Goal: Task Accomplishment & Management: Manage account settings

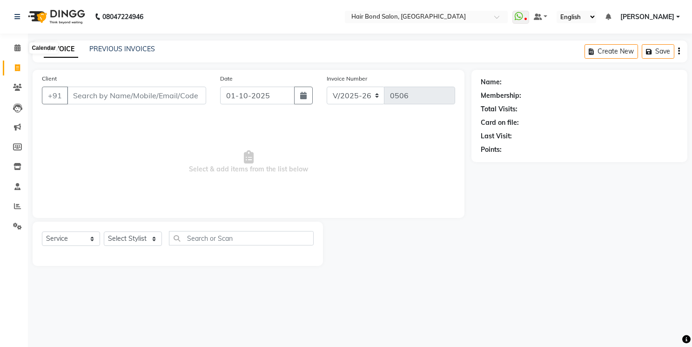
select select "8721"
select select "service"
click at [17, 50] on icon at bounding box center [17, 47] width 6 height 7
click at [18, 67] on icon at bounding box center [17, 67] width 5 height 7
click at [19, 53] on span at bounding box center [17, 48] width 16 height 11
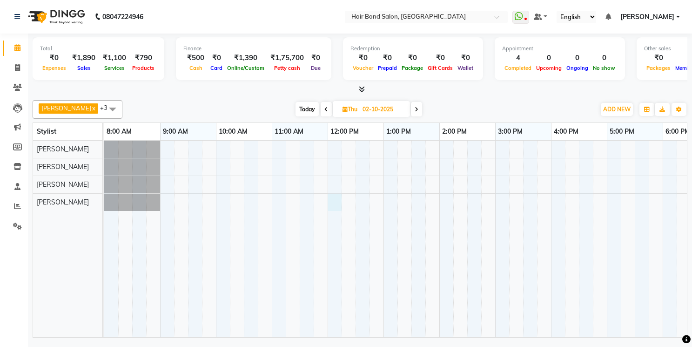
click at [328, 204] on div at bounding box center [522, 239] width 837 height 196
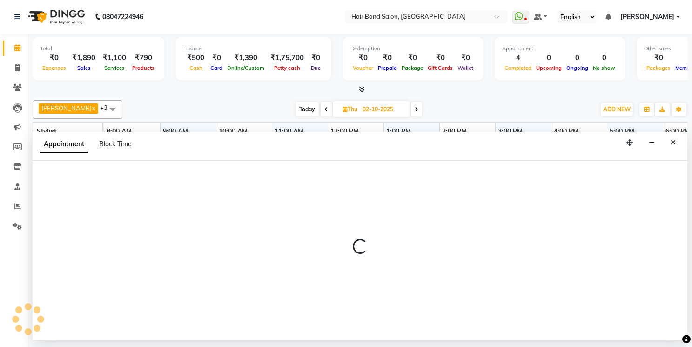
select select "92019"
select select "tentative"
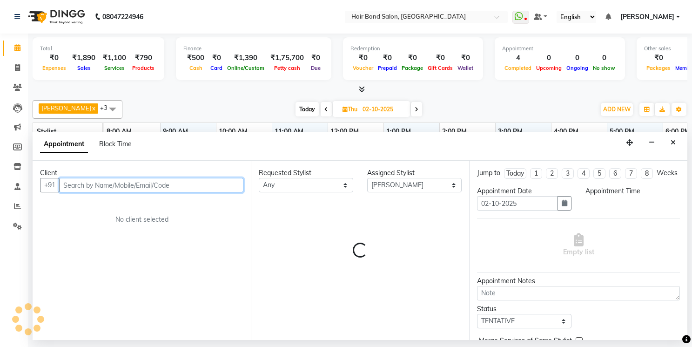
select select "720"
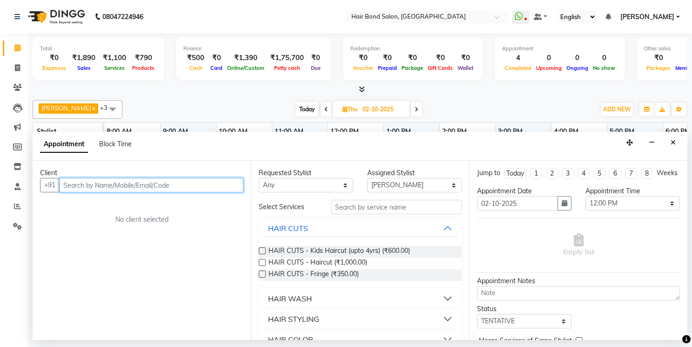
click at [102, 185] on input "text" at bounding box center [151, 185] width 184 height 14
type input "9819914447"
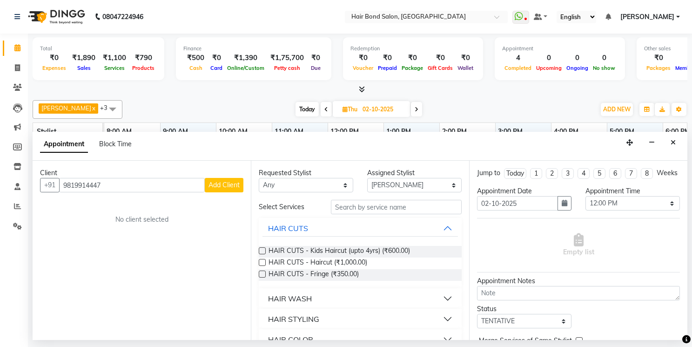
click at [231, 184] on span "Add Client" at bounding box center [223, 185] width 31 height 8
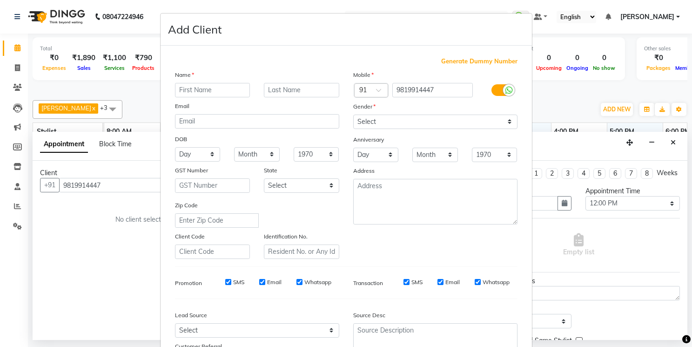
click at [235, 91] on input "text" at bounding box center [212, 90] width 75 height 14
type input "sweta"
click at [313, 94] on input "text" at bounding box center [301, 90] width 75 height 14
type input "waghani"
click at [507, 127] on select "Select Male Female Other Prefer Not To Say" at bounding box center [435, 121] width 164 height 14
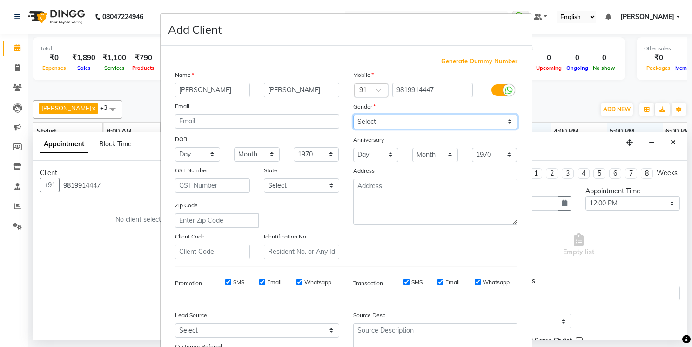
select select "female"
click at [353, 114] on select "Select Male Female Other Prefer Not To Say" at bounding box center [435, 121] width 164 height 14
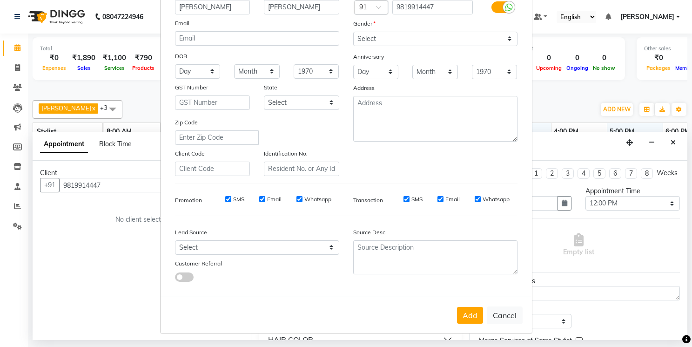
click at [480, 314] on div "Add Cancel" at bounding box center [346, 314] width 371 height 37
click at [467, 319] on button "Add" at bounding box center [470, 315] width 26 height 17
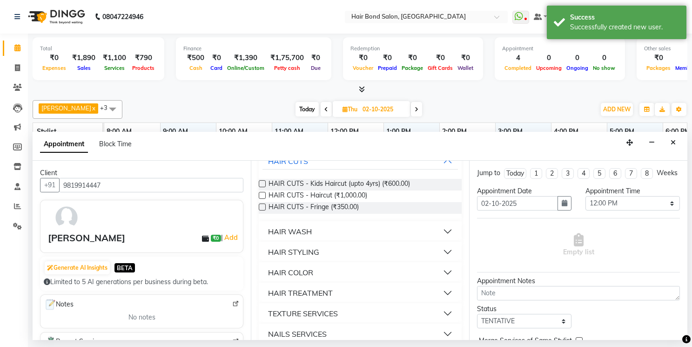
scroll to position [93, 0]
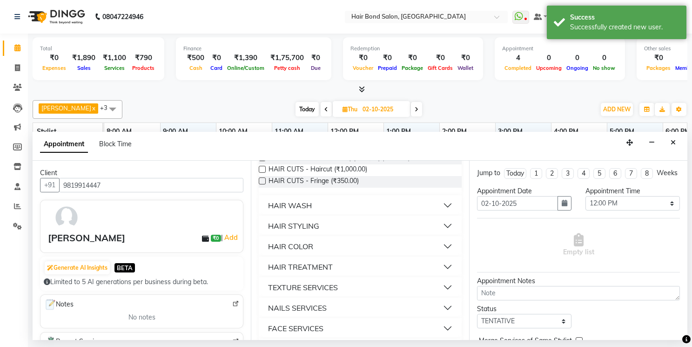
click at [330, 242] on button "HAIR COLOR" at bounding box center [359, 246] width 195 height 17
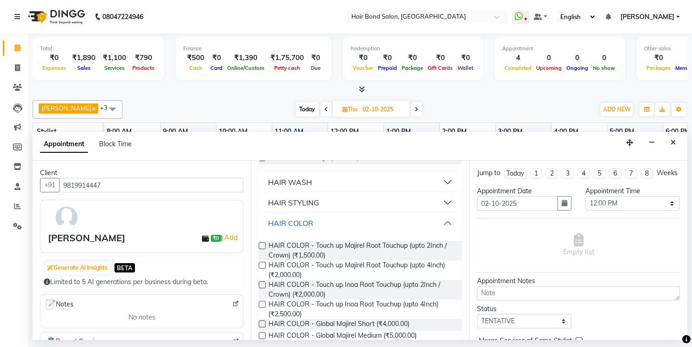
scroll to position [140, 0]
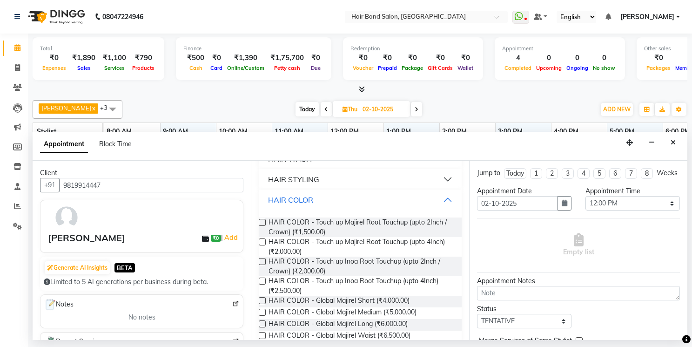
drag, startPoint x: 263, startPoint y: 221, endPoint x: 245, endPoint y: 221, distance: 18.6
click at [263, 221] on label at bounding box center [262, 222] width 7 height 7
click at [263, 221] on input "checkbox" at bounding box center [262, 223] width 6 height 6
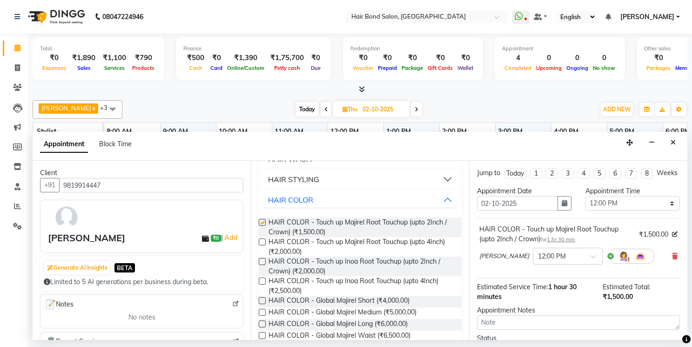
checkbox input "false"
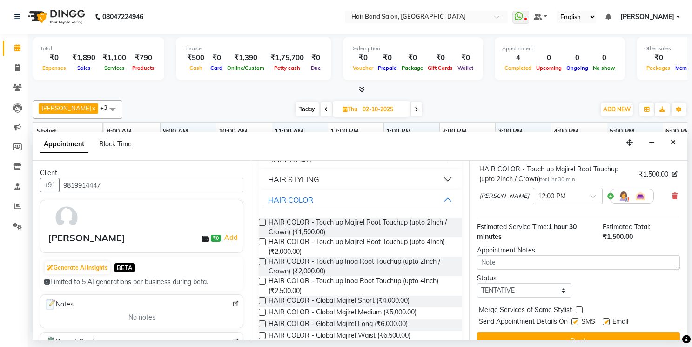
scroll to position [85, 0]
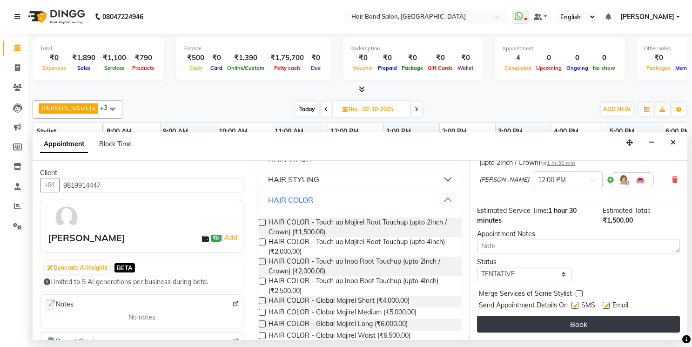
click at [541, 320] on button "Book" at bounding box center [578, 323] width 203 height 17
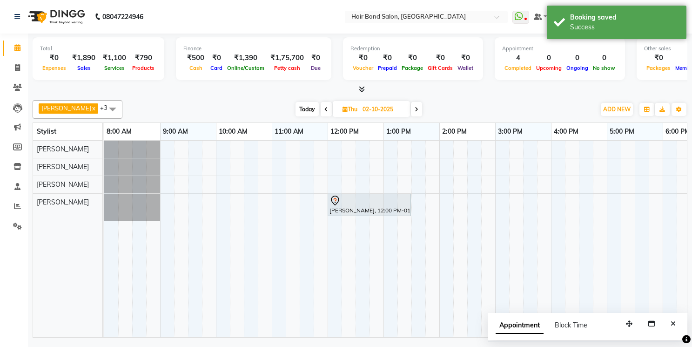
click at [324, 111] on icon at bounding box center [326, 110] width 4 height 6
type input "01-10-2025"
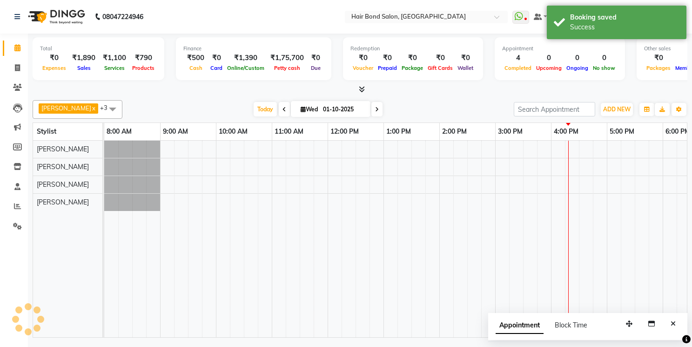
scroll to position [0, 255]
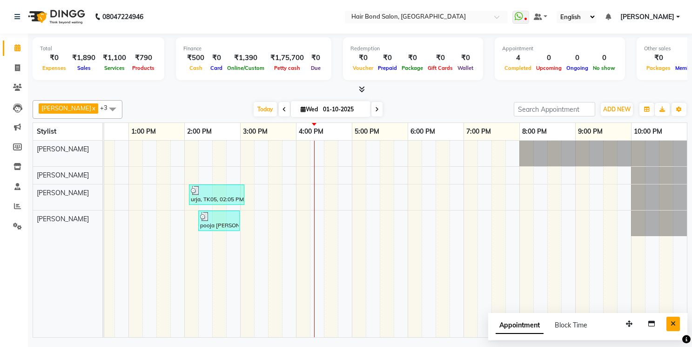
click at [667, 316] on button "Close" at bounding box center [672, 323] width 13 height 14
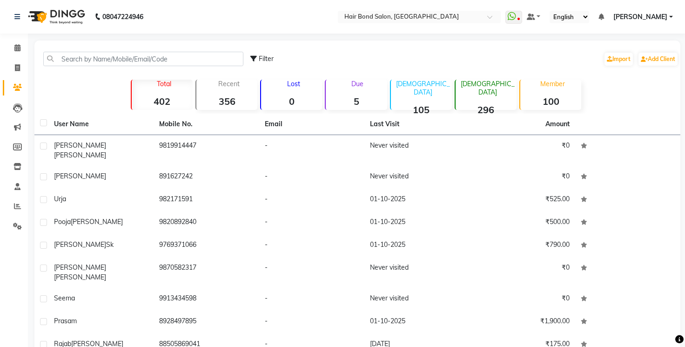
click at [13, 20] on div "08047224946" at bounding box center [78, 17] width 143 height 26
click at [19, 48] on icon at bounding box center [17, 47] width 6 height 7
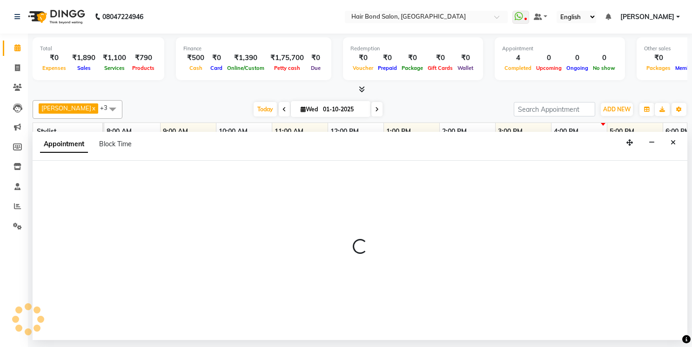
select select "88858"
select select "tentative"
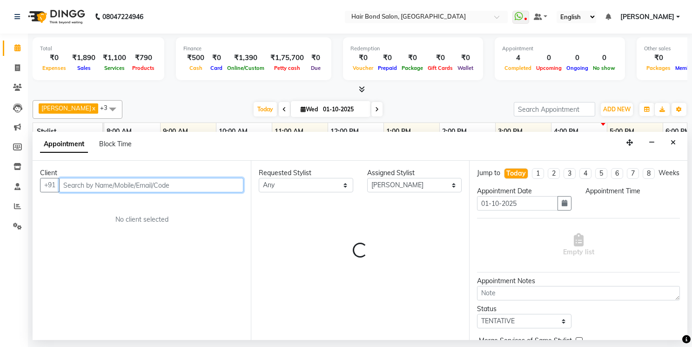
select select "1020"
drag, startPoint x: 231, startPoint y: 184, endPoint x: 244, endPoint y: 134, distance: 52.4
click at [231, 184] on input "text" at bounding box center [151, 185] width 184 height 14
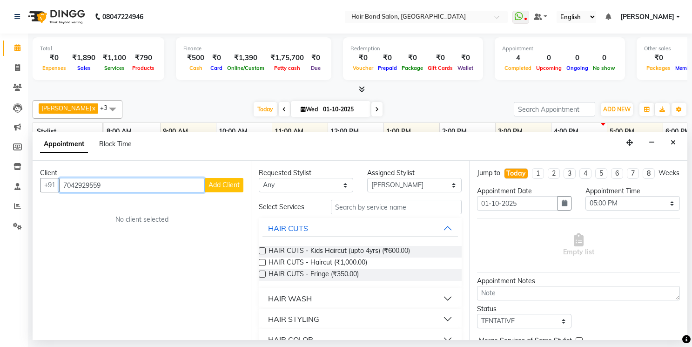
type input "7042929559"
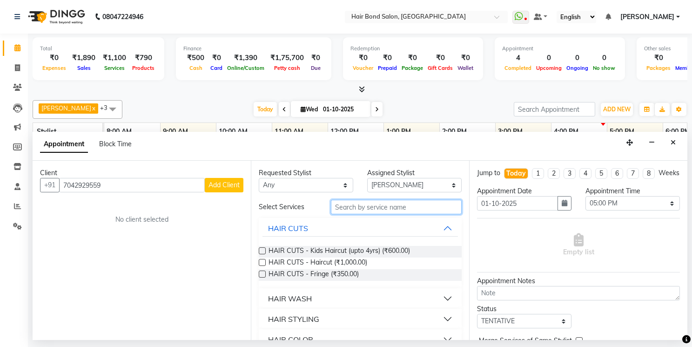
drag, startPoint x: 383, startPoint y: 210, endPoint x: 390, endPoint y: 158, distance: 53.0
click at [386, 199] on div "Requested Stylist Any Alisha Sasankar Ayan Daksha Faiz Gazala imran kamal khend…" at bounding box center [360, 250] width 218 height 179
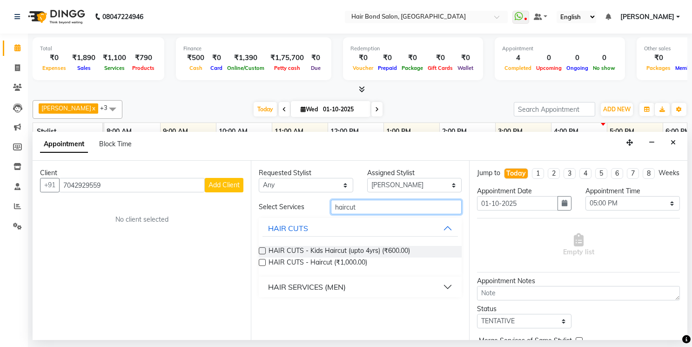
type input "haircut"
click at [323, 288] on div "HAIR SERVICES (MEN)" at bounding box center [307, 286] width 78 height 11
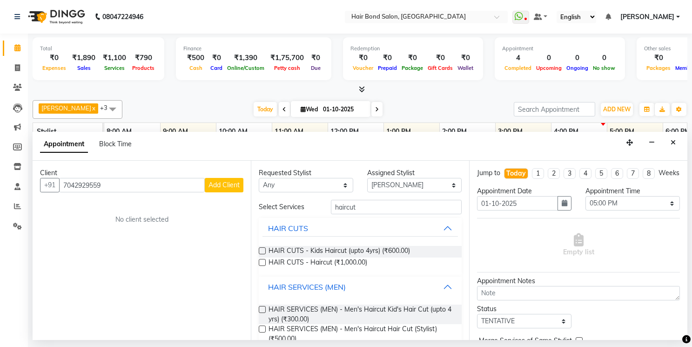
scroll to position [69, 0]
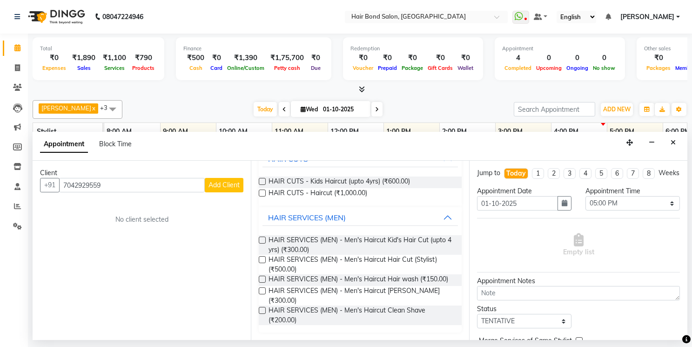
click at [263, 311] on label at bounding box center [262, 310] width 7 height 7
click at [263, 311] on input "checkbox" at bounding box center [262, 311] width 6 height 6
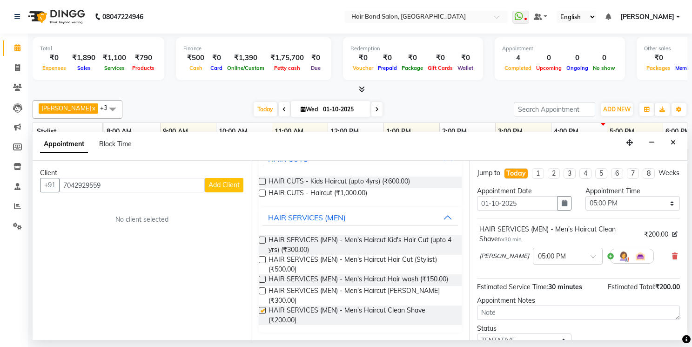
checkbox input "false"
click at [262, 277] on label at bounding box center [262, 278] width 7 height 7
click at [262, 277] on input "checkbox" at bounding box center [262, 280] width 6 height 6
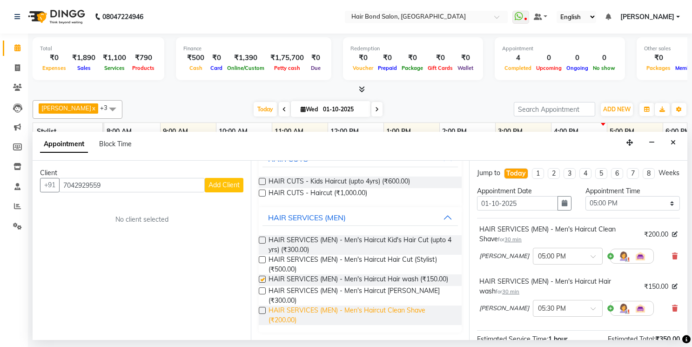
checkbox input "false"
click at [263, 260] on label at bounding box center [262, 259] width 7 height 7
click at [263, 260] on input "checkbox" at bounding box center [262, 260] width 6 height 6
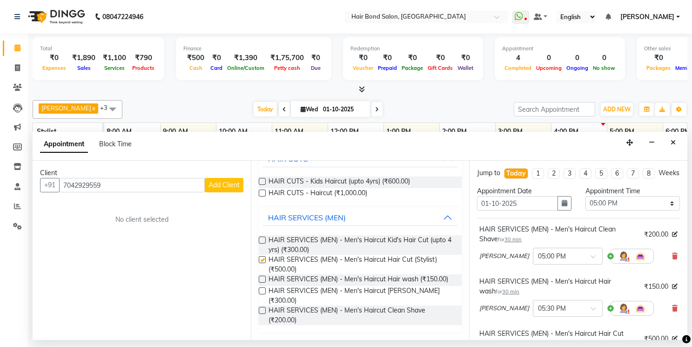
checkbox input "false"
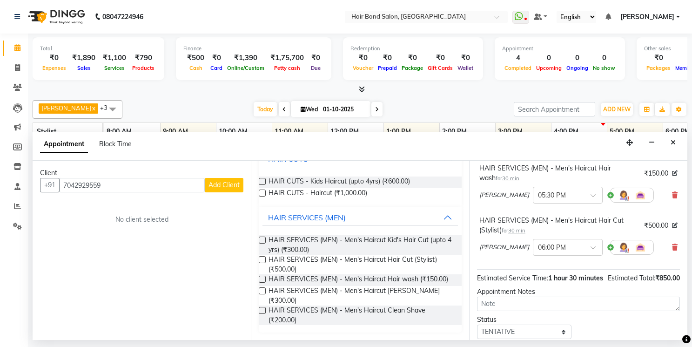
scroll to position [190, 0]
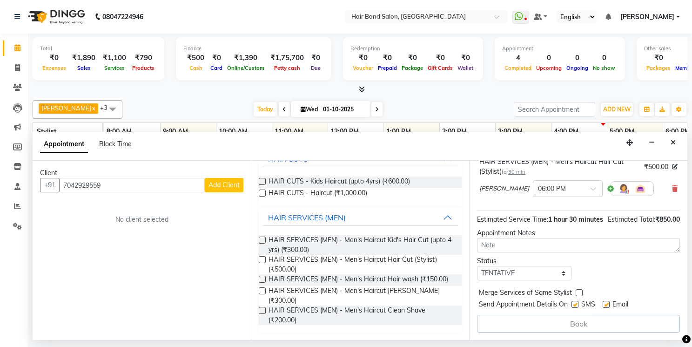
click at [214, 185] on span "Add Client" at bounding box center [223, 185] width 31 height 8
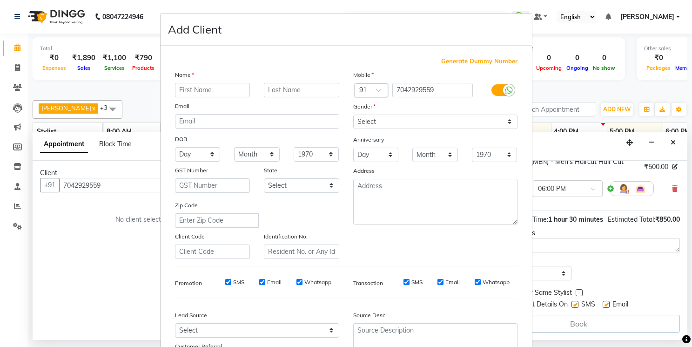
drag, startPoint x: 198, startPoint y: 89, endPoint x: 188, endPoint y: 81, distance: 12.7
click at [191, 81] on div "Name Email DOB Day 01 02 03 04 05 06 07 08 09 10 11 12 13 14 15 16 17 18 19 20 …" at bounding box center [257, 164] width 178 height 189
type input "pranav"
click at [291, 84] on input "text" at bounding box center [301, 90] width 75 height 14
type input "duve"
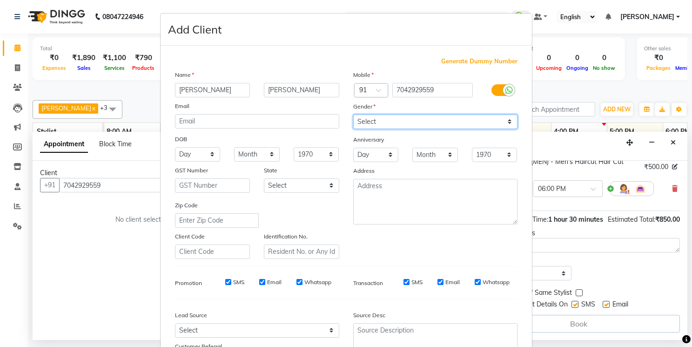
click at [414, 121] on select "Select Male Female Other Prefer Not To Say" at bounding box center [435, 121] width 164 height 14
select select "male"
click at [353, 114] on select "Select Male Female Other Prefer Not To Say" at bounding box center [435, 121] width 164 height 14
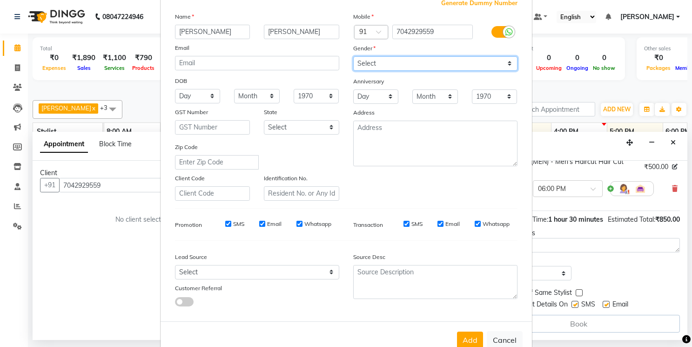
scroll to position [83, 0]
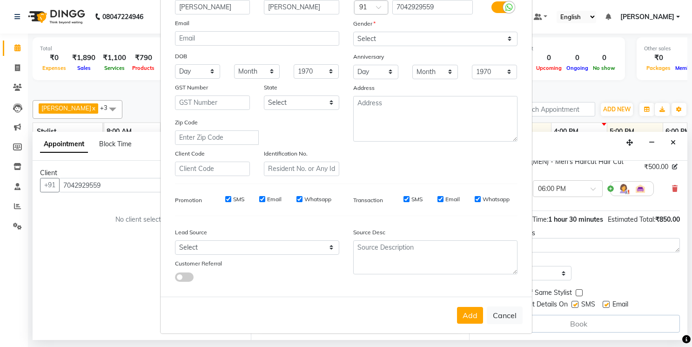
drag, startPoint x: 474, startPoint y: 315, endPoint x: 482, endPoint y: 313, distance: 9.3
click at [474, 316] on button "Add" at bounding box center [470, 315] width 26 height 17
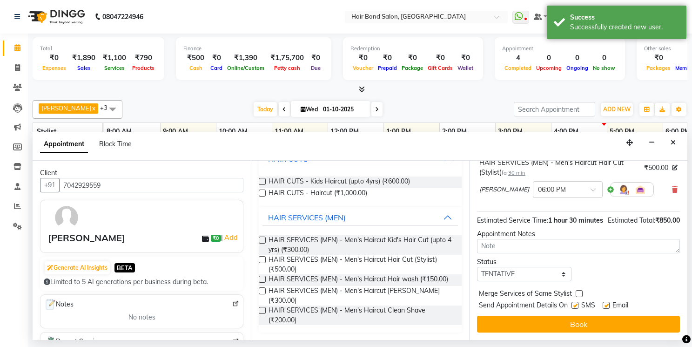
scroll to position [189, 0]
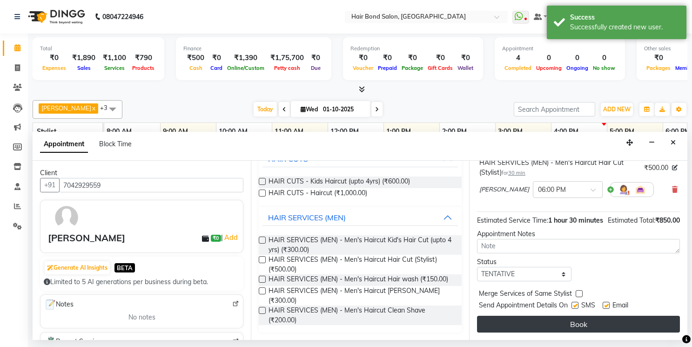
click at [586, 324] on button "Book" at bounding box center [578, 323] width 203 height 17
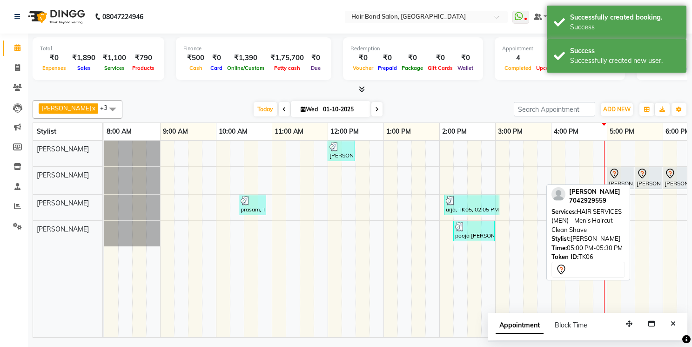
click at [633, 186] on div at bounding box center [634, 177] width 4 height 21
select select "7"
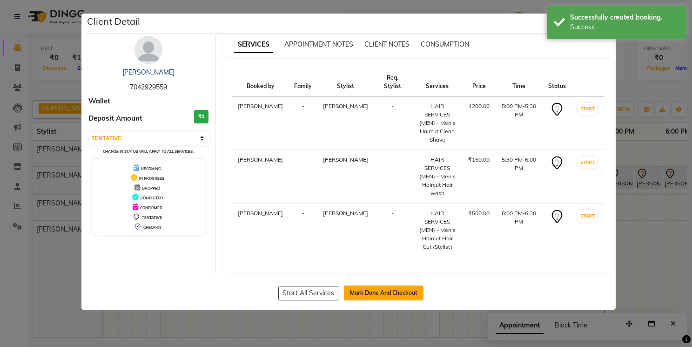
click at [367, 285] on button "Mark Done And Checkout" at bounding box center [384, 292] width 80 height 15
select select "8721"
select select "service"
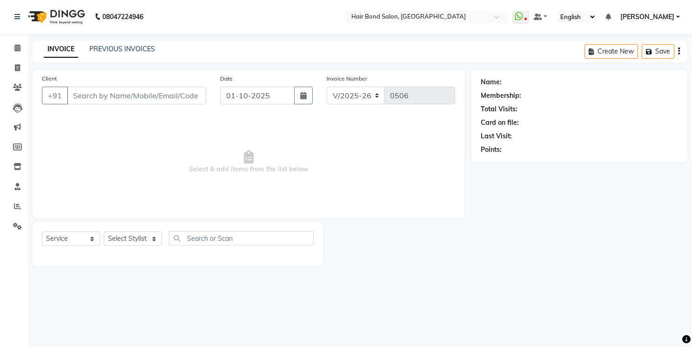
drag, startPoint x: 263, startPoint y: 169, endPoint x: 261, endPoint y: 163, distance: 6.3
click at [260, 166] on span "Select & add items from the list below" at bounding box center [248, 161] width 413 height 93
drag, startPoint x: 261, startPoint y: 163, endPoint x: 243, endPoint y: 150, distance: 22.3
click at [258, 161] on span "Select & add items from the list below" at bounding box center [248, 161] width 413 height 93
drag, startPoint x: 228, startPoint y: 147, endPoint x: 227, endPoint y: 136, distance: 11.2
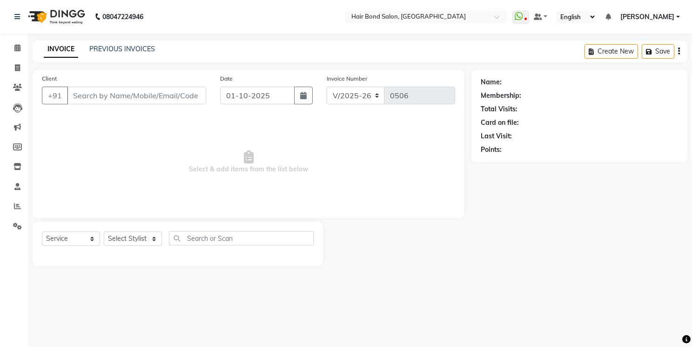
click at [228, 141] on span "Select & add items from the list below" at bounding box center [248, 161] width 413 height 93
click at [145, 30] on nav "08047224946 Select Location × Hair Bond Salon, Kandivali West WhatsApp Status ✕…" at bounding box center [346, 16] width 692 height 33
click at [132, 40] on div "08047224946 Select Location × Hair Bond Salon, Kandivali West WhatsApp Status ✕…" at bounding box center [346, 173] width 692 height 347
click at [21, 48] on span at bounding box center [17, 48] width 16 height 11
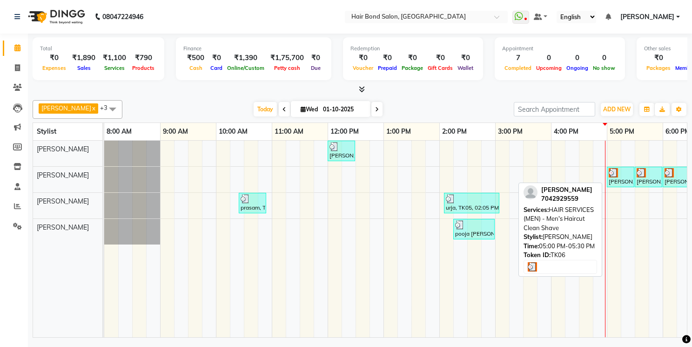
click at [630, 180] on div "[PERSON_NAME], TK06, 05:00 PM-05:30 PM, HAIR SERVICES (MEN) - Men's Haircut Cle…" at bounding box center [621, 177] width 26 height 18
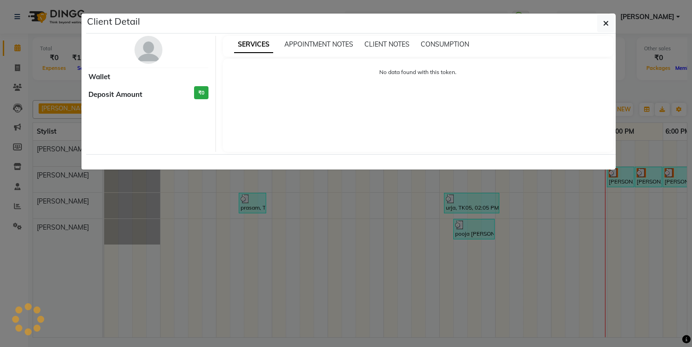
select select "3"
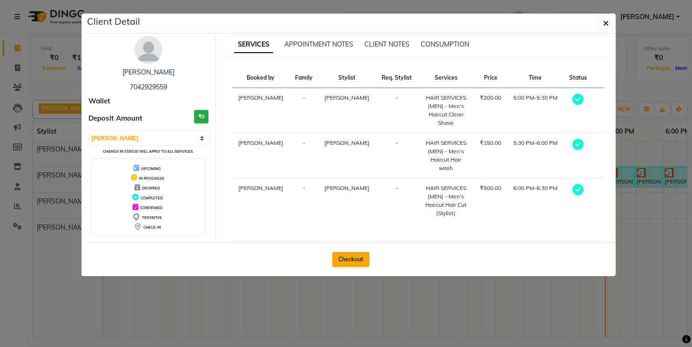
click at [354, 258] on button "Checkout" at bounding box center [350, 259] width 37 height 15
select select "8721"
select select "service"
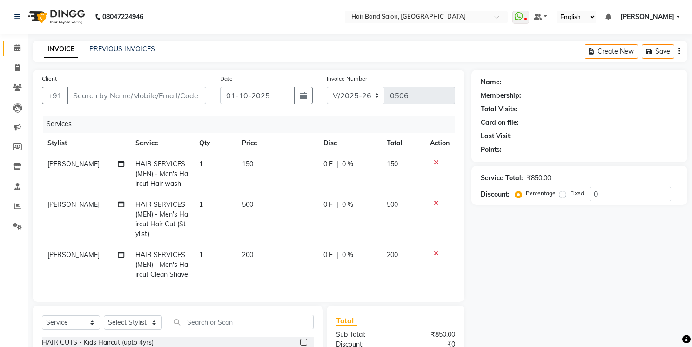
type input "7042929559"
select select "88858"
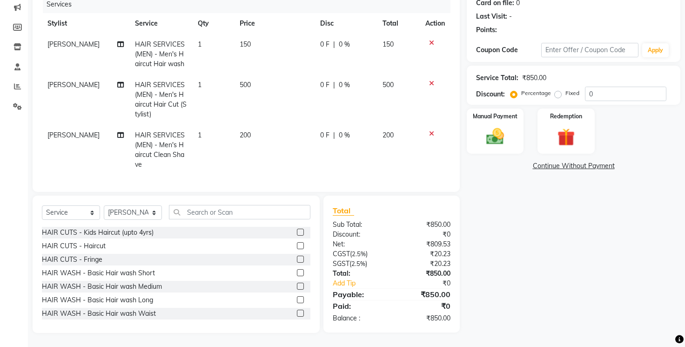
scroll to position [127, 0]
click at [506, 126] on img at bounding box center [495, 136] width 30 height 21
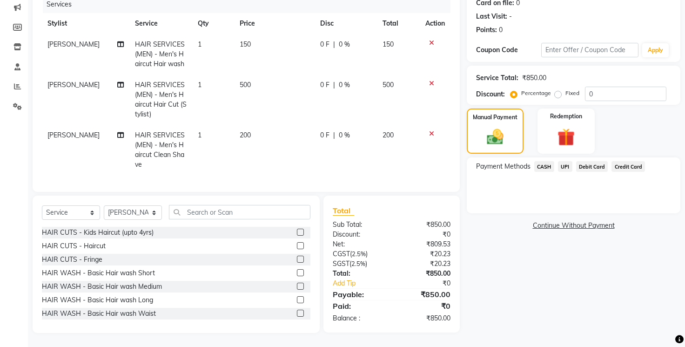
click at [588, 161] on span "Debit Card" at bounding box center [592, 166] width 32 height 11
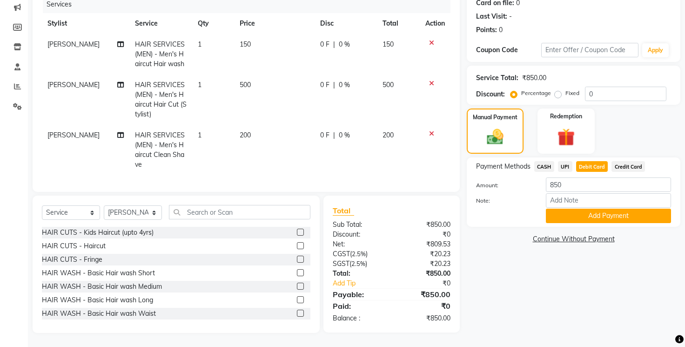
click at [568, 234] on link "Continue Without Payment" at bounding box center [574, 239] width 210 height 10
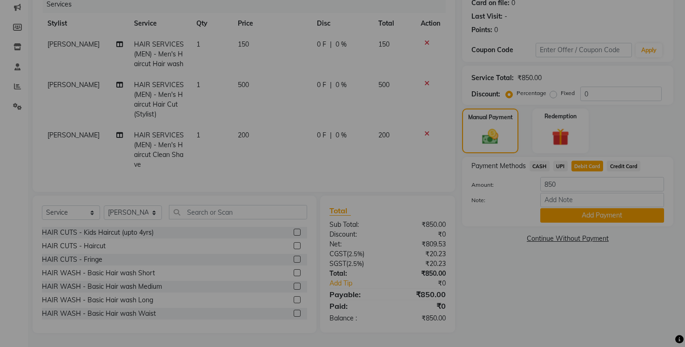
scroll to position [117, 0]
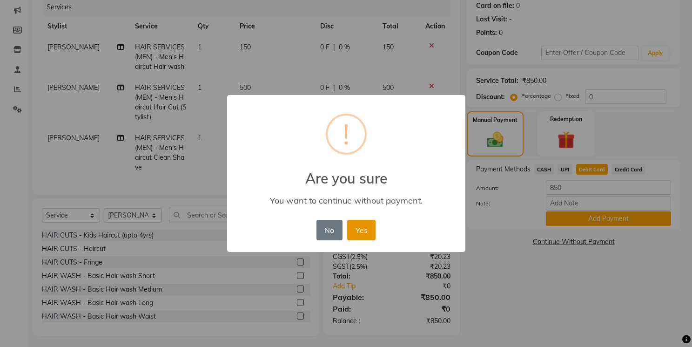
click at [362, 231] on button "Yes" at bounding box center [361, 230] width 28 height 20
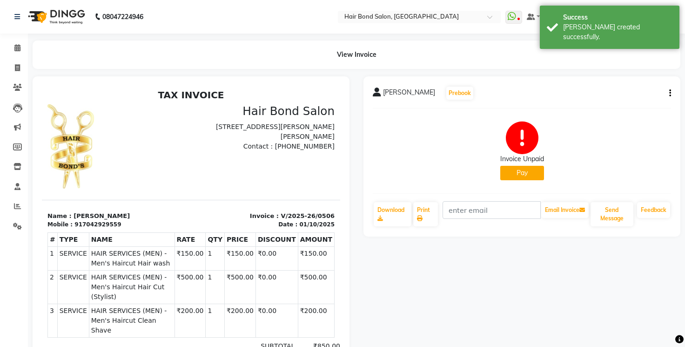
click at [519, 173] on button "Pay" at bounding box center [522, 173] width 44 height 14
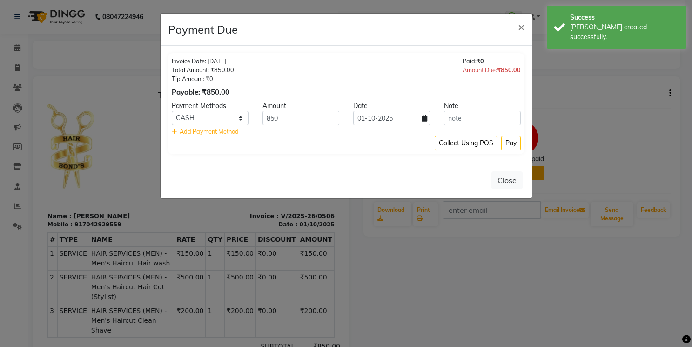
click at [509, 143] on button "Pay" at bounding box center [511, 143] width 20 height 14
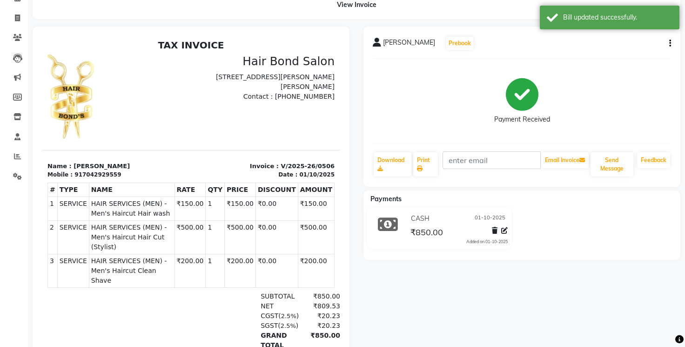
scroll to position [105, 0]
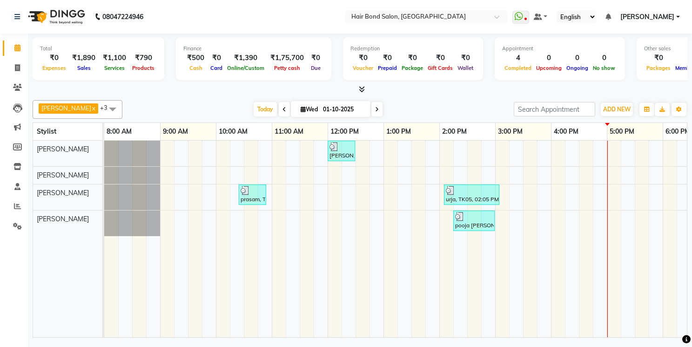
scroll to position [0, 255]
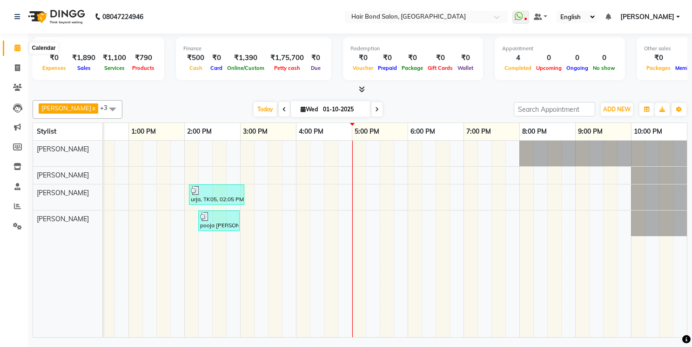
click at [18, 50] on icon at bounding box center [17, 47] width 6 height 7
drag, startPoint x: 317, startPoint y: 158, endPoint x: 502, endPoint y: 100, distance: 193.6
drag, startPoint x: 502, startPoint y: 100, endPoint x: 432, endPoint y: 105, distance: 69.5
click at [432, 105] on div "Today Wed 01-10-2025" at bounding box center [318, 109] width 382 height 14
click at [15, 47] on icon at bounding box center [17, 47] width 6 height 7
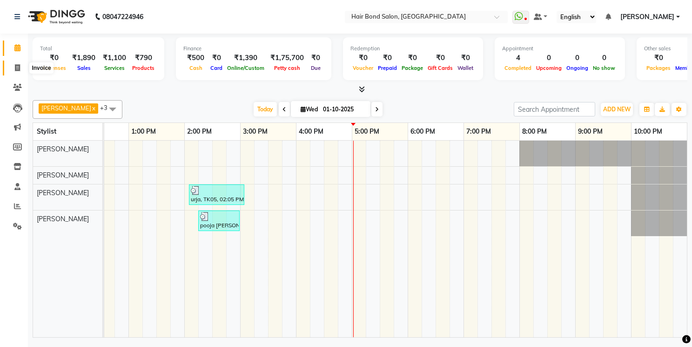
click at [15, 70] on icon at bounding box center [17, 67] width 5 height 7
select select "8721"
select select "service"
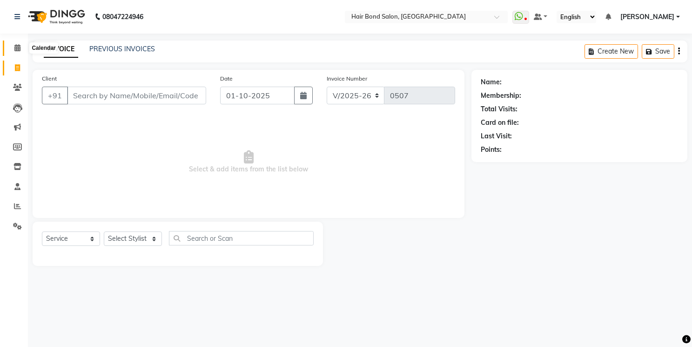
click at [17, 50] on icon at bounding box center [17, 47] width 6 height 7
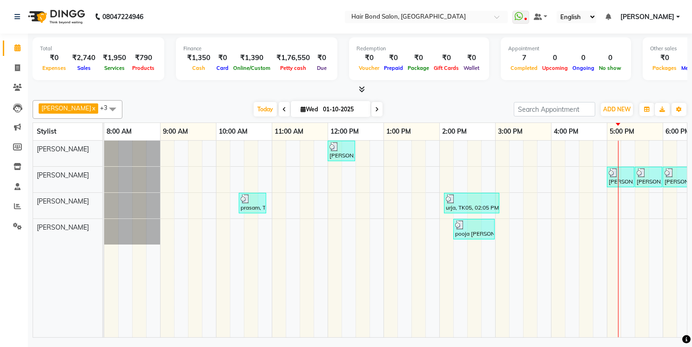
scroll to position [0, 255]
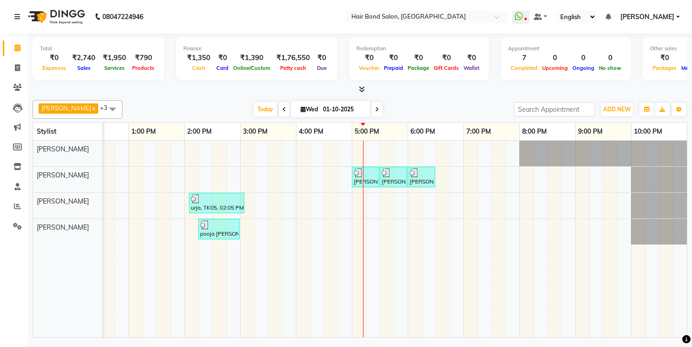
click at [375, 109] on icon at bounding box center [377, 110] width 4 height 6
type input "02-10-2025"
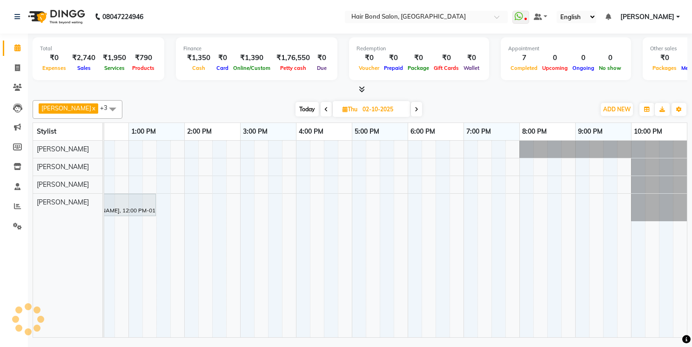
scroll to position [0, 0]
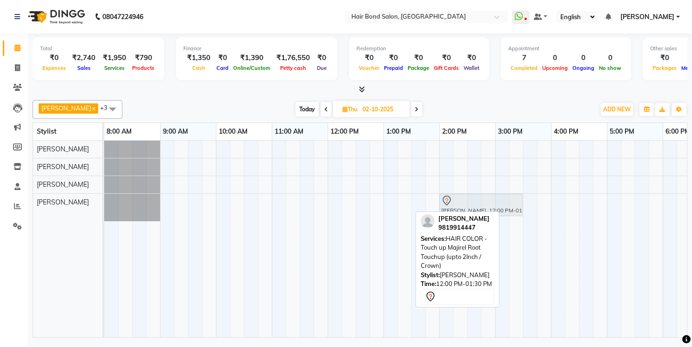
drag, startPoint x: 332, startPoint y: 213, endPoint x: 444, endPoint y: 211, distance: 112.6
click at [444, 211] on div "Daksha x sahill x Mirza x Shafique Shaikh x +3 Select All Alisha Sasankar Ayan …" at bounding box center [360, 216] width 655 height 241
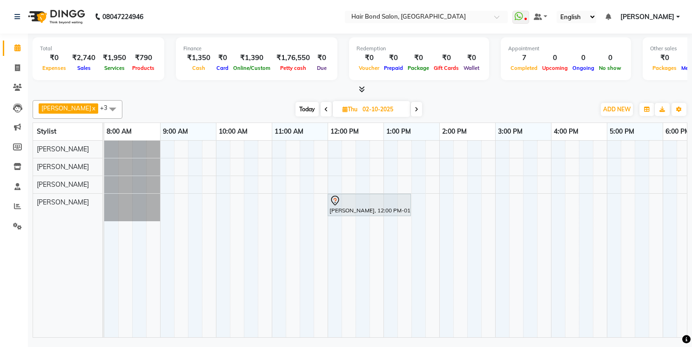
click at [103, 107] on span at bounding box center [112, 109] width 19 height 18
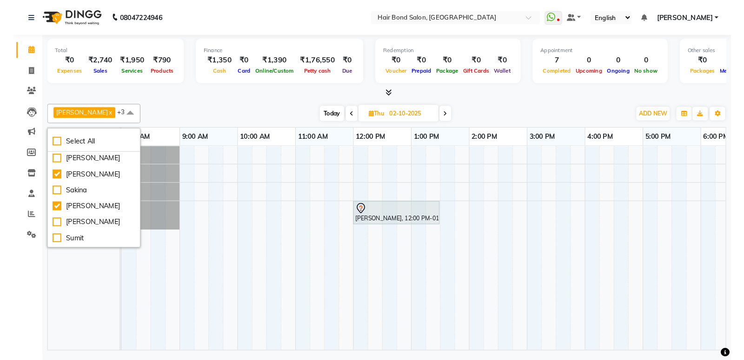
scroll to position [54, 0]
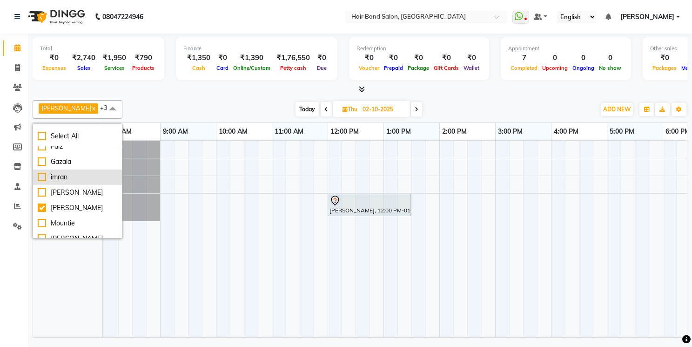
click at [41, 182] on div "imran" at bounding box center [78, 177] width 80 height 10
checkbox input "true"
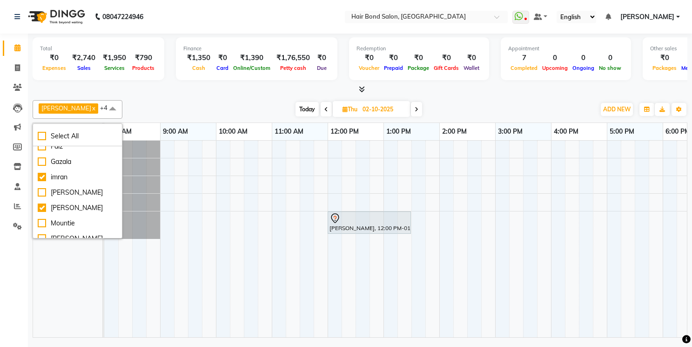
click at [162, 103] on div "Today Thu 02-10-2025" at bounding box center [358, 109] width 463 height 14
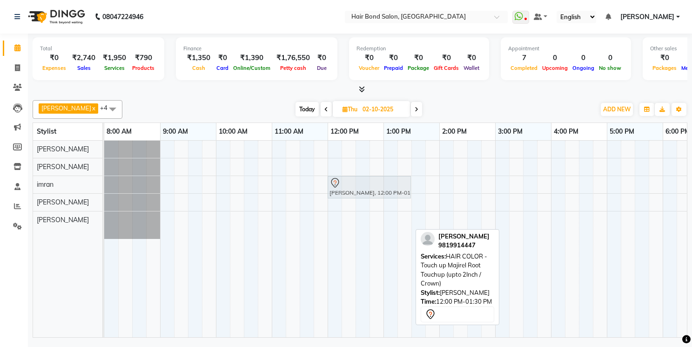
drag, startPoint x: 342, startPoint y: 218, endPoint x: 345, endPoint y: 186, distance: 32.3
click at [345, 185] on tbody "sweta waghani, 12:00 PM-01:30 PM, HAIR COLOR - Touch up Majirel Root Touchup (u…" at bounding box center [522, 190] width 837 height 98
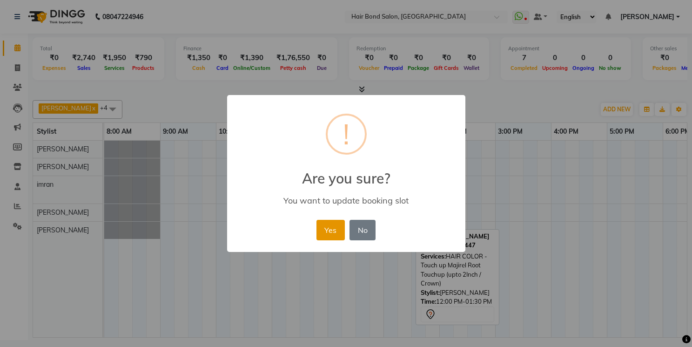
click at [329, 225] on button "Yes" at bounding box center [330, 230] width 28 height 20
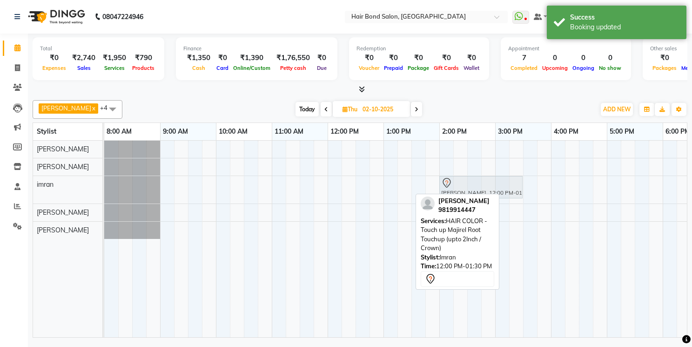
drag, startPoint x: 335, startPoint y: 187, endPoint x: 443, endPoint y: 188, distance: 108.0
click at [104, 188] on div "sweta waghani, 12:00 PM-01:30 PM, HAIR COLOR - Touch up Majirel Root Touchup (u…" at bounding box center [104, 189] width 0 height 27
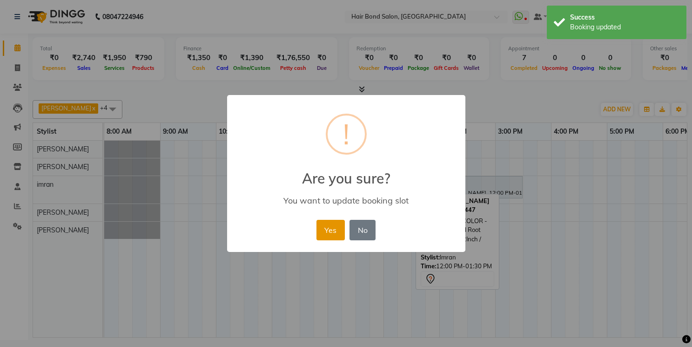
click at [332, 228] on button "Yes" at bounding box center [330, 230] width 28 height 20
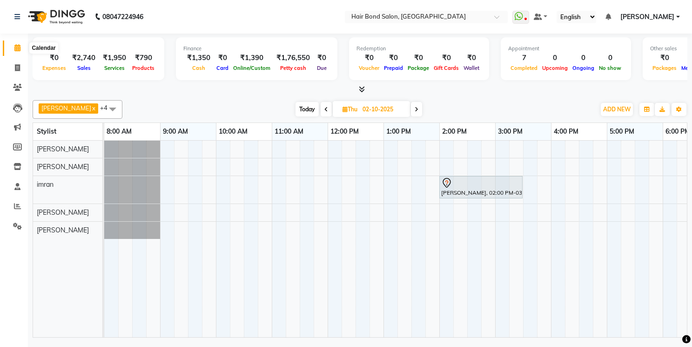
click at [18, 48] on icon at bounding box center [17, 47] width 6 height 7
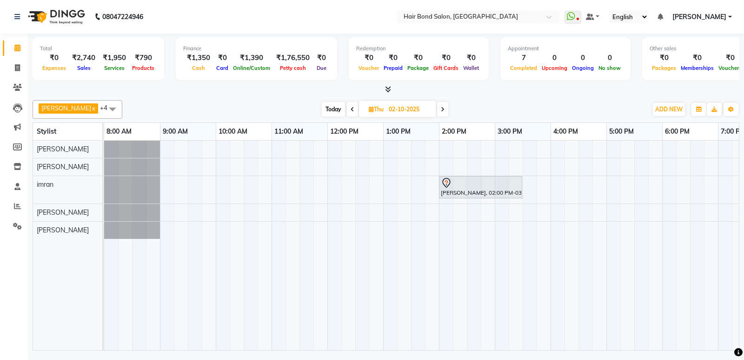
click at [322, 108] on span "Today" at bounding box center [333, 109] width 23 height 14
type input "01-10-2025"
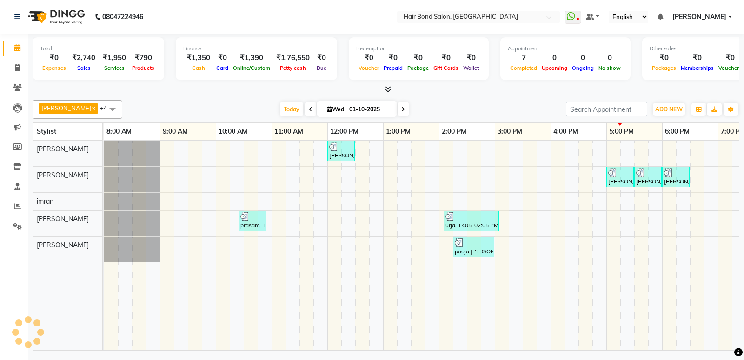
scroll to position [0, 202]
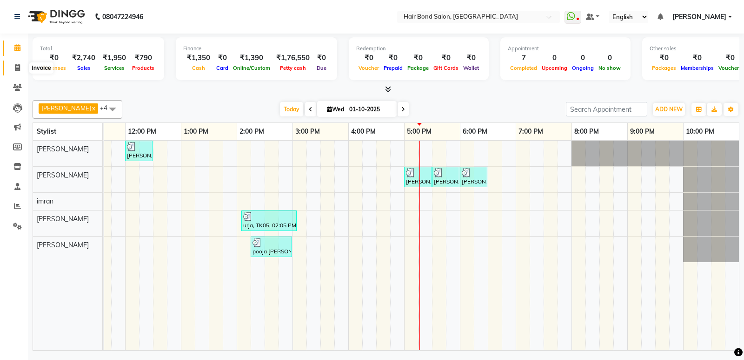
click at [18, 63] on span at bounding box center [17, 68] width 16 height 11
select select "service"
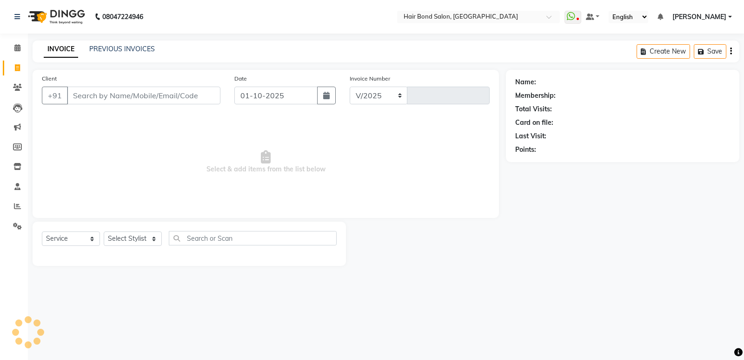
select select "8721"
type input "0507"
click at [100, 98] on input "Client" at bounding box center [144, 96] width 154 height 18
click at [112, 96] on input "Client" at bounding box center [144, 96] width 154 height 18
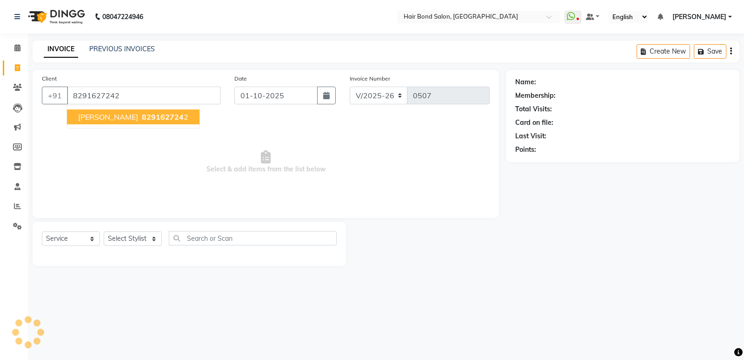
type input "8291627242"
select select "1: Object"
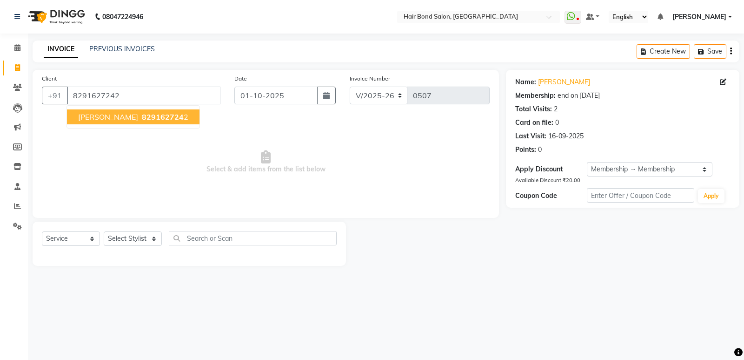
click at [125, 123] on button "urvi 829162724 2" at bounding box center [133, 116] width 133 height 15
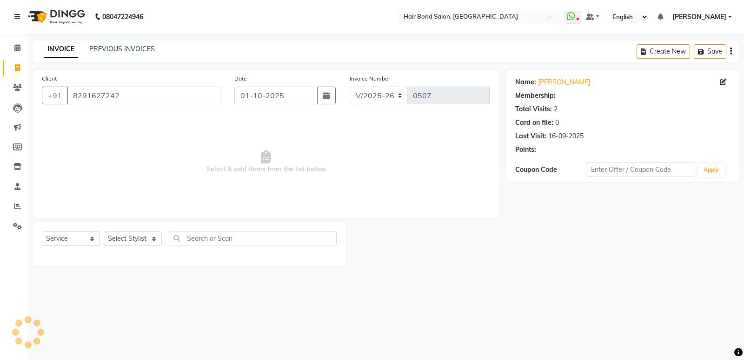
select select "1: Object"
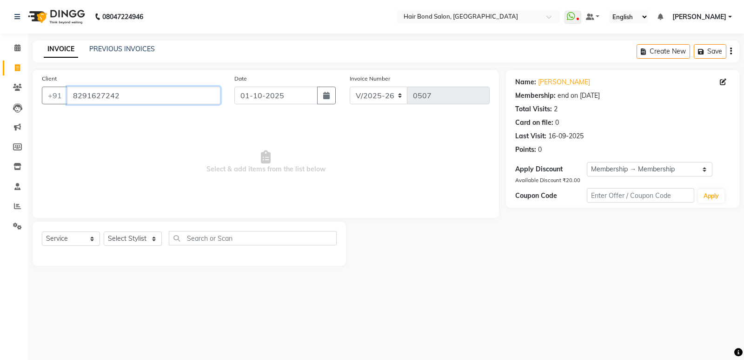
click at [154, 91] on input "8291627242" at bounding box center [144, 96] width 154 height 18
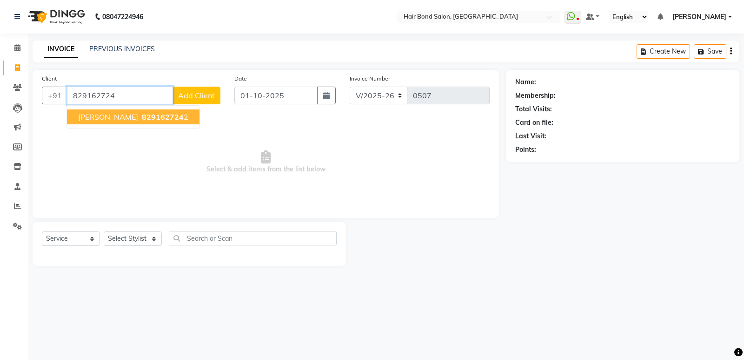
type input "829162724"
drag, startPoint x: 205, startPoint y: 79, endPoint x: 201, endPoint y: 96, distance: 17.2
click at [204, 82] on div "Client +91 829162724 urvi 829162724 2 Add Client" at bounding box center [131, 93] width 193 height 38
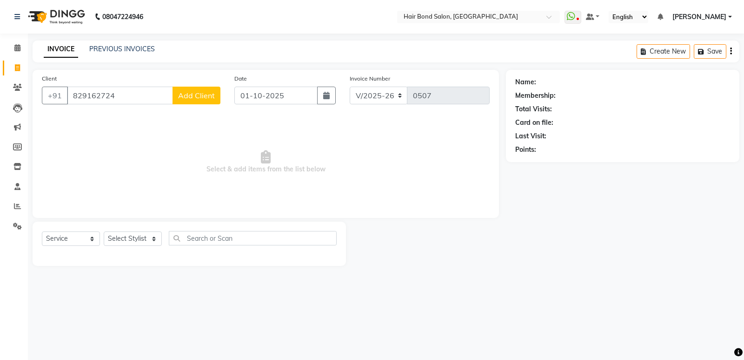
click at [201, 96] on span "Add Client" at bounding box center [196, 95] width 37 height 9
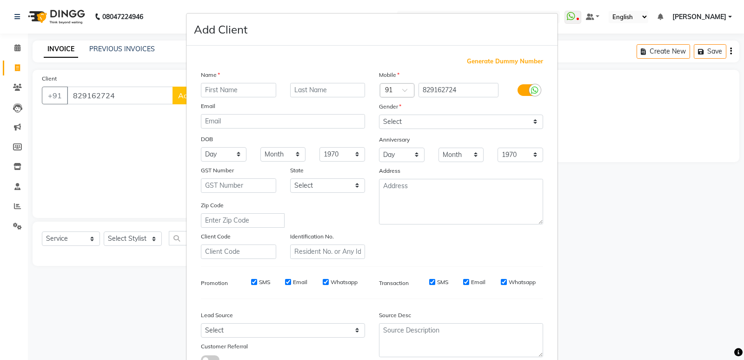
click at [229, 92] on input "text" at bounding box center [238, 90] width 75 height 14
click at [114, 95] on ngb-modal-window "Add Client Generate Dummy Number Name Email DOB Day 01 02 03 04 05 06 07 08 09 …" at bounding box center [372, 180] width 744 height 360
click at [226, 94] on input "text" at bounding box center [238, 90] width 75 height 14
type input "uvri"
drag, startPoint x: 506, startPoint y: 118, endPoint x: 532, endPoint y: 119, distance: 26.1
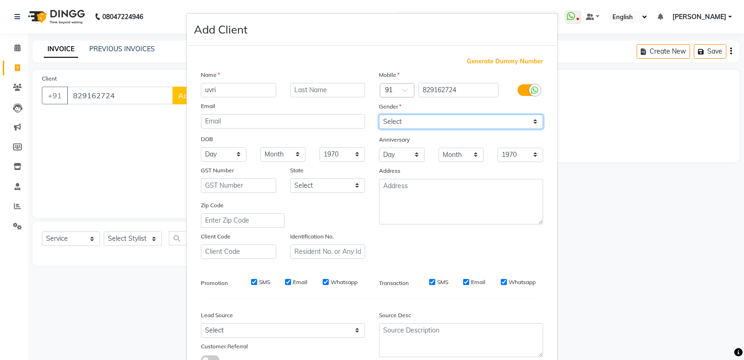
click at [507, 118] on select "Select Male Female Other Prefer Not To Say" at bounding box center [461, 121] width 164 height 14
click at [535, 114] on div "Gender" at bounding box center [461, 107] width 178 height 13
click at [534, 127] on select "Select Male Female Other Prefer Not To Say" at bounding box center [461, 121] width 164 height 14
select select "[DEMOGRAPHIC_DATA]"
click at [379, 114] on select "Select Male Female Other Prefer Not To Say" at bounding box center [461, 121] width 164 height 14
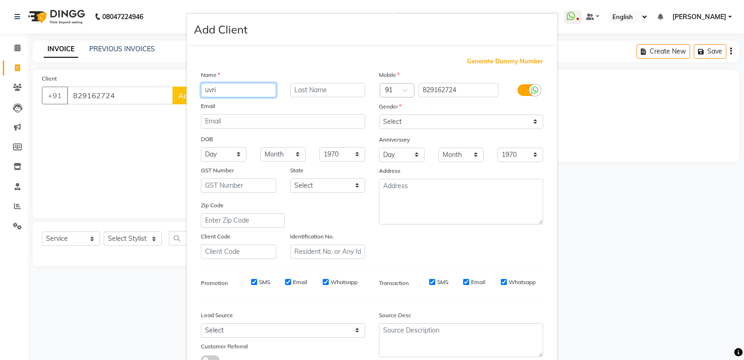
click at [234, 89] on input "uvri" at bounding box center [238, 90] width 75 height 14
type input "u"
type input "d"
type input "[PERSON_NAME]"
click at [330, 89] on input "text" at bounding box center [327, 90] width 75 height 14
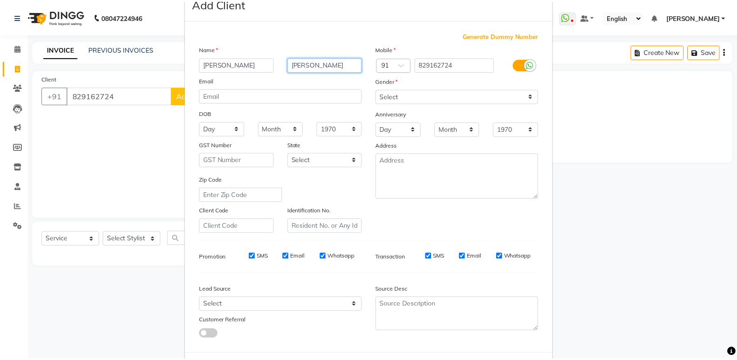
scroll to position [70, 0]
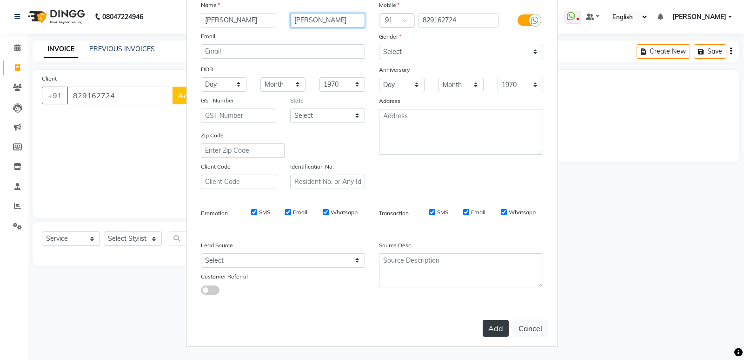
type input "[PERSON_NAME]"
click at [502, 335] on button "Add" at bounding box center [496, 328] width 26 height 17
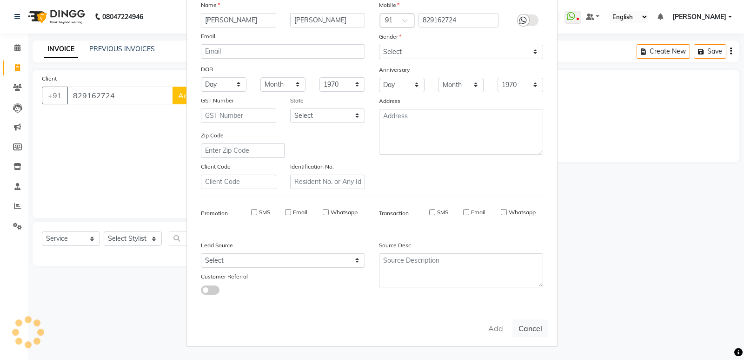
select select
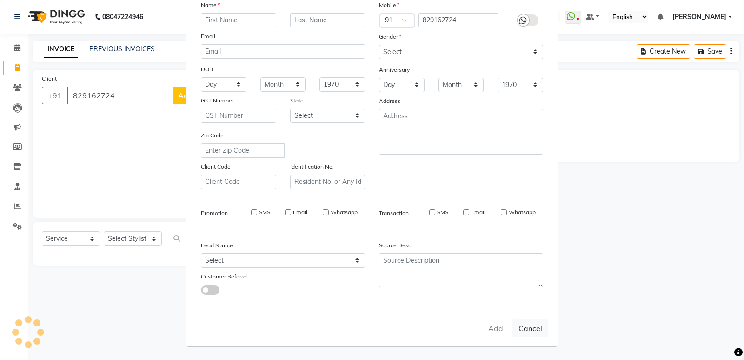
select select
checkbox input "false"
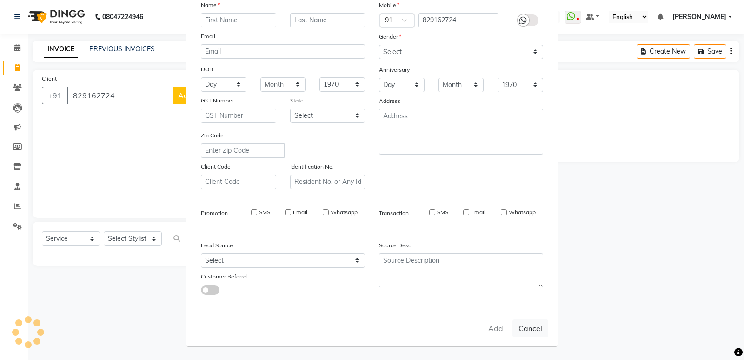
checkbox input "false"
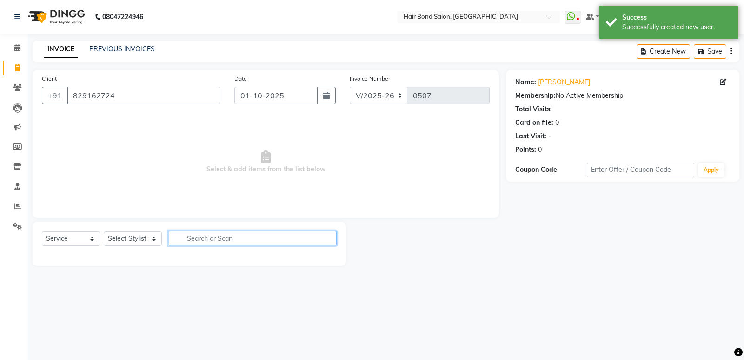
click at [190, 238] on input "text" at bounding box center [253, 238] width 168 height 14
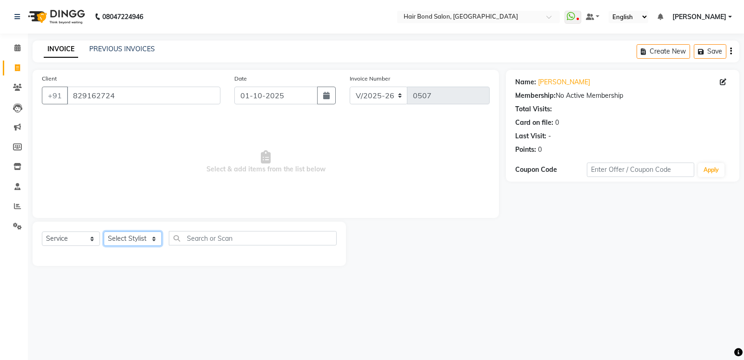
click at [157, 238] on select "Select Stylist Alisha Sasankar Ayan Daksha Faiz Gazala imran kamal khende Mirza…" at bounding box center [133, 238] width 58 height 14
select select "90700"
click at [104, 231] on select "Select Stylist Alisha Sasankar Ayan Daksha Faiz Gazala imran kamal khende Mirza…" at bounding box center [133, 238] width 58 height 14
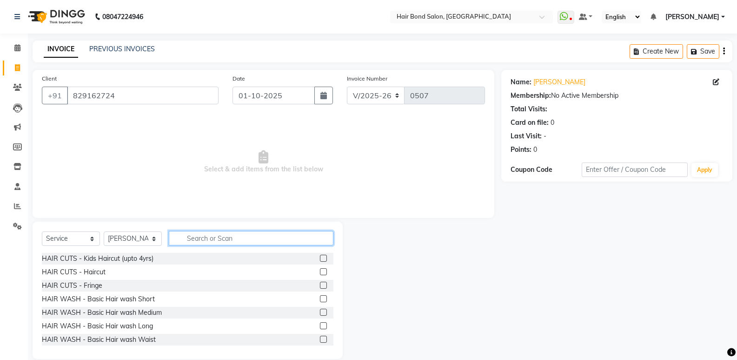
click at [191, 237] on input "text" at bounding box center [251, 238] width 165 height 14
type input "hair"
click at [152, 293] on div "HAIR CUTS - Kids Haircut (upto 4yrs) HAIR CUTS - Haircut HAIR CUTS - Fringe HAI…" at bounding box center [188, 299] width 292 height 93
click at [154, 298] on div "HAIR WASH - Basic Hair wash Short" at bounding box center [188, 299] width 292 height 12
click at [320, 300] on label at bounding box center [323, 298] width 7 height 7
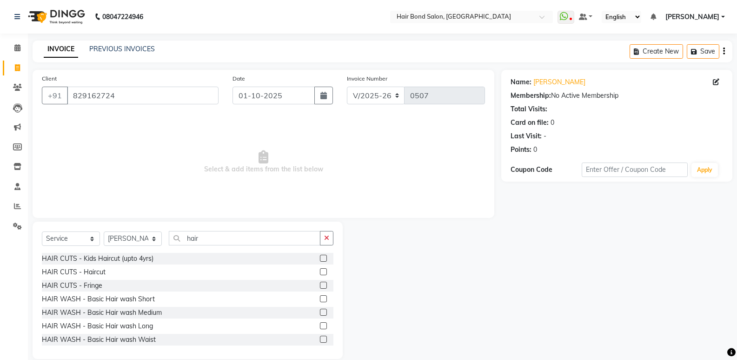
click at [320, 300] on input "checkbox" at bounding box center [323, 299] width 6 height 6
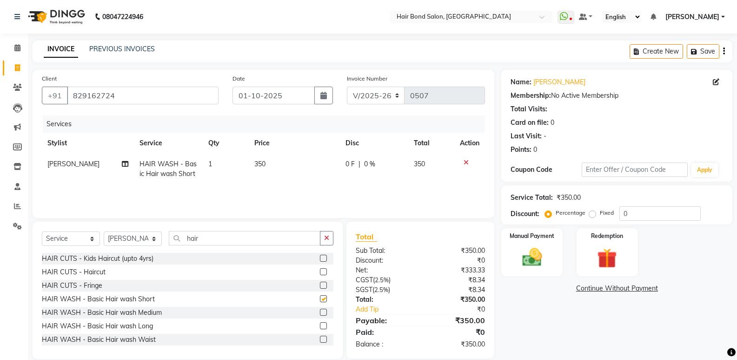
checkbox input "false"
click at [17, 88] on icon at bounding box center [17, 87] width 9 height 7
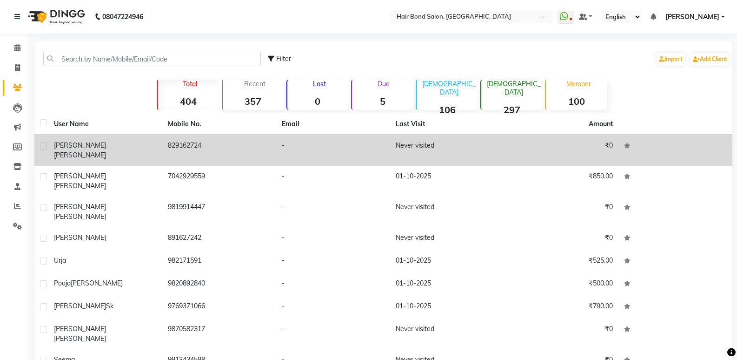
click at [104, 156] on td "dhruvi gandhi" at bounding box center [105, 150] width 114 height 31
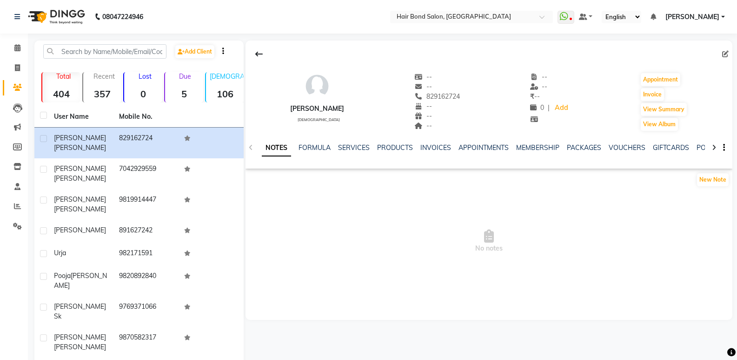
click at [352, 152] on div "SERVICES" at bounding box center [354, 148] width 32 height 10
click at [352, 147] on link "SERVICES" at bounding box center [354, 147] width 32 height 8
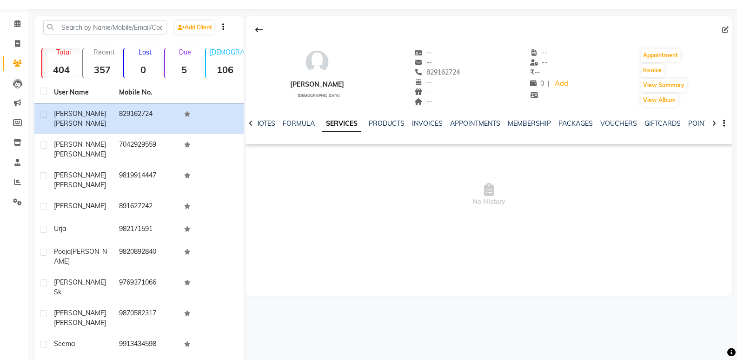
scroll to position [36, 0]
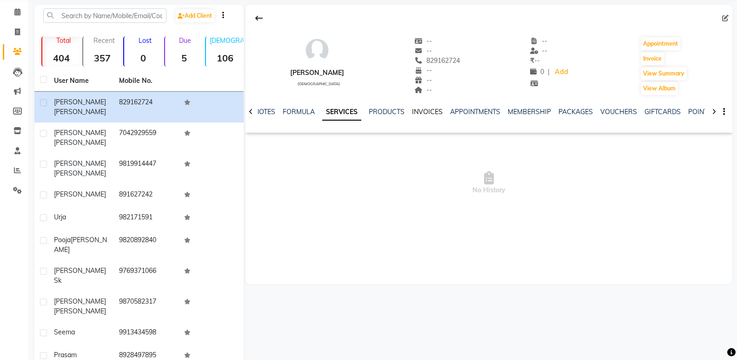
click at [430, 115] on link "INVOICES" at bounding box center [427, 111] width 31 height 8
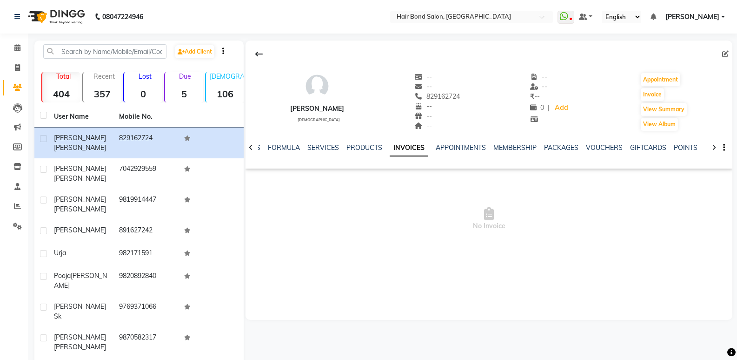
click at [390, 149] on link "INVOICES" at bounding box center [409, 148] width 39 height 17
click at [416, 155] on link "INVOICES" at bounding box center [409, 148] width 39 height 17
click at [464, 154] on div "NOTES FORMULA SERVICES PRODUCTS INVOICES APPOINTMENTS MEMBERSHIP PACKAGES VOUCH…" at bounding box center [478, 151] width 432 height 17
click at [464, 147] on link "APPOINTMENTS" at bounding box center [461, 147] width 50 height 8
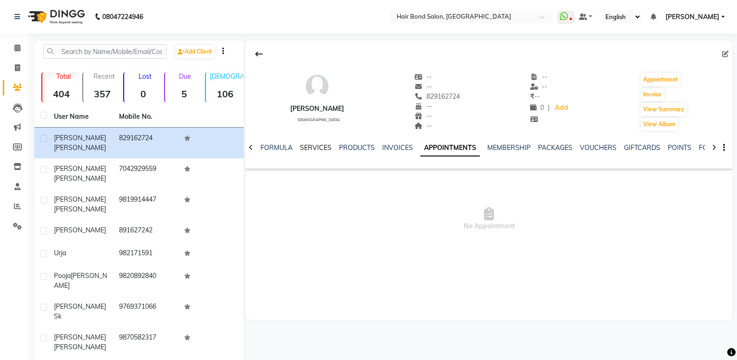
click at [304, 147] on link "SERVICES" at bounding box center [316, 147] width 32 height 8
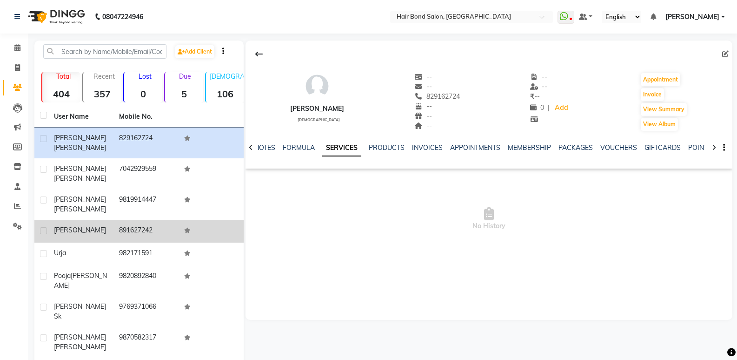
click at [125, 220] on td "891627242" at bounding box center [146, 231] width 65 height 23
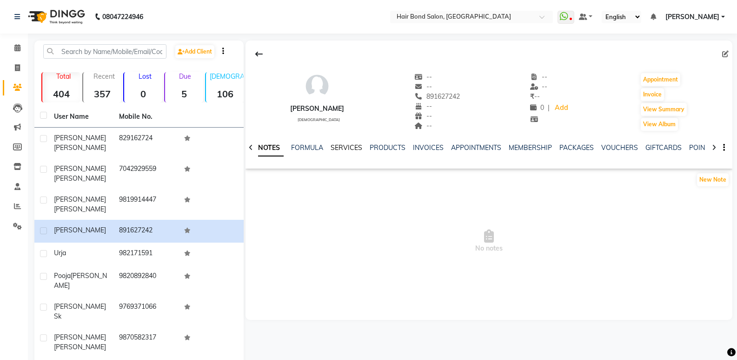
click at [353, 150] on link "SERVICES" at bounding box center [347, 147] width 32 height 8
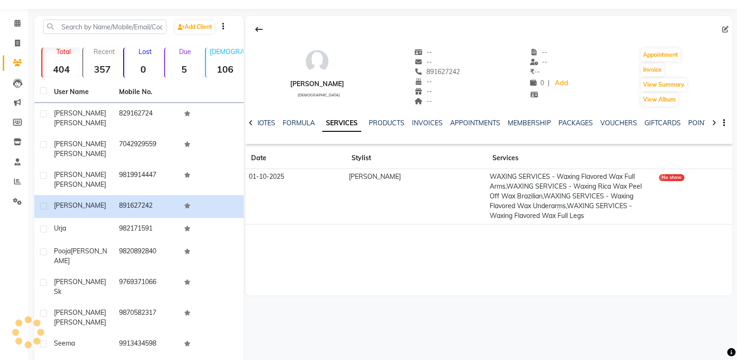
scroll to position [36, 0]
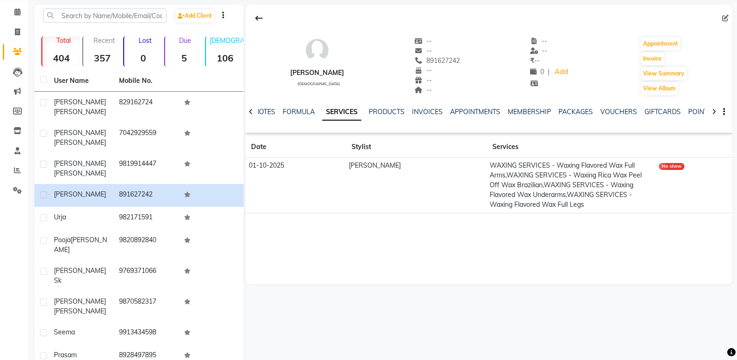
click at [551, 206] on td "WAXING SERVICES - Waxing Flavored Wax Full Arms,WAXING SERVICES - Waxing Rica W…" at bounding box center [571, 185] width 169 height 55
click at [514, 203] on td "WAXING SERVICES - Waxing Flavored Wax Full Arms,WAXING SERVICES - Waxing Rica W…" at bounding box center [571, 185] width 169 height 55
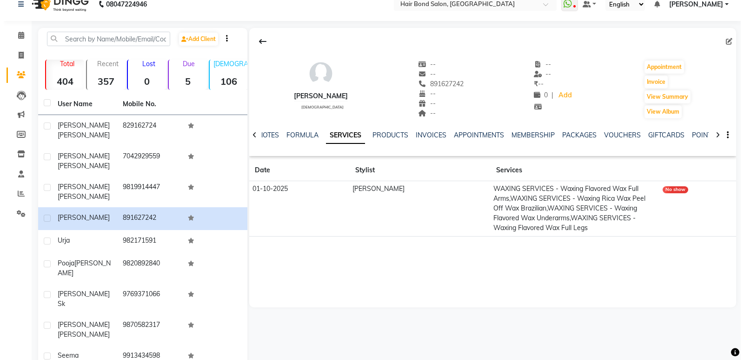
scroll to position [0, 0]
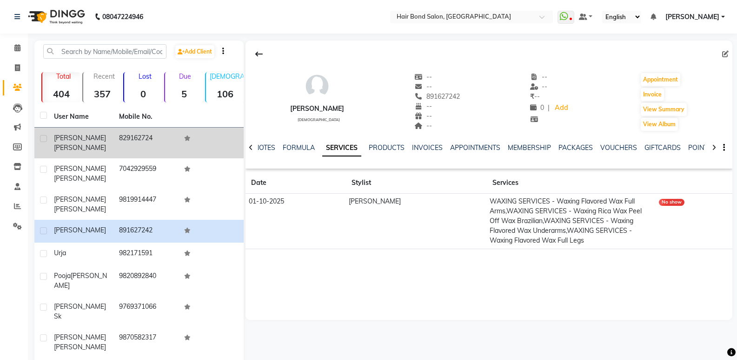
click at [63, 145] on td "dhruvi gandhi" at bounding box center [80, 142] width 65 height 31
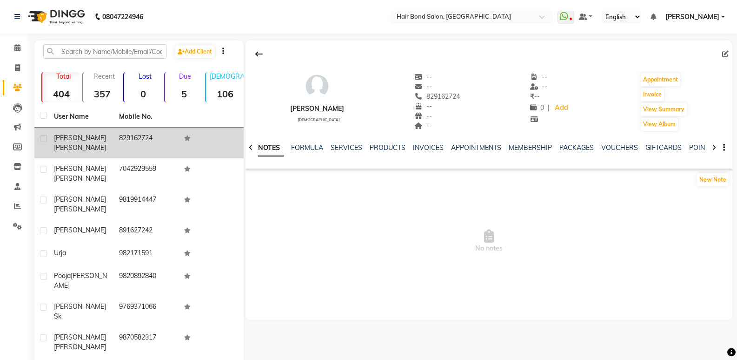
click at [143, 147] on td "829162724" at bounding box center [146, 142] width 65 height 31
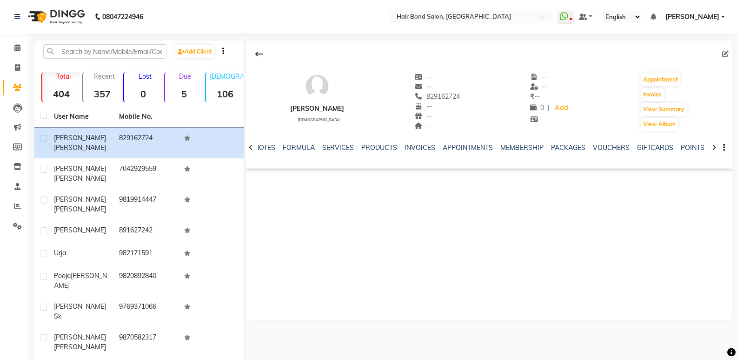
click at [37, 63] on app-home "08047224946 Select Location × Hair Bond Salon, Kandivali West WhatsApp Status ✕…" at bounding box center [368, 221] width 737 height 443
click at [8, 42] on link "Calendar" at bounding box center [14, 47] width 22 height 15
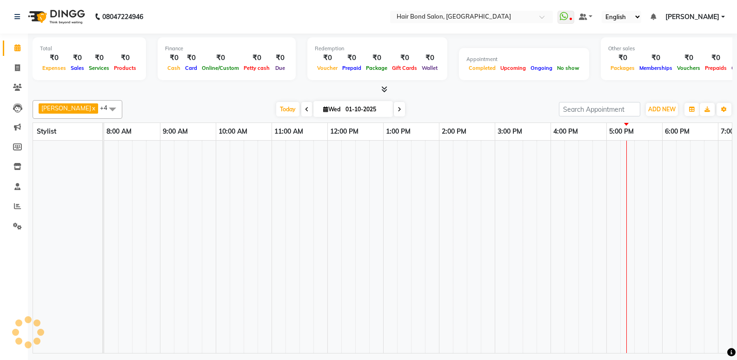
click at [14, 42] on link "Calendar" at bounding box center [14, 47] width 22 height 15
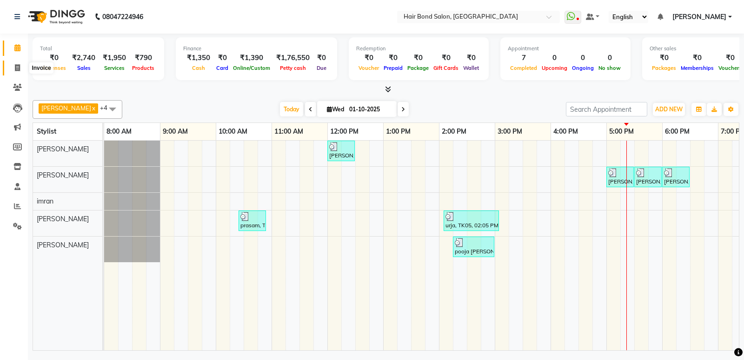
click at [15, 65] on icon at bounding box center [17, 67] width 5 height 7
select select "8721"
select select "service"
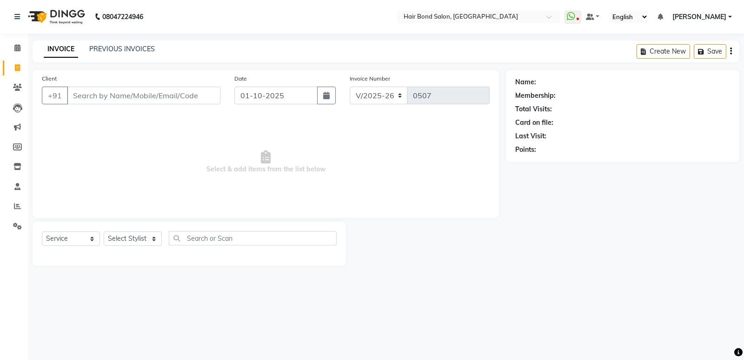
click at [114, 98] on div "Client +91" at bounding box center [131, 93] width 193 height 38
click at [131, 94] on input "Client" at bounding box center [144, 96] width 154 height 18
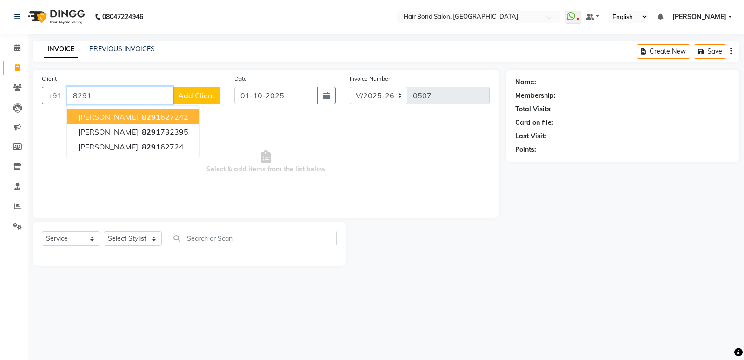
click at [125, 110] on button "urvi 8291 627242" at bounding box center [133, 116] width 133 height 15
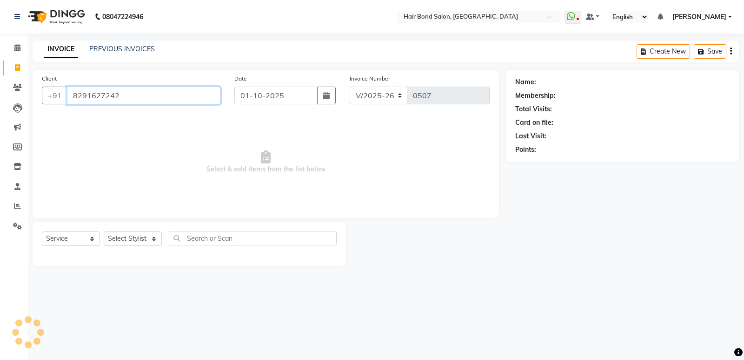
type input "8291627242"
select select "1: Object"
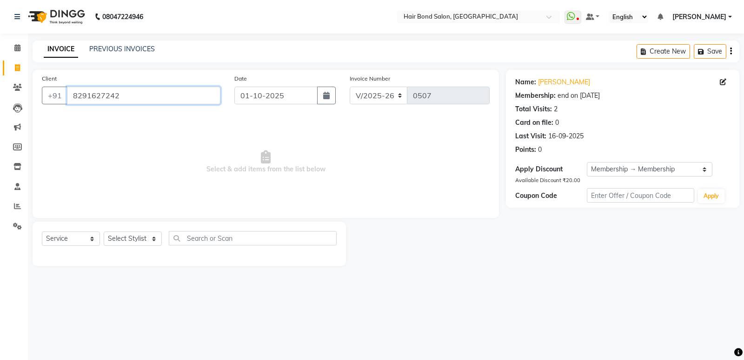
click at [176, 103] on input "8291627242" at bounding box center [144, 96] width 154 height 18
click at [301, 101] on input "01-10-2025" at bounding box center [275, 96] width 83 height 18
select select "10"
select select "2025"
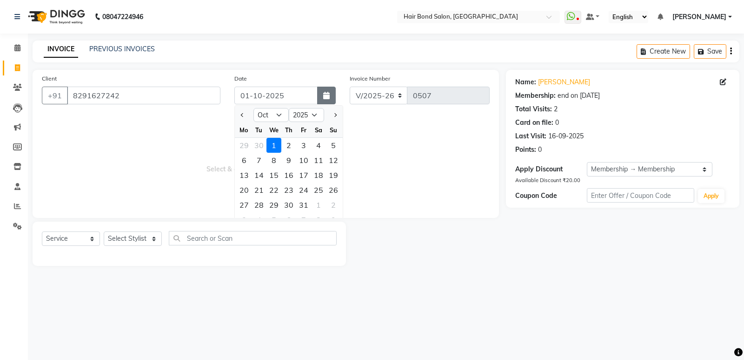
click at [327, 98] on icon "button" at bounding box center [326, 95] width 7 height 7
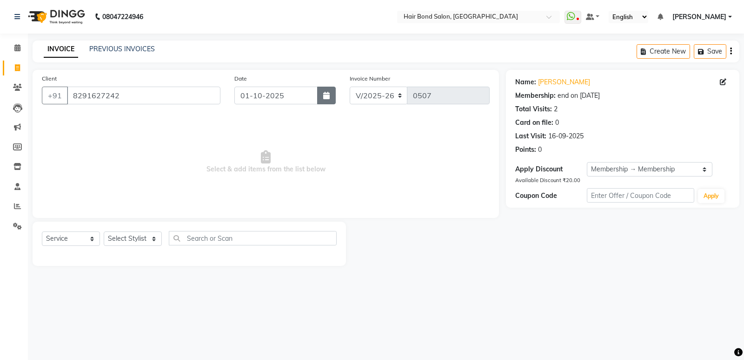
click at [325, 97] on icon "button" at bounding box center [326, 95] width 7 height 7
select select "10"
select select "2025"
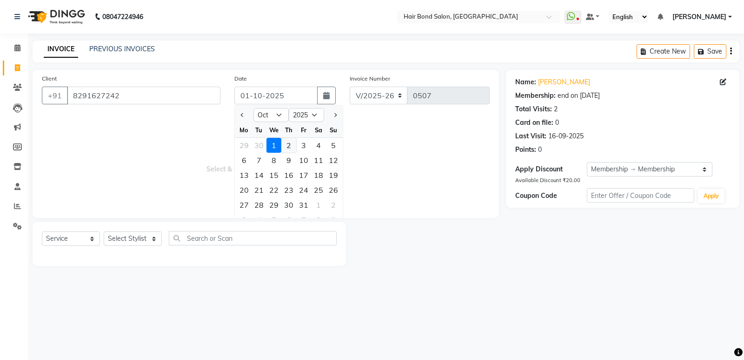
click at [287, 144] on div "2" at bounding box center [288, 145] width 15 height 15
type input "02-10-2025"
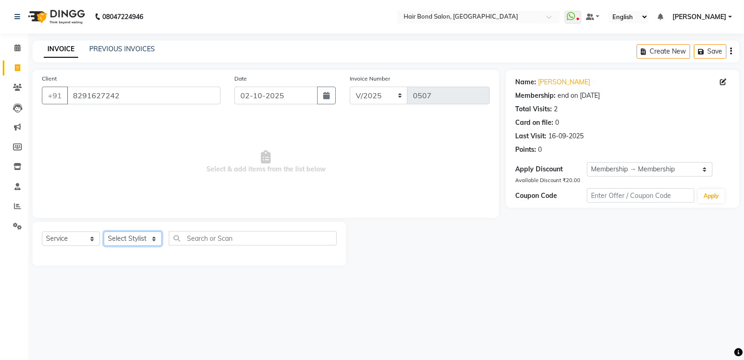
click at [136, 240] on select "Select Stylist Alisha Sasankar Ayan Daksha Faiz Gazala imran kamal khende Mirza…" at bounding box center [133, 238] width 58 height 14
select select "90700"
click at [104, 231] on select "Select Stylist Alisha Sasankar Ayan Daksha Faiz Gazala imran kamal khende Mirza…" at bounding box center [133, 238] width 58 height 14
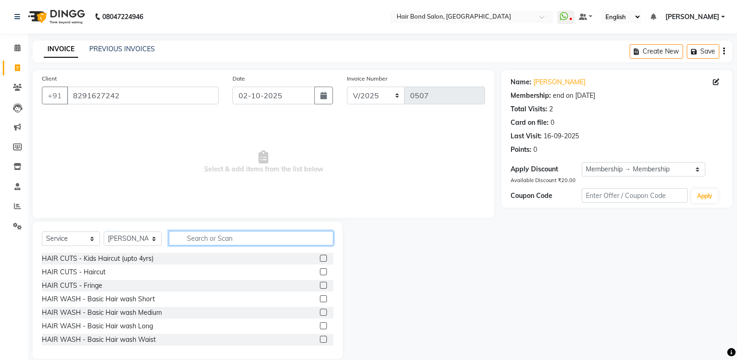
click at [191, 236] on input "text" at bounding box center [251, 238] width 165 height 14
type input "hair wash"
click at [320, 272] on label at bounding box center [323, 271] width 7 height 7
click at [320, 272] on input "checkbox" at bounding box center [323, 272] width 6 height 6
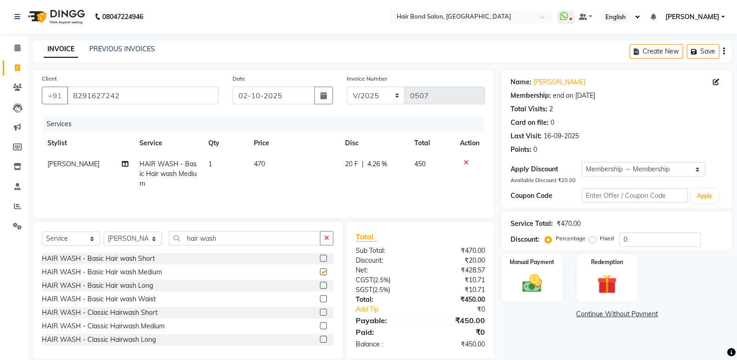
checkbox input "false"
click at [320, 258] on label at bounding box center [323, 257] width 7 height 7
click at [320, 258] on input "checkbox" at bounding box center [323, 258] width 6 height 6
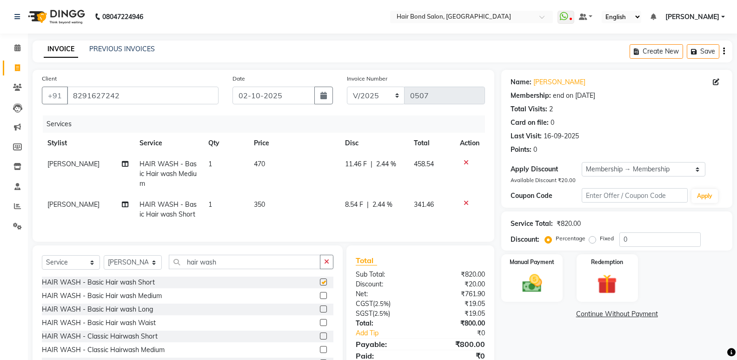
checkbox input "false"
click at [466, 165] on icon at bounding box center [466, 162] width 5 height 7
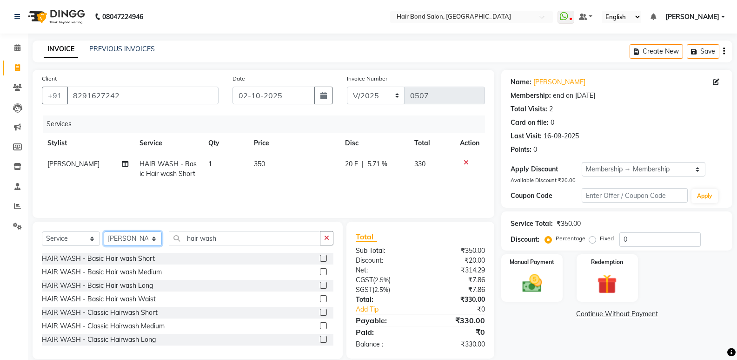
click at [154, 241] on select "Select Stylist Alisha Sasankar Ayan Daksha Faiz Gazala imran kamal khende Mirza…" at bounding box center [133, 238] width 58 height 14
select select "88188"
click at [104, 231] on select "Select Stylist Alisha Sasankar Ayan Daksha Faiz Gazala imran kamal khende Mirza…" at bounding box center [133, 238] width 58 height 14
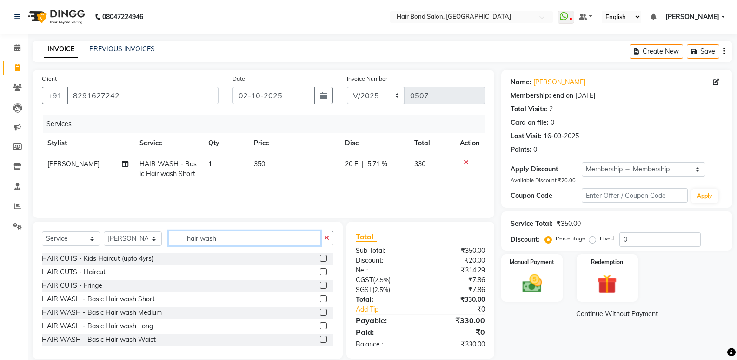
click at [224, 241] on input "hair wash" at bounding box center [245, 238] width 152 height 14
type input "h"
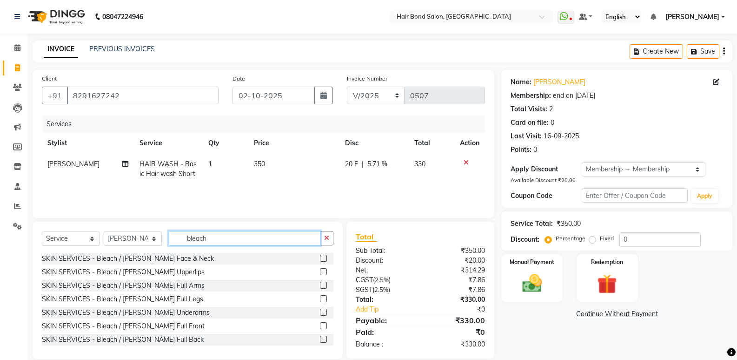
type input "bleach"
click at [320, 259] on label at bounding box center [323, 257] width 7 height 7
click at [320, 259] on input "checkbox" at bounding box center [323, 258] width 6 height 6
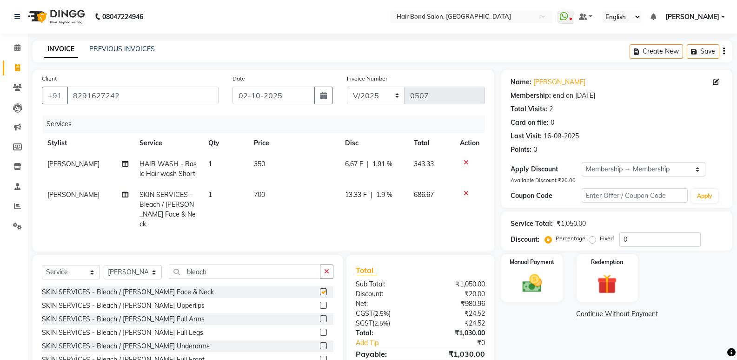
checkbox input "false"
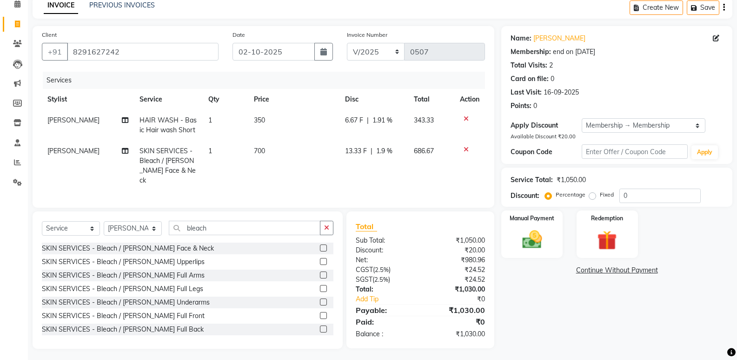
click at [658, 203] on div "Service Total: ₹1,050.00 Discount: Percentage Fixed 0" at bounding box center [617, 186] width 231 height 39
click at [658, 197] on input "0" at bounding box center [660, 195] width 81 height 14
type input "50"
click at [570, 336] on div "Name: Urvi Membership: end on 30-08-2026 Total Visits: 2 Card on file: 0 Last V…" at bounding box center [621, 187] width 238 height 322
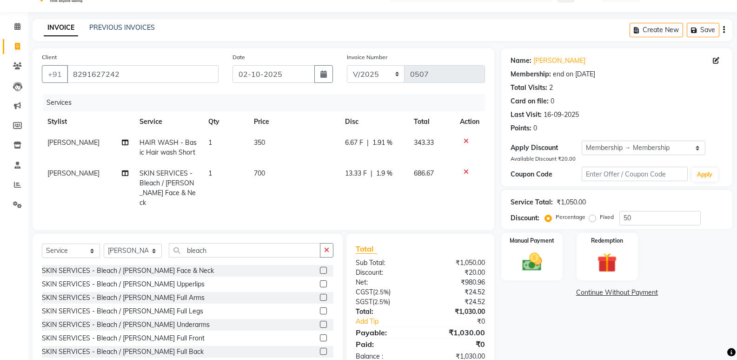
scroll to position [0, 0]
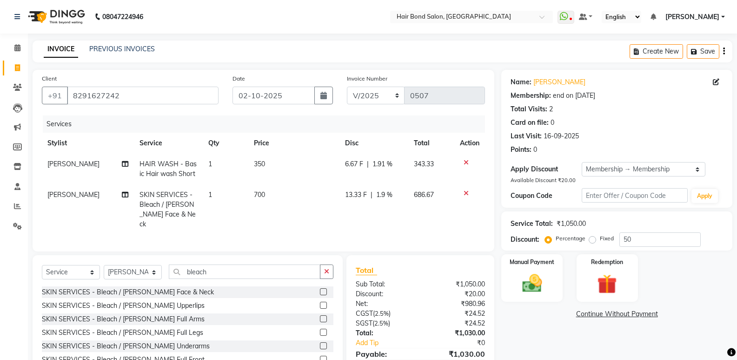
click at [691, 51] on icon "button" at bounding box center [724, 51] width 2 height 0
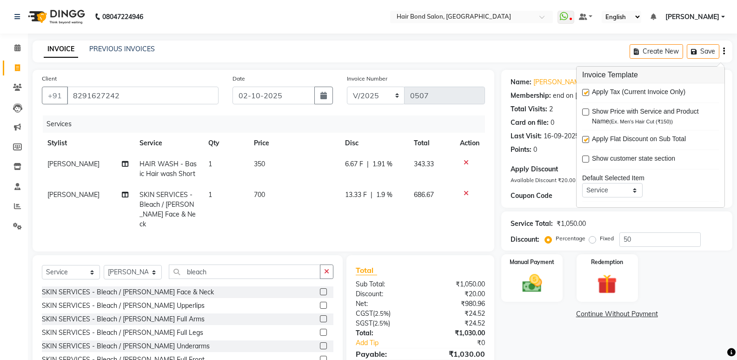
click at [589, 91] on label at bounding box center [586, 92] width 7 height 7
click at [589, 91] on input "checkbox" at bounding box center [586, 93] width 6 height 6
checkbox input "false"
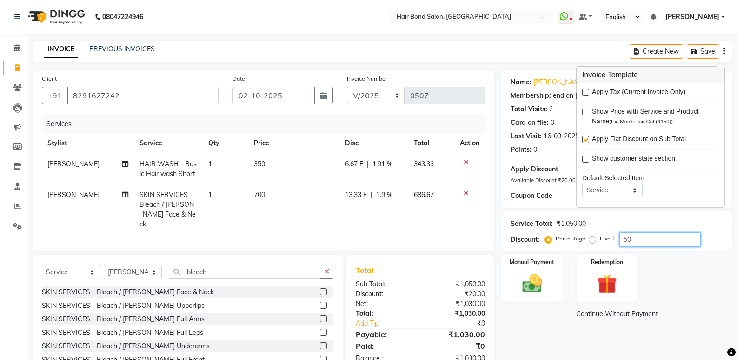
click at [664, 238] on input "50" at bounding box center [660, 239] width 81 height 14
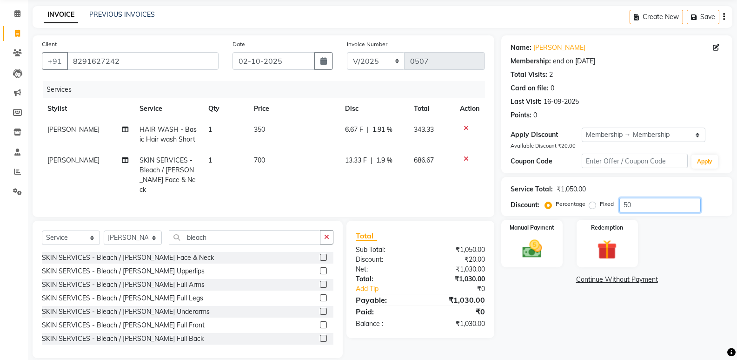
scroll to position [44, 0]
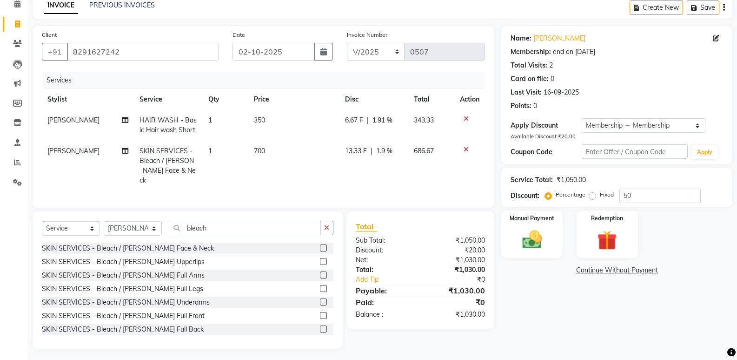
click at [409, 229] on div "Total Sub Total: ₹1,050.00 Discount: ₹20.00 Net: ₹1,030.00 Total: ₹1,030.00 Add…" at bounding box center [420, 270] width 129 height 99
click at [664, 198] on input "50" at bounding box center [660, 195] width 81 height 14
click at [531, 234] on img at bounding box center [532, 240] width 33 height 24
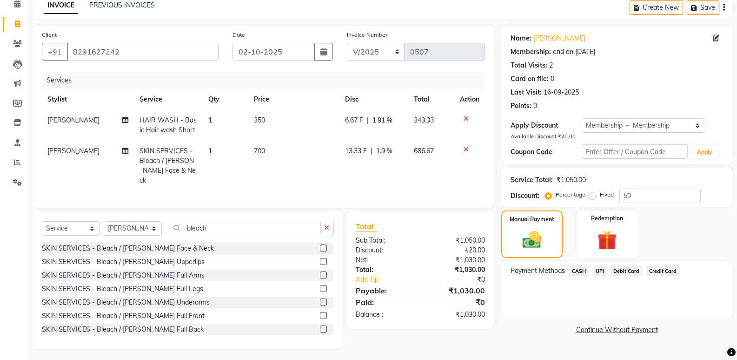
click at [625, 271] on span "Debit Card" at bounding box center [627, 270] width 32 height 11
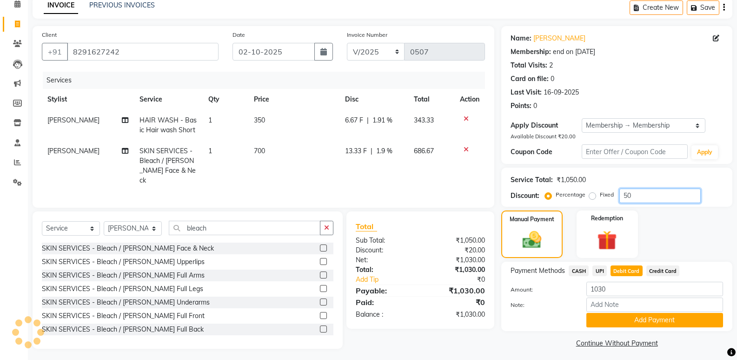
click at [658, 200] on input "50" at bounding box center [660, 195] width 81 height 14
type input "5"
click at [649, 189] on input "number" at bounding box center [660, 195] width 81 height 14
type input "50"
click at [600, 197] on label "Fixed" at bounding box center [607, 194] width 14 height 8
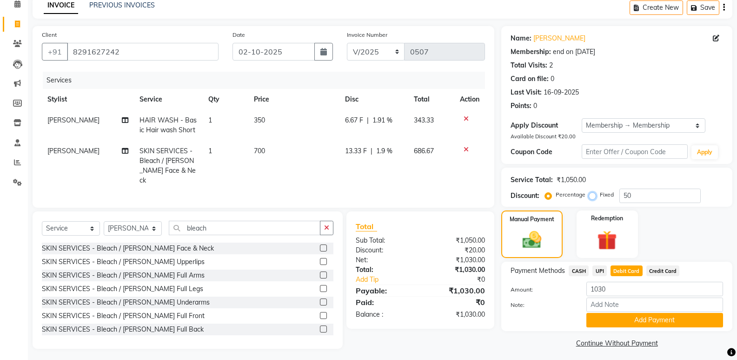
click at [591, 197] on input "Fixed" at bounding box center [594, 194] width 7 height 7
radio input "true"
click at [556, 194] on label "Percentage" at bounding box center [571, 194] width 30 height 8
click at [548, 194] on input "Percentage" at bounding box center [550, 194] width 7 height 7
radio input "true"
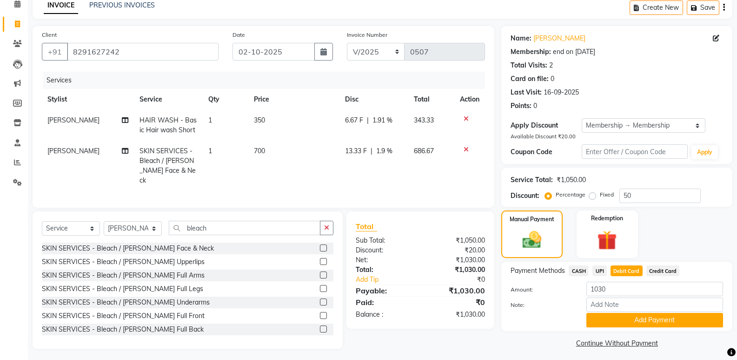
click at [691, 7] on icon "button" at bounding box center [724, 7] width 2 height 0
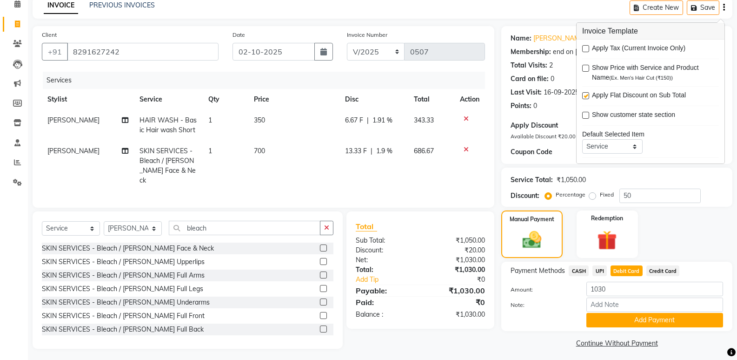
click at [585, 93] on label at bounding box center [586, 95] width 7 height 7
click at [585, 93] on input "checkbox" at bounding box center [586, 96] width 6 height 6
checkbox input "false"
click at [685, 234] on div "Manual Payment Redemption" at bounding box center [617, 234] width 245 height 48
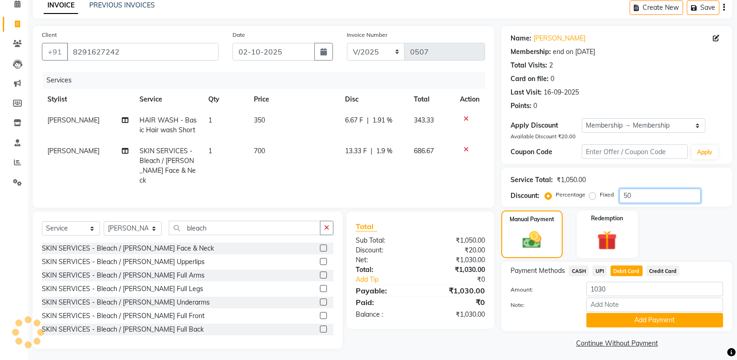
click at [649, 195] on input "50" at bounding box center [660, 195] width 81 height 14
click at [453, 158] on td "686.67" at bounding box center [432, 166] width 46 height 50
select select "88188"
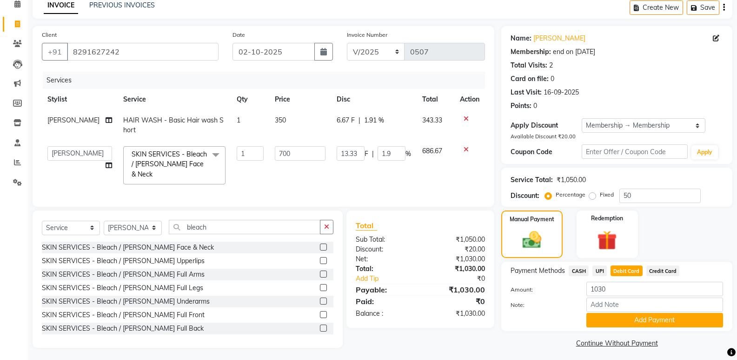
click at [391, 165] on td "13.33 F | 1.9 %" at bounding box center [374, 165] width 86 height 49
click at [386, 183] on div "Services Stylist Service Qty Price Disc Total Action sahill HAIR WASH - Basic H…" at bounding box center [263, 135] width 443 height 126
click at [423, 221] on div "Total" at bounding box center [420, 225] width 129 height 11
click at [378, 121] on span "1.91 %" at bounding box center [374, 120] width 20 height 10
select select "90700"
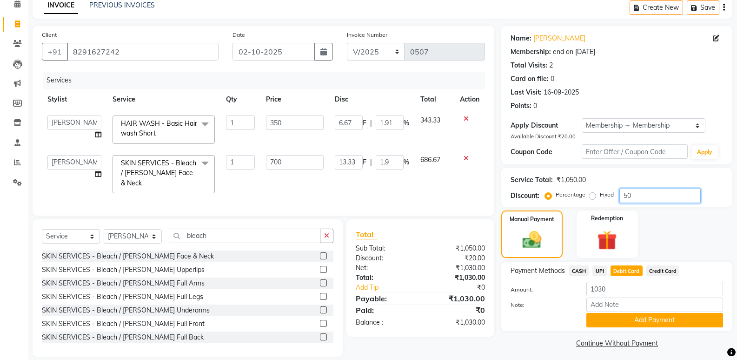
click at [636, 189] on input "50" at bounding box center [660, 195] width 81 height 14
click at [361, 124] on input "6.67" at bounding box center [349, 122] width 28 height 14
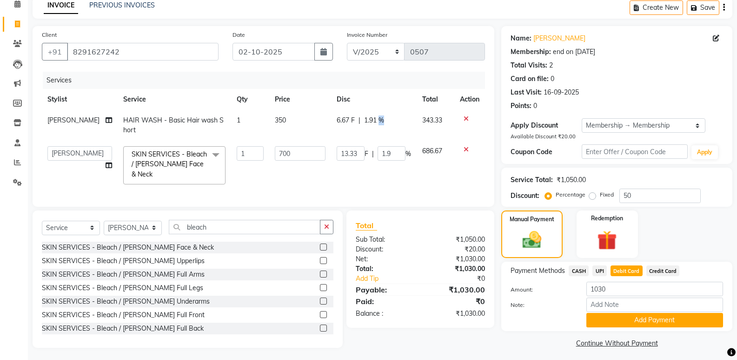
click at [381, 123] on span "1.91 %" at bounding box center [374, 120] width 20 height 10
select select "90700"
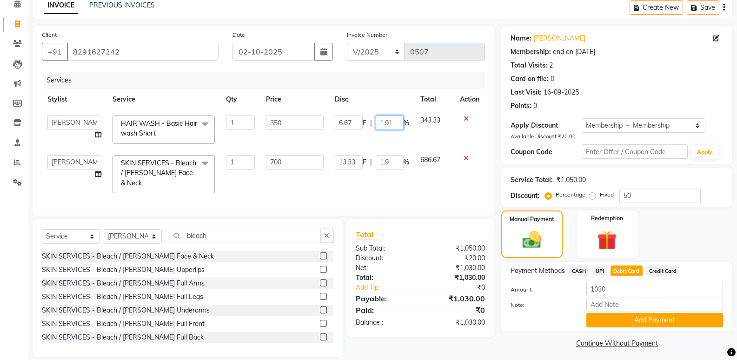
click at [400, 124] on input "1.91" at bounding box center [390, 122] width 28 height 14
type input "1"
type input "50"
click at [389, 162] on td "13.33 F | 1.9 %" at bounding box center [372, 173] width 86 height 49
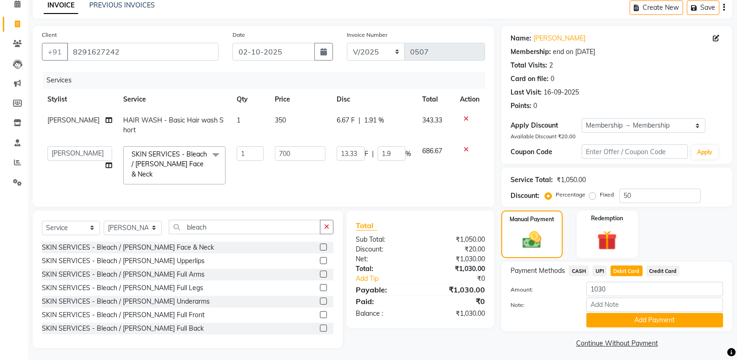
click at [691, 8] on icon "button" at bounding box center [724, 7] width 2 height 0
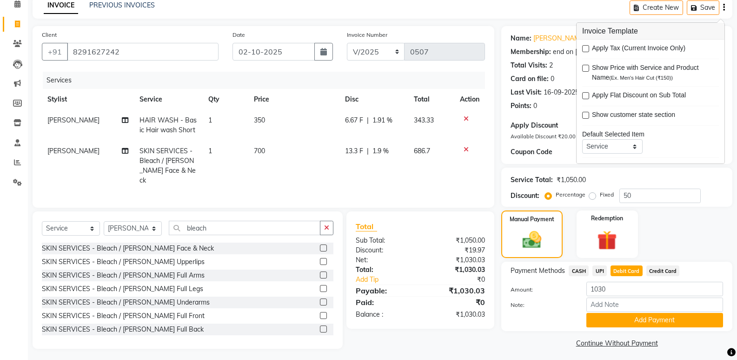
click at [691, 8] on icon "button" at bounding box center [724, 7] width 2 height 0
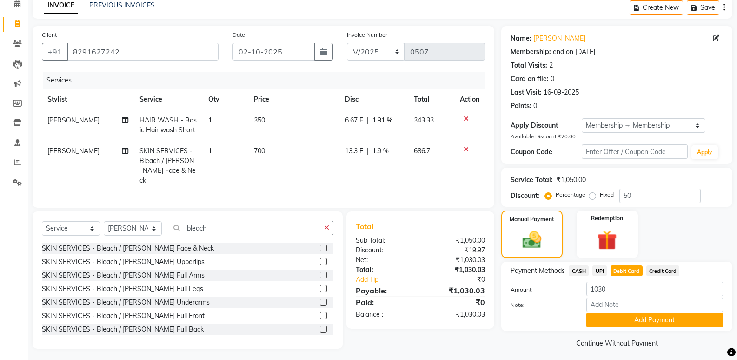
click at [691, 8] on icon "button" at bounding box center [724, 7] width 2 height 0
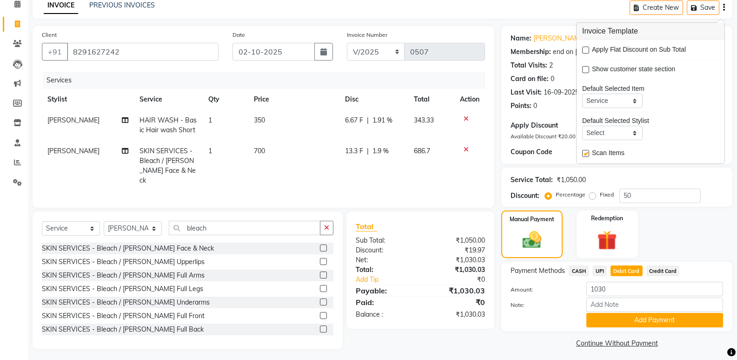
scroll to position [48, 0]
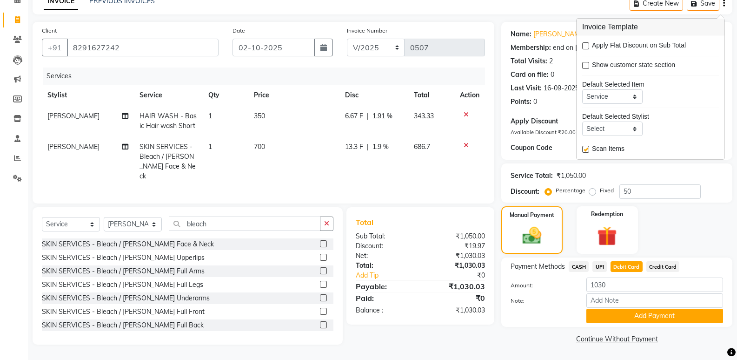
click at [585, 150] on label at bounding box center [586, 149] width 7 height 7
click at [585, 150] on input "checkbox" at bounding box center [586, 150] width 6 height 6
checkbox input "false"
click at [691, 232] on div "Manual Payment Redemption" at bounding box center [617, 230] width 245 height 48
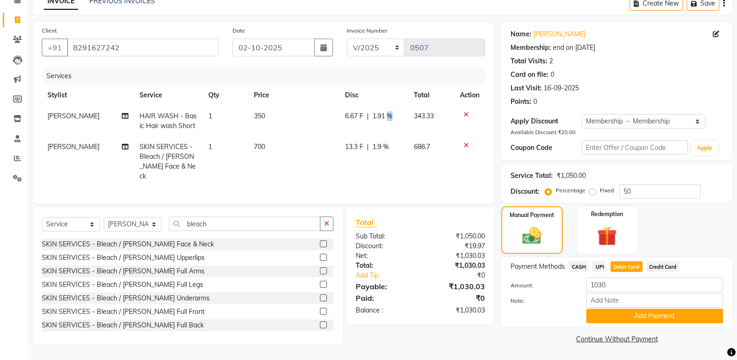
click at [391, 111] on span "1.91 %" at bounding box center [383, 116] width 20 height 10
select select "90700"
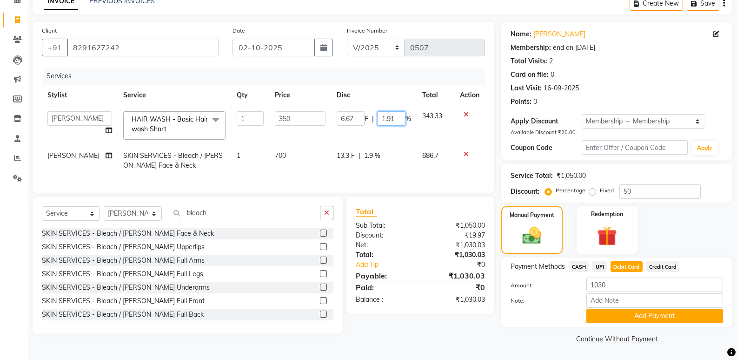
click at [394, 122] on input "1.91" at bounding box center [392, 118] width 28 height 14
type input "1"
type input "50"
click at [395, 140] on tbody "Alisha Sasankar Ayan Daksha Faiz Gazala imran kamal khende Mirza Mountie rafiqu…" at bounding box center [263, 141] width 443 height 70
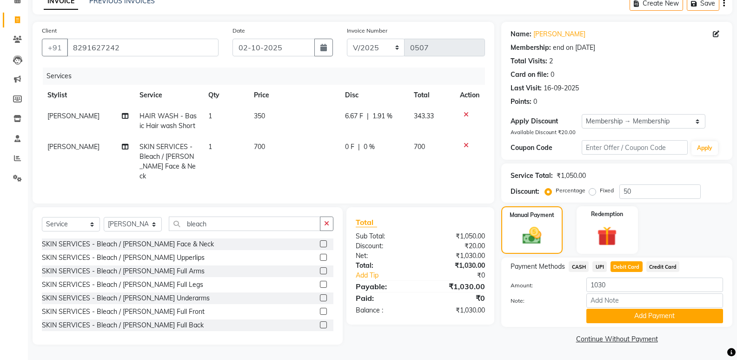
click at [354, 107] on td "6.67 F | 1.91 %" at bounding box center [374, 121] width 69 height 31
select select "90700"
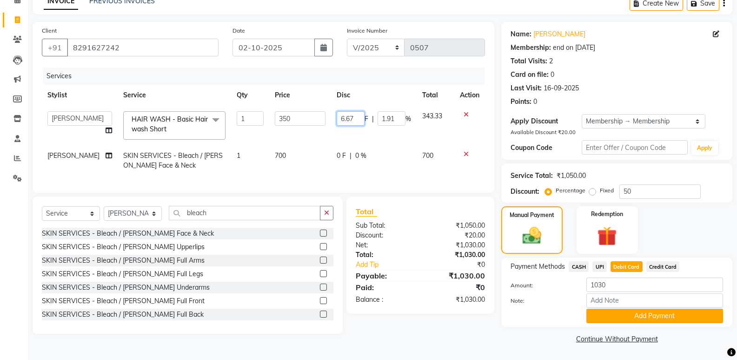
click at [355, 119] on input "6.67" at bounding box center [351, 118] width 28 height 14
type input "6"
type input "50"
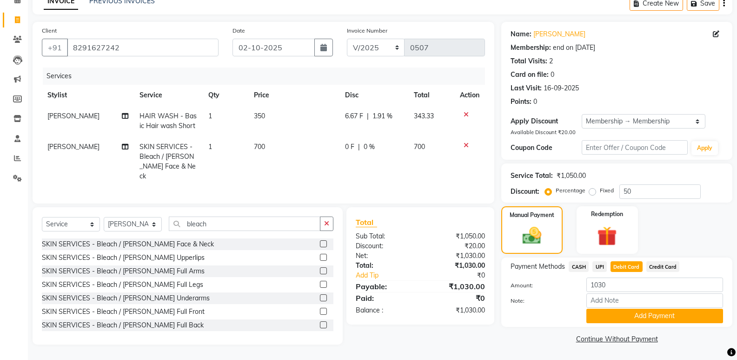
click at [344, 156] on td "0 F | 0 %" at bounding box center [374, 161] width 69 height 50
select select "88188"
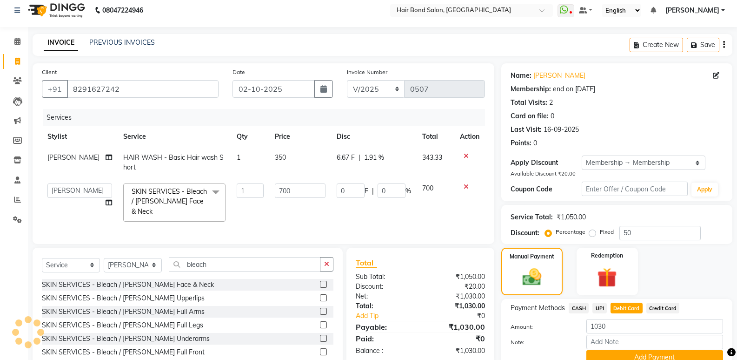
scroll to position [0, 0]
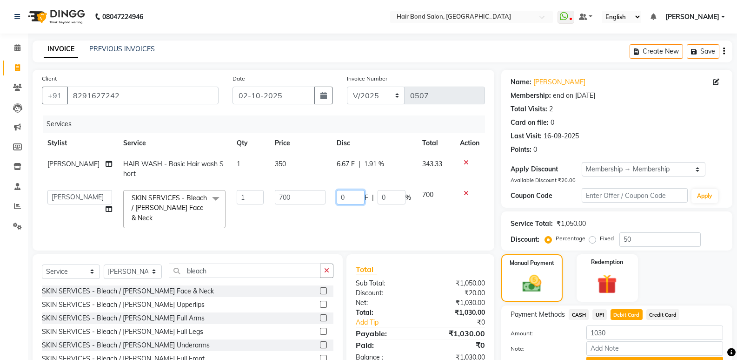
click at [347, 193] on input "0" at bounding box center [351, 197] width 28 height 14
type input "50"
click at [449, 213] on td "700" at bounding box center [436, 208] width 38 height 49
select select "88188"
click at [668, 240] on input "50" at bounding box center [660, 239] width 81 height 14
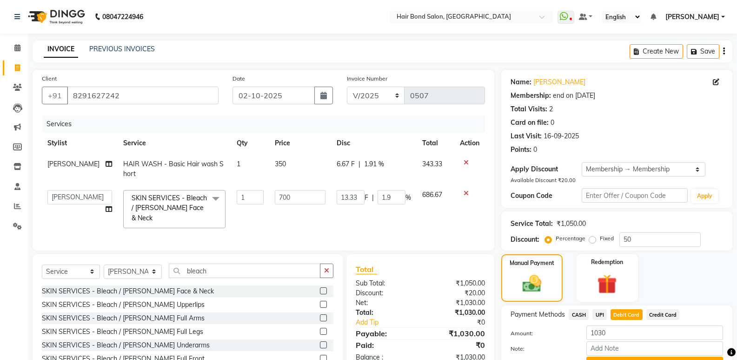
click at [659, 288] on div "Manual Payment Redemption" at bounding box center [617, 278] width 245 height 48
click at [17, 49] on icon at bounding box center [17, 47] width 6 height 7
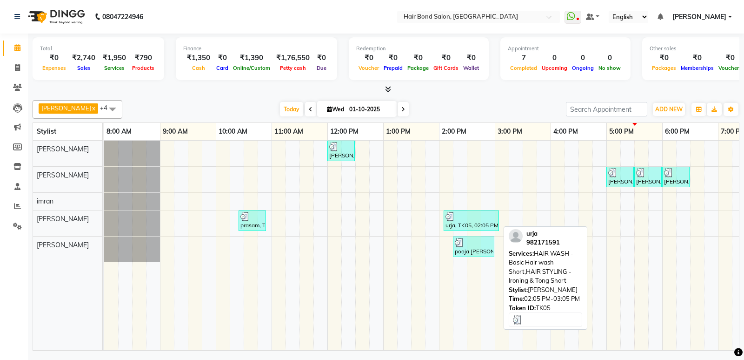
click at [477, 225] on div "urja, TK05, 02:05 PM-03:05 PM, HAIR WASH - Basic Hair wash Short,HAIR STYLING -…" at bounding box center [472, 221] width 54 height 18
select select "3"
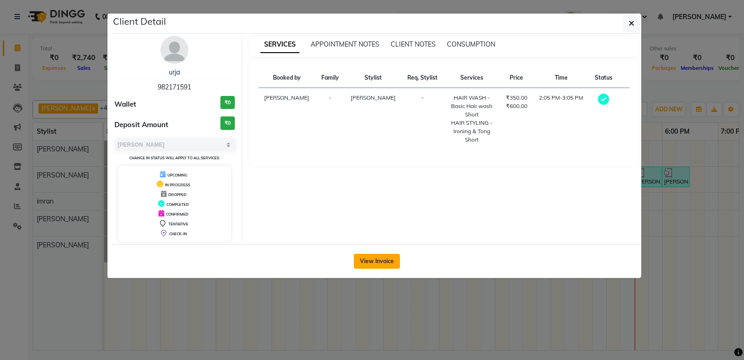
click at [386, 261] on button "View Invoice" at bounding box center [377, 261] width 46 height 15
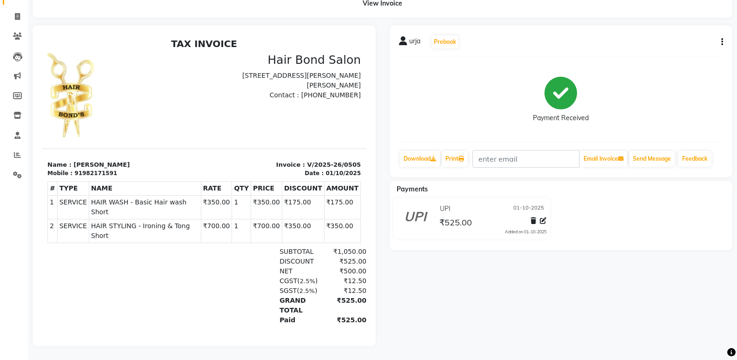
scroll to position [58, 0]
click at [15, 13] on icon at bounding box center [17, 16] width 5 height 7
select select "service"
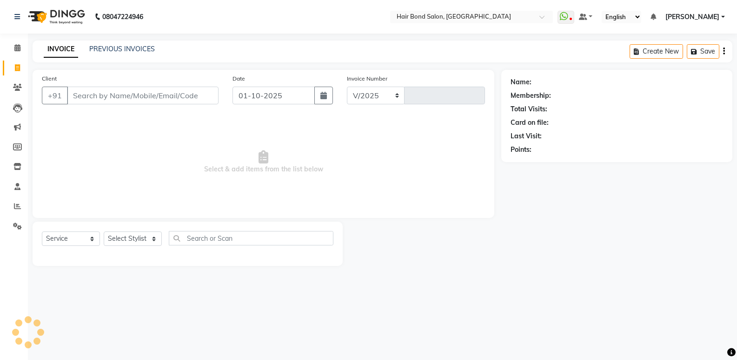
select select "8721"
type input "0507"
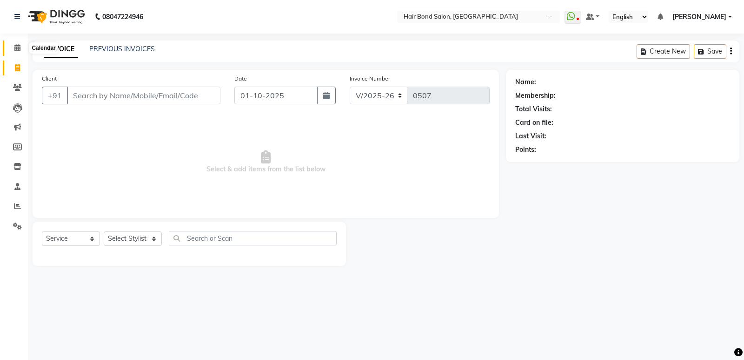
click at [15, 49] on icon at bounding box center [17, 47] width 6 height 7
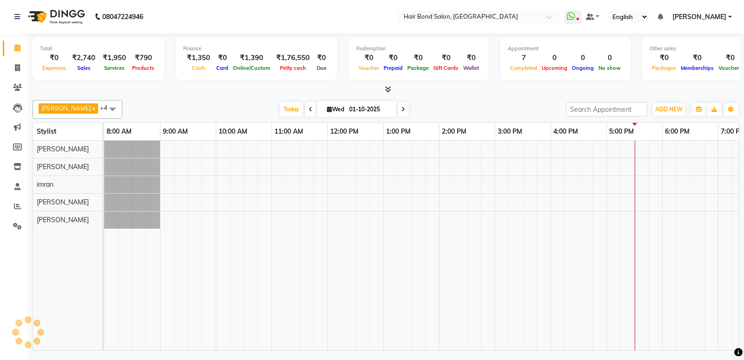
click at [14, 45] on icon at bounding box center [17, 47] width 6 height 7
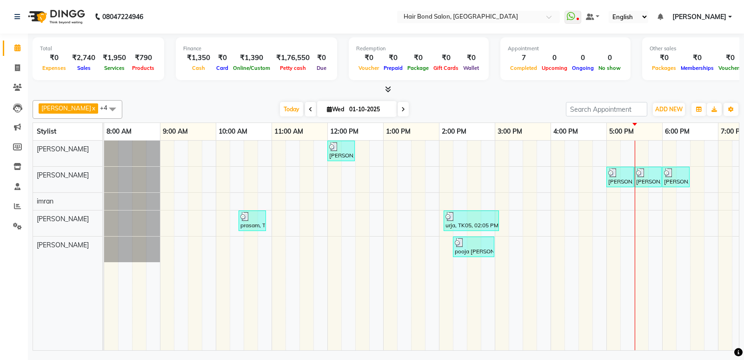
click at [595, 227] on div "shafique sk, TK03, 12:00 PM-12:30 PM, HAIR CUTS - Kids Haircut (upto 4yrs) pran…" at bounding box center [522, 245] width 837 height 209
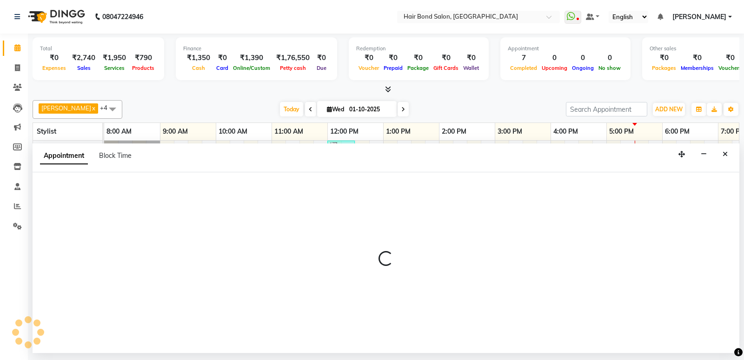
select select "90700"
select select "tentative"
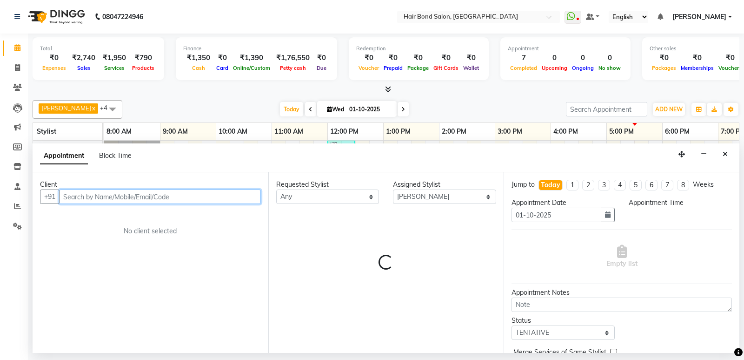
select select "1005"
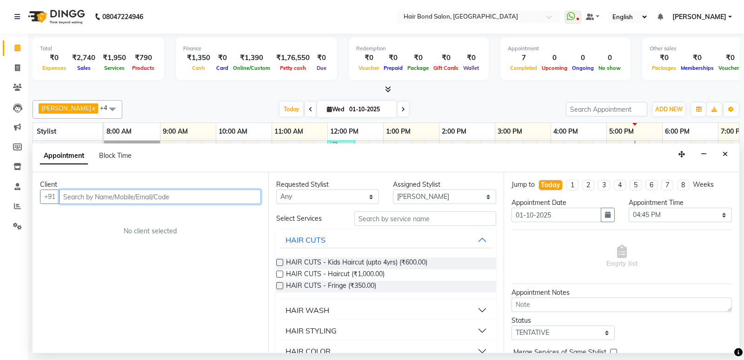
drag, startPoint x: 204, startPoint y: 195, endPoint x: 215, endPoint y: 188, distance: 13.2
click at [215, 188] on div "Client +91 No client selected" at bounding box center [151, 262] width 236 height 181
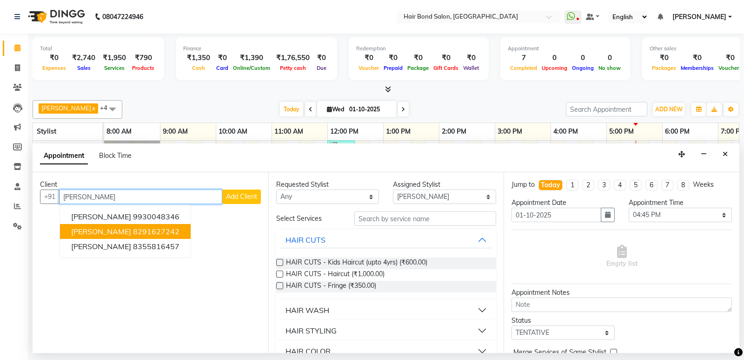
click at [133, 230] on ngb-highlight "8291627242" at bounding box center [156, 231] width 47 height 9
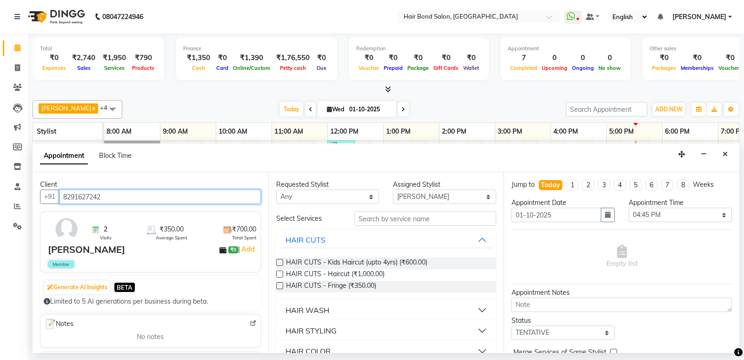
type input "8291627242"
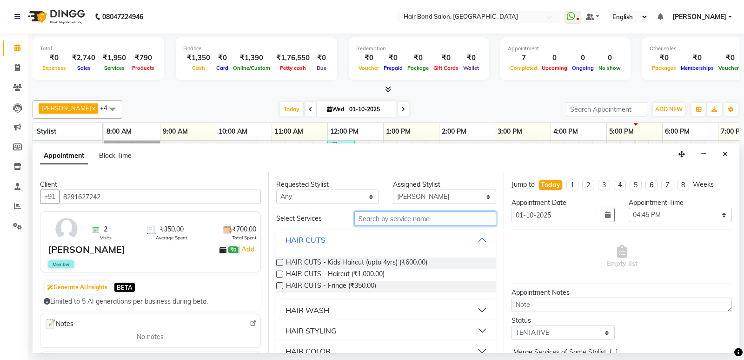
click at [454, 217] on input "text" at bounding box center [426, 218] width 142 height 14
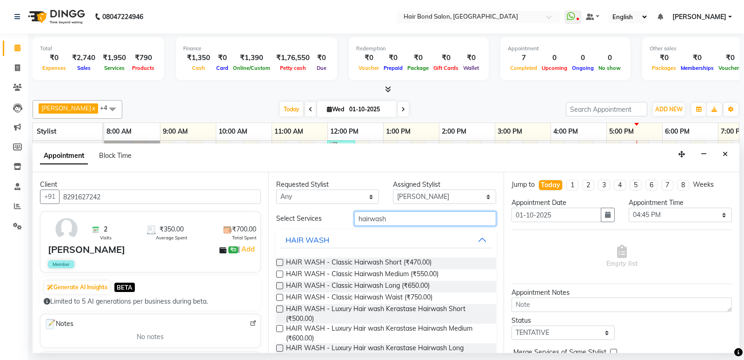
click at [405, 213] on input "hairwash" at bounding box center [426, 218] width 142 height 14
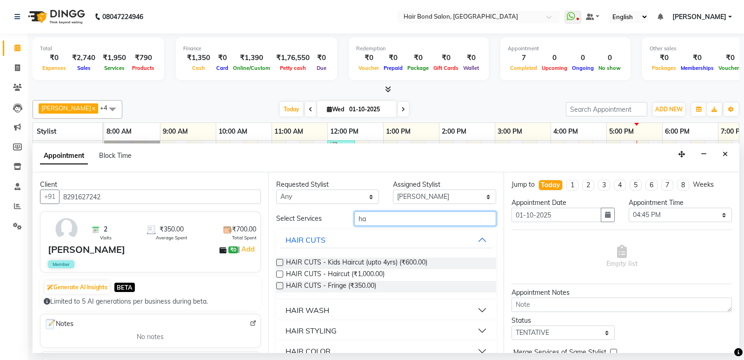
type input "h"
click at [452, 218] on input "text" at bounding box center [426, 218] width 142 height 14
click at [449, 219] on input "text" at bounding box center [426, 218] width 142 height 14
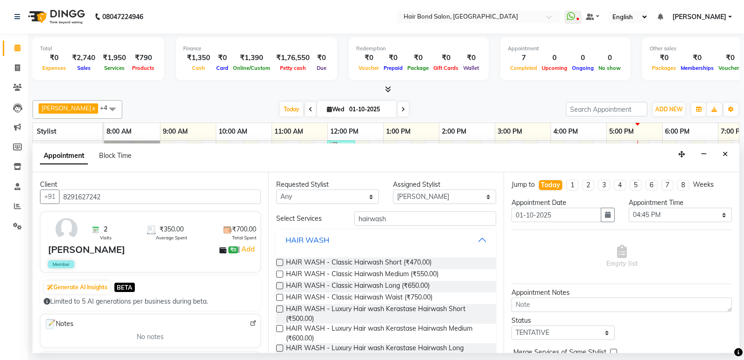
click at [356, 240] on button "HAIR WASH" at bounding box center [386, 239] width 213 height 17
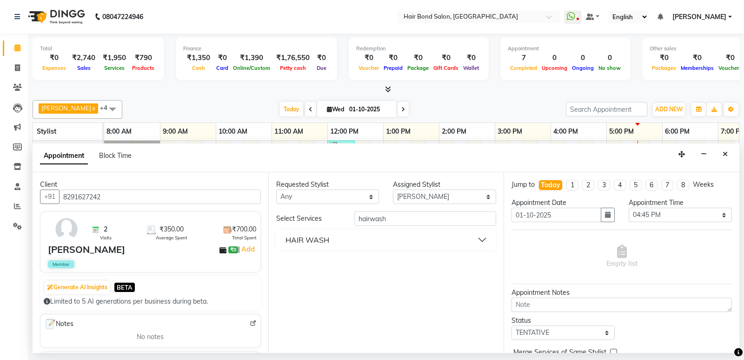
click at [331, 239] on button "HAIR WASH" at bounding box center [386, 239] width 213 height 17
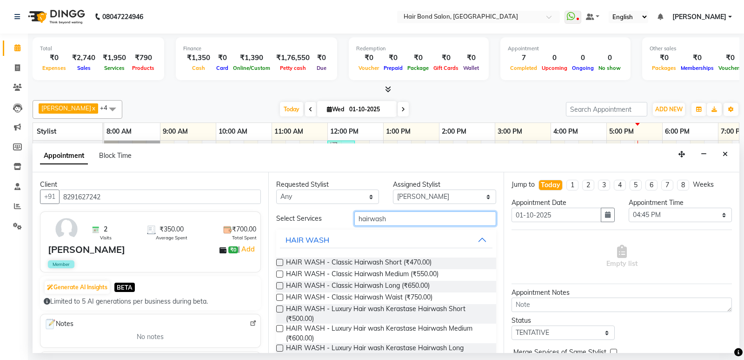
click at [422, 217] on input "hairwash" at bounding box center [426, 218] width 142 height 14
type input "h"
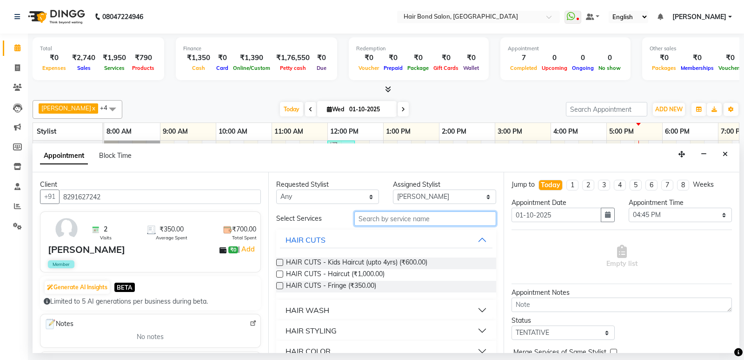
click at [395, 221] on input "text" at bounding box center [426, 218] width 142 height 14
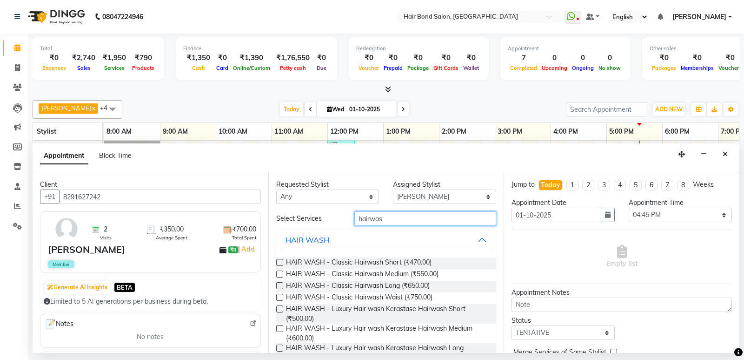
type input "hairwash"
drag, startPoint x: 280, startPoint y: 261, endPoint x: 406, endPoint y: 224, distance: 130.8
click at [281, 262] on label at bounding box center [279, 262] width 7 height 7
click at [281, 262] on input "checkbox" at bounding box center [279, 263] width 6 height 6
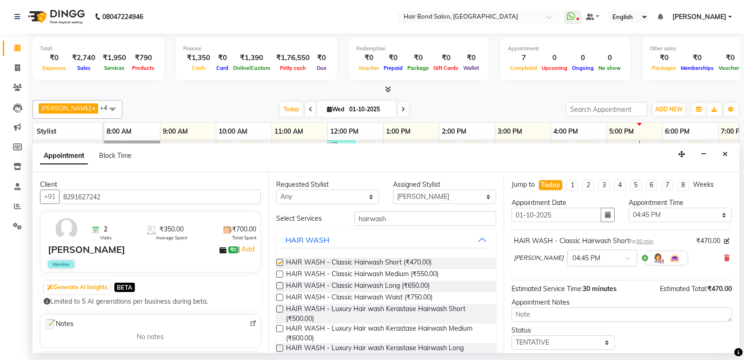
checkbox input "false"
drag, startPoint x: 446, startPoint y: 223, endPoint x: 446, endPoint y: 207, distance: 16.8
click at [446, 223] on input "hairwash" at bounding box center [426, 218] width 142 height 14
type input "h"
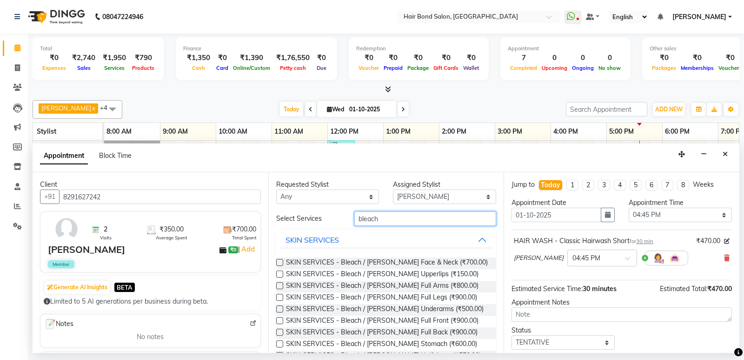
type input "bleach"
drag, startPoint x: 277, startPoint y: 262, endPoint x: 282, endPoint y: 262, distance: 5.1
click at [282, 262] on label at bounding box center [279, 262] width 7 height 7
click at [282, 262] on input "checkbox" at bounding box center [279, 263] width 6 height 6
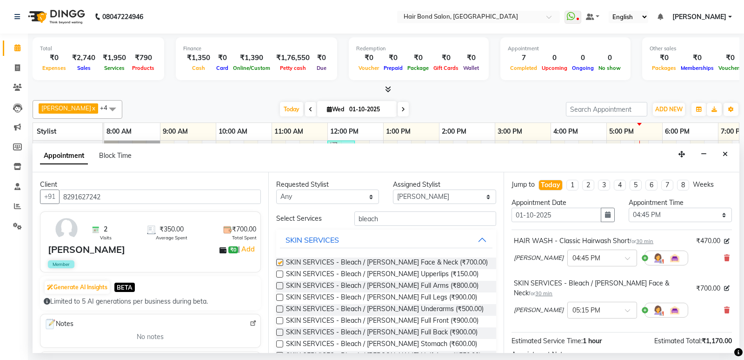
checkbox input "false"
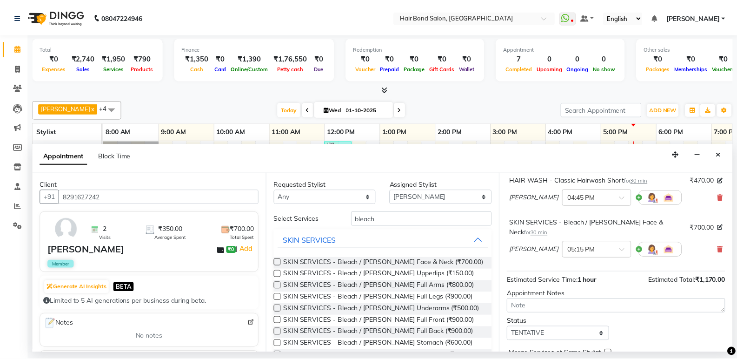
scroll to position [98, 0]
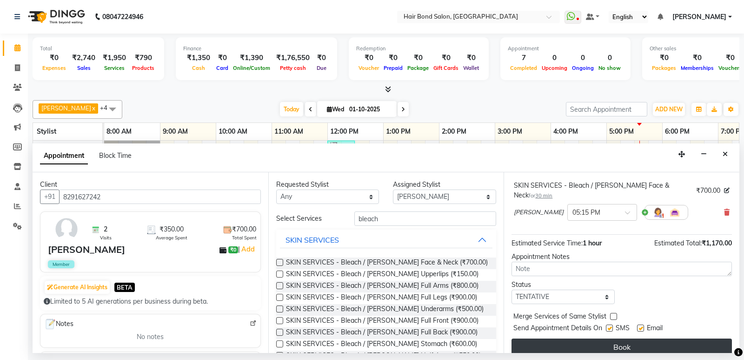
click at [648, 338] on button "Book" at bounding box center [622, 346] width 221 height 17
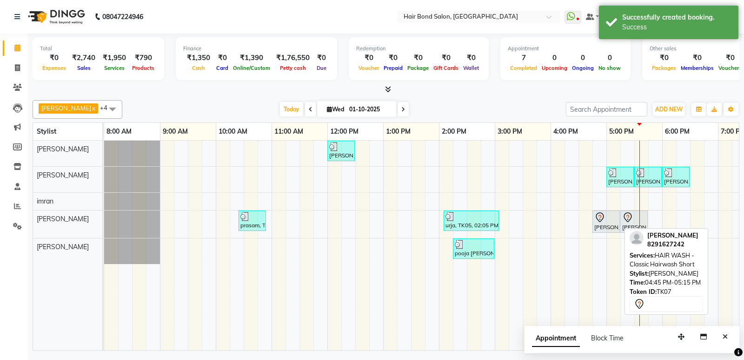
click at [608, 220] on div at bounding box center [607, 217] width 24 height 11
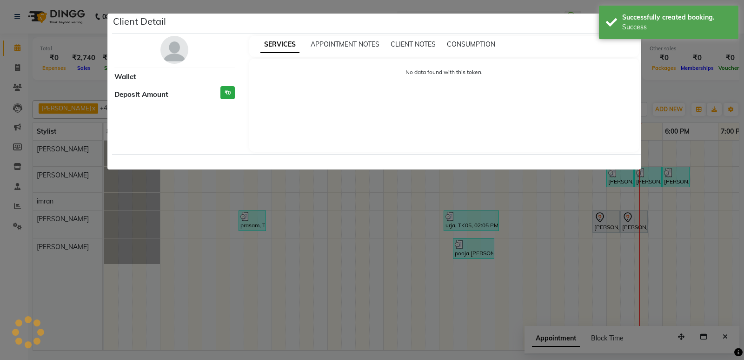
select select "7"
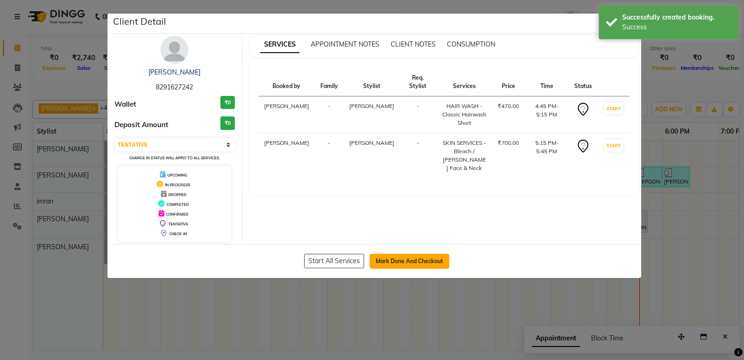
click at [398, 261] on button "Mark Done And Checkout" at bounding box center [410, 261] width 80 height 15
select select "8721"
select select "service"
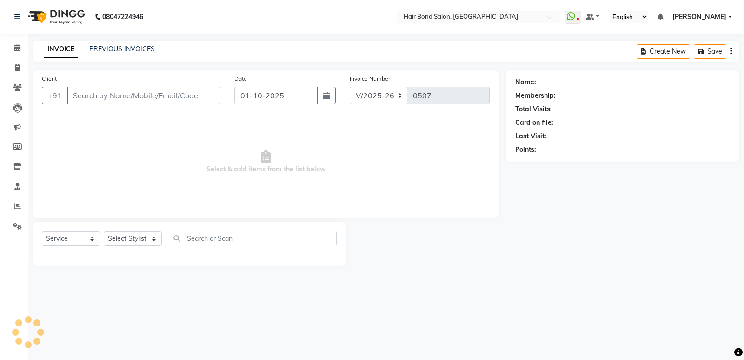
type input "8291627242"
select select "90700"
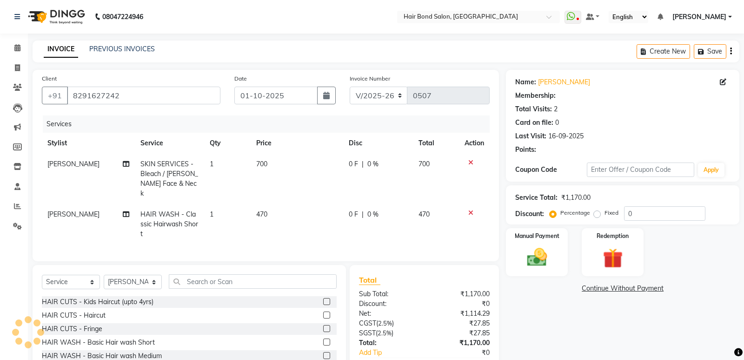
select select "1: Object"
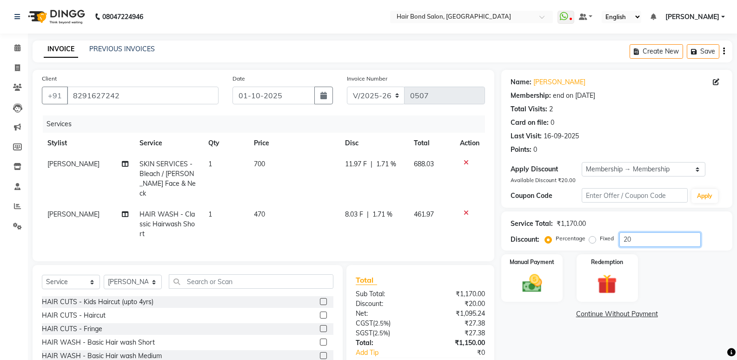
click at [649, 239] on input "20" at bounding box center [660, 239] width 81 height 14
type input "2"
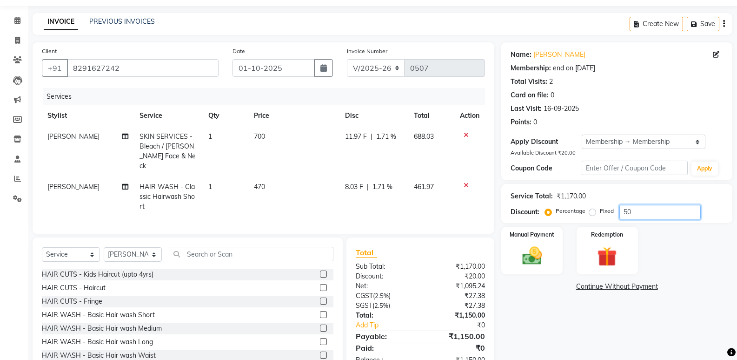
scroll to position [54, 0]
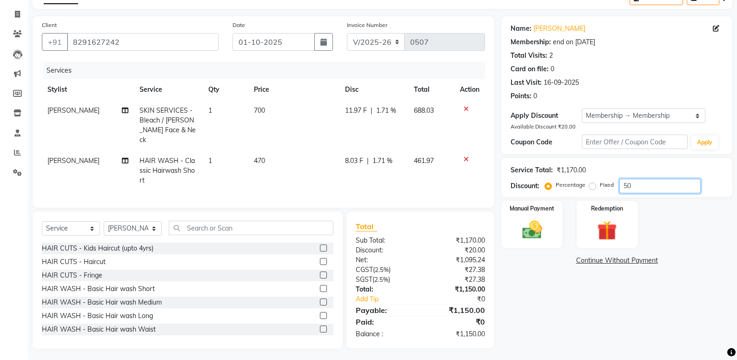
type input "50"
click at [648, 236] on div "Manual Payment Redemption" at bounding box center [617, 225] width 245 height 48
click at [664, 232] on div "Manual Payment Redemption" at bounding box center [617, 225] width 245 height 48
click at [259, 166] on td "470" at bounding box center [293, 170] width 91 height 40
select select "90700"
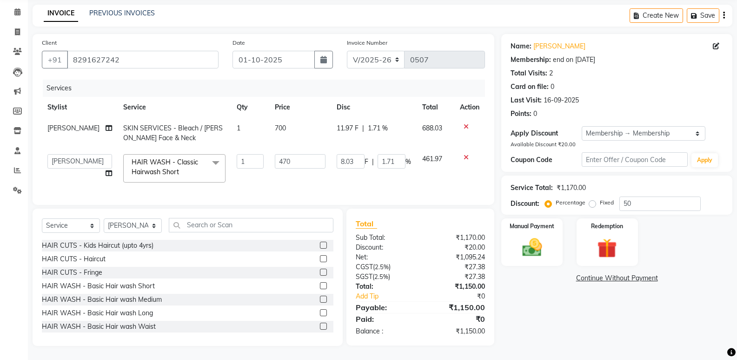
scroll to position [43, 0]
click at [681, 129] on select "Select Membership → Membership" at bounding box center [644, 133] width 124 height 14
click at [582, 126] on select "Select Membership → Membership" at bounding box center [644, 133] width 124 height 14
click at [604, 126] on select "Select Membership → Membership" at bounding box center [644, 133] width 124 height 14
click at [691, 126] on select "Select Membership → Membership" at bounding box center [644, 133] width 124 height 14
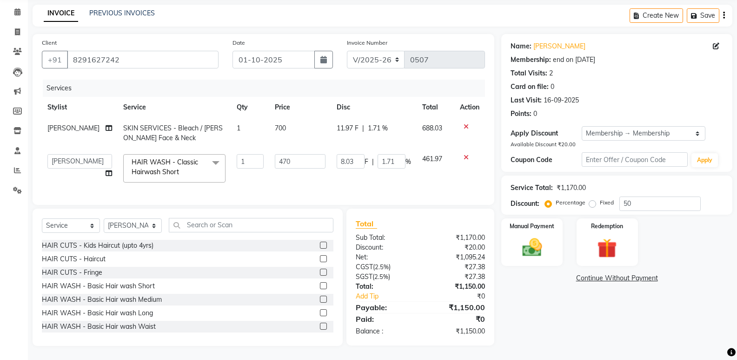
click at [691, 15] on icon "button" at bounding box center [724, 15] width 2 height 0
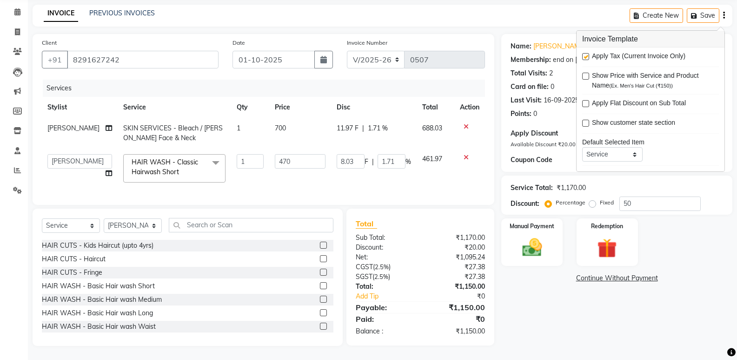
click at [585, 53] on label at bounding box center [586, 56] width 7 height 7
click at [585, 54] on input "checkbox" at bounding box center [586, 57] width 6 height 6
checkbox input "false"
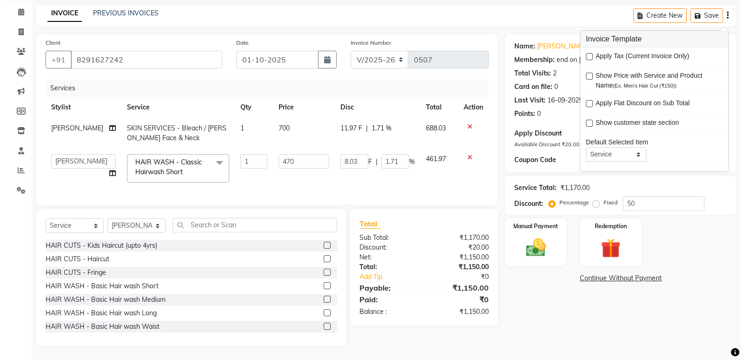
scroll to position [46, 0]
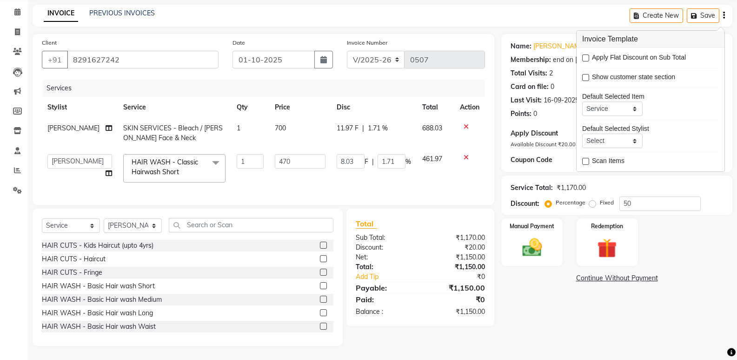
click at [483, 173] on td at bounding box center [470, 168] width 31 height 40
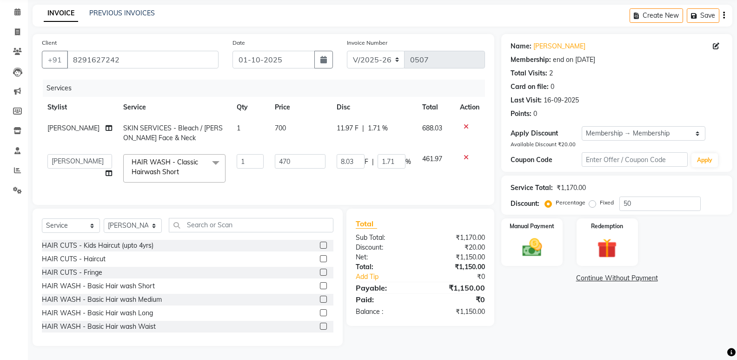
click at [548, 133] on div "Apply Discount Select Membership → Membership" at bounding box center [617, 133] width 213 height 14
click at [546, 129] on div "Apply Discount" at bounding box center [546, 133] width 71 height 10
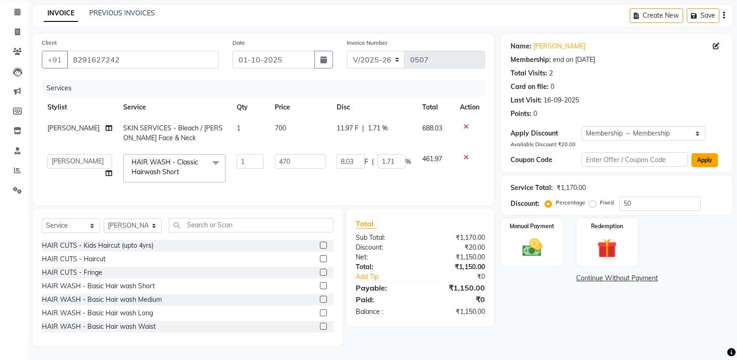
click at [691, 153] on button "Apply" at bounding box center [705, 160] width 27 height 14
click at [650, 152] on input "text" at bounding box center [635, 159] width 106 height 14
type input "50"
click at [643, 234] on div "Manual Payment Redemption" at bounding box center [617, 242] width 245 height 48
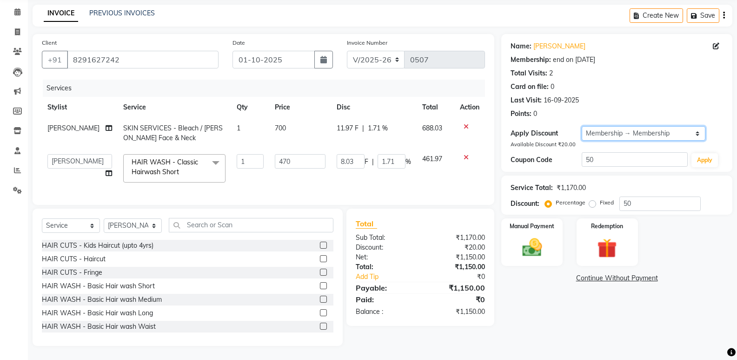
click at [691, 128] on select "Select Membership → Membership" at bounding box center [644, 133] width 124 height 14
click at [582, 126] on select "Select Membership → Membership" at bounding box center [644, 133] width 124 height 14
click at [505, 130] on div "Name: Urvi Membership: end on 30-08-2026 Total Visits: 2 Card on file: 0 Last V…" at bounding box center [617, 103] width 231 height 138
click at [691, 43] on icon at bounding box center [716, 46] width 7 height 7
select select "[DEMOGRAPHIC_DATA]"
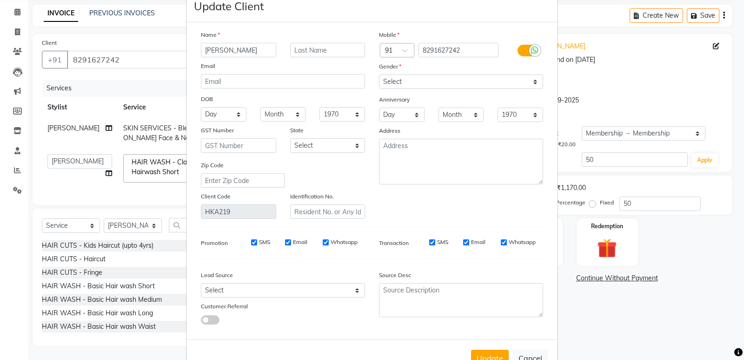
scroll to position [0, 0]
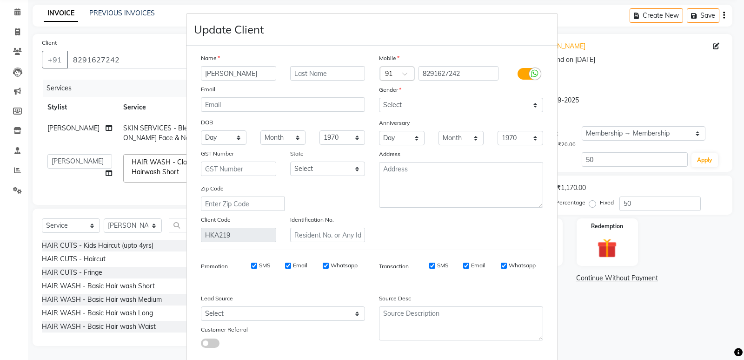
click at [240, 77] on input "urvi" at bounding box center [238, 73] width 75 height 14
click at [248, 74] on input "urvi" at bounding box center [238, 73] width 75 height 14
type input "u"
type input "[PERSON_NAME]"
click at [331, 74] on input "text" at bounding box center [327, 73] width 75 height 14
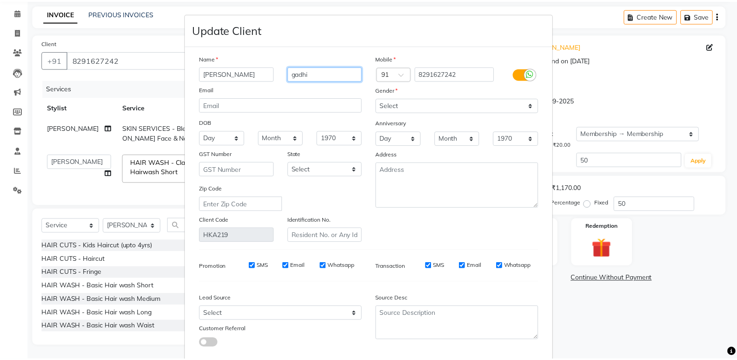
scroll to position [53, 0]
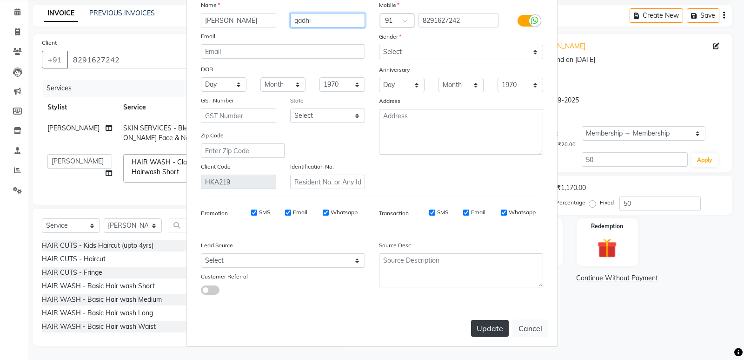
type input "gadhi"
click at [478, 324] on button "Update" at bounding box center [490, 328] width 38 height 17
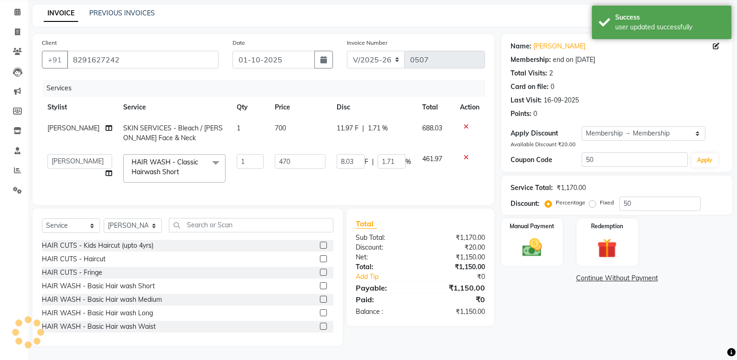
type input "0"
select select "2: Object"
click at [661, 200] on input "20" at bounding box center [660, 203] width 81 height 14
type input "2"
type input "0"
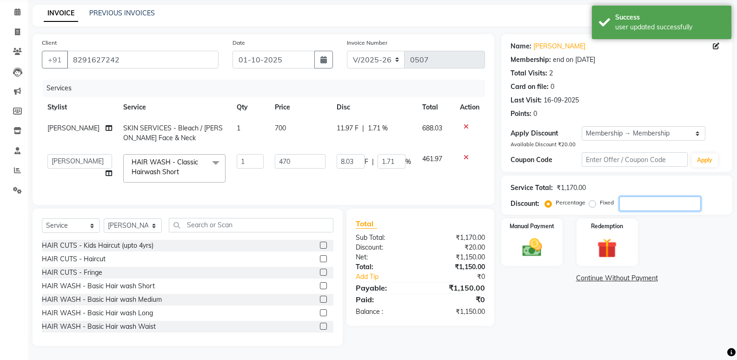
type input "0"
type input "5"
type input "8.03"
type input "1.71"
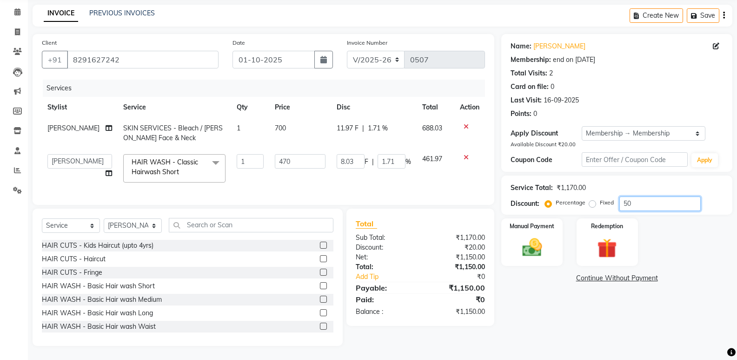
type input "50"
click at [315, 118] on td "700" at bounding box center [300, 133] width 62 height 31
select select "90700"
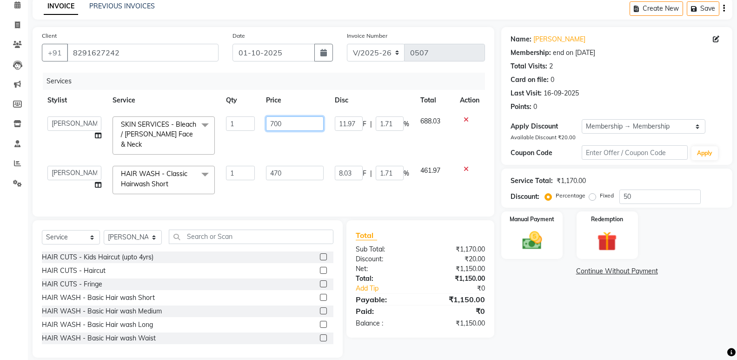
click at [295, 126] on input "700" at bounding box center [295, 123] width 58 height 14
type input "7"
type input "350"
type input "11.46"
type input "2.44"
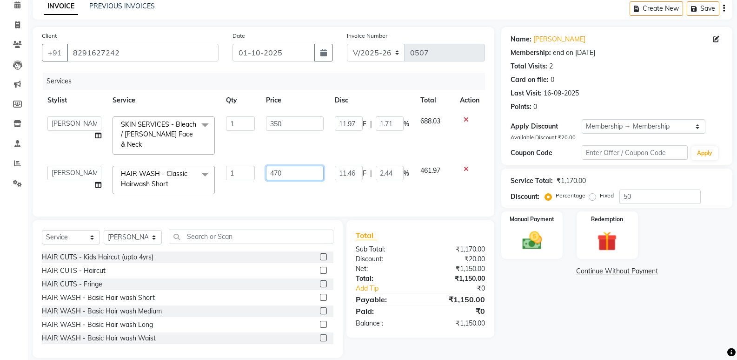
click at [297, 163] on td "470" at bounding box center [295, 180] width 69 height 40
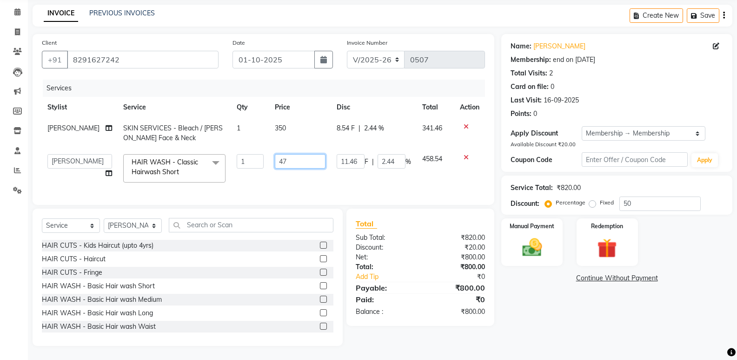
type input "4"
type input "150"
click at [448, 167] on td "458.54" at bounding box center [436, 168] width 38 height 40
select select "90700"
click at [691, 15] on icon "button" at bounding box center [724, 15] width 2 height 0
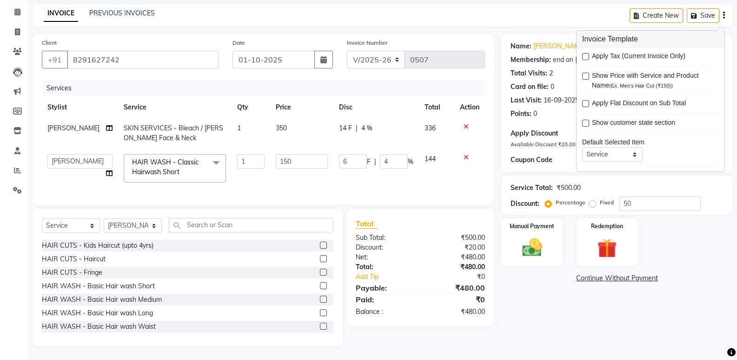
click at [556, 303] on div "Name: Dhruvi Gadhi Membership: end on 30-08-2026 Total Visits: 2 Card on file: …" at bounding box center [621, 190] width 238 height 312
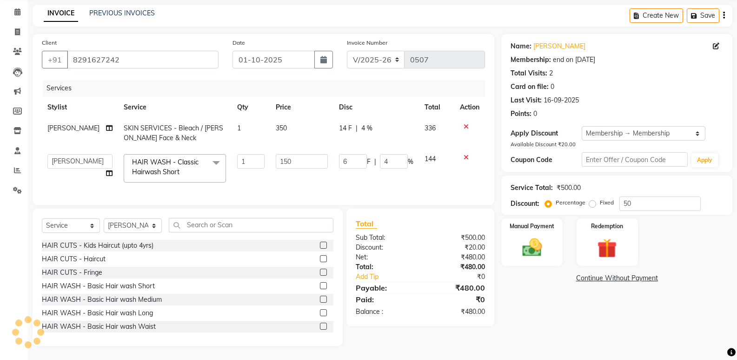
click at [600, 198] on label "Fixed" at bounding box center [607, 202] width 14 height 8
click at [593, 199] on input "Fixed" at bounding box center [594, 202] width 7 height 7
radio input "true"
click at [667, 196] on input "50" at bounding box center [660, 203] width 81 height 14
click at [654, 197] on input "500" at bounding box center [660, 203] width 81 height 14
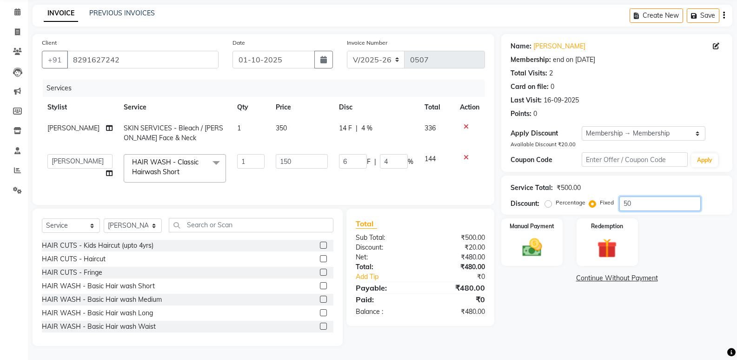
type input "5"
type input "1.5"
type input "1"
type input "0"
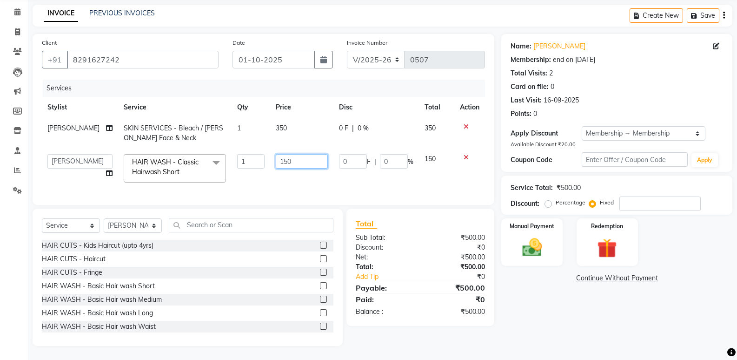
click at [302, 154] on input "150" at bounding box center [302, 161] width 52 height 14
type input "1"
type input "175"
click at [455, 174] on td at bounding box center [470, 168] width 31 height 40
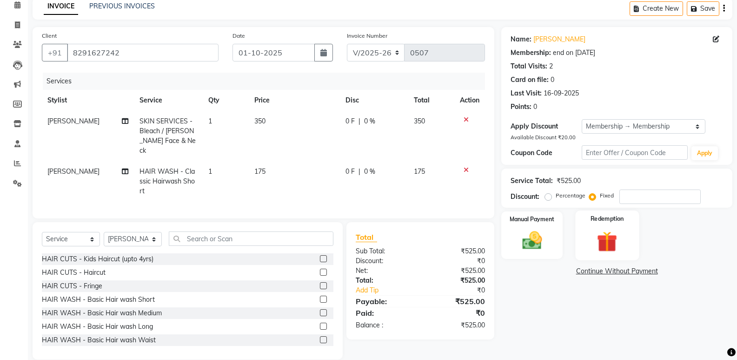
scroll to position [44, 0]
click at [534, 243] on img at bounding box center [532, 240] width 33 height 24
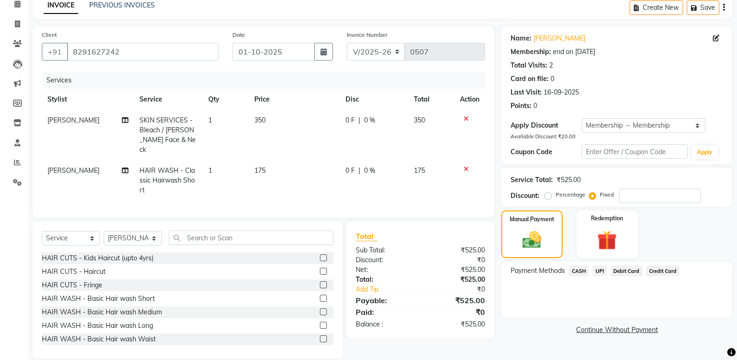
click at [599, 269] on span "UPI" at bounding box center [600, 270] width 14 height 11
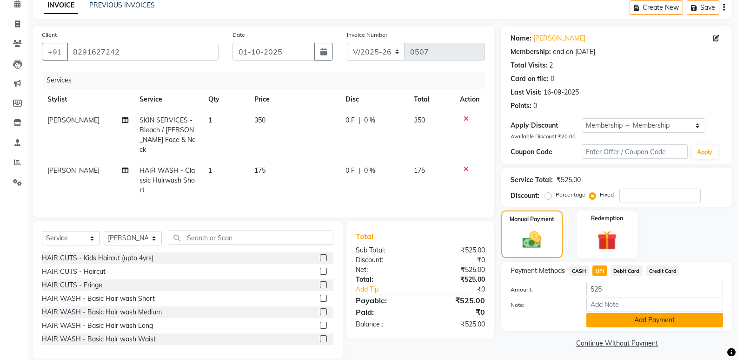
click at [650, 319] on button "Add Payment" at bounding box center [655, 320] width 137 height 14
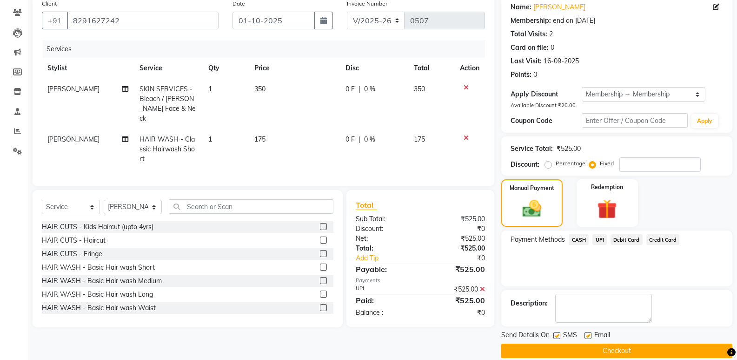
scroll to position [87, 0]
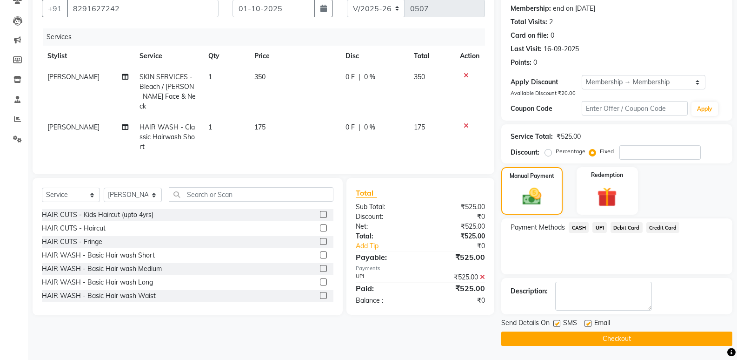
click at [623, 338] on button "Checkout" at bounding box center [617, 338] width 231 height 14
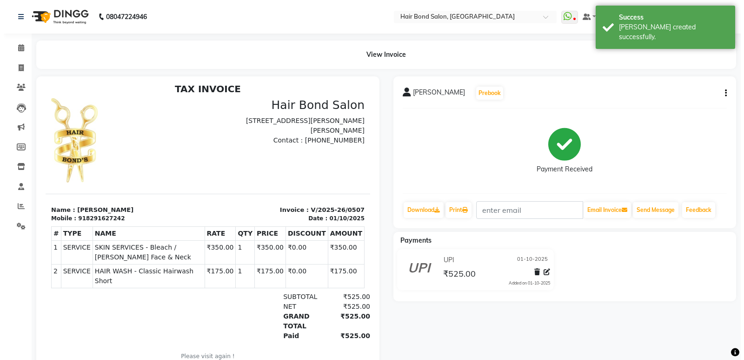
scroll to position [7, 0]
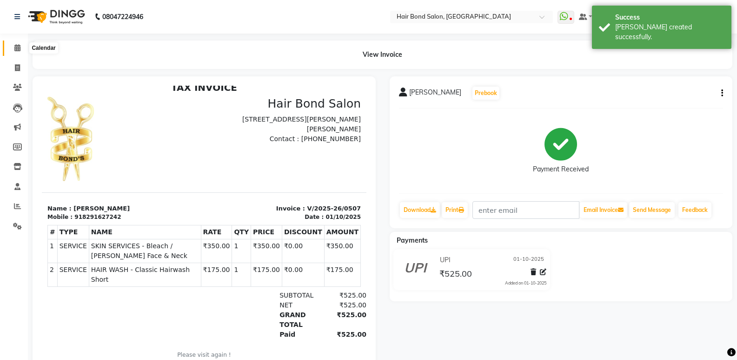
click at [18, 47] on icon at bounding box center [17, 47] width 6 height 7
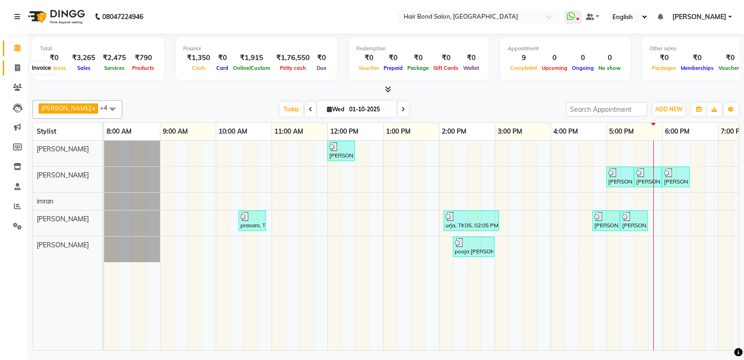
click at [17, 65] on icon at bounding box center [17, 67] width 5 height 7
select select "service"
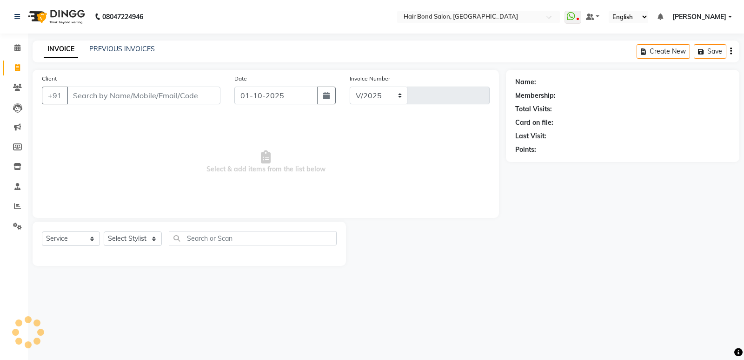
select select "8721"
type input "0508"
click at [20, 46] on icon at bounding box center [17, 47] width 6 height 7
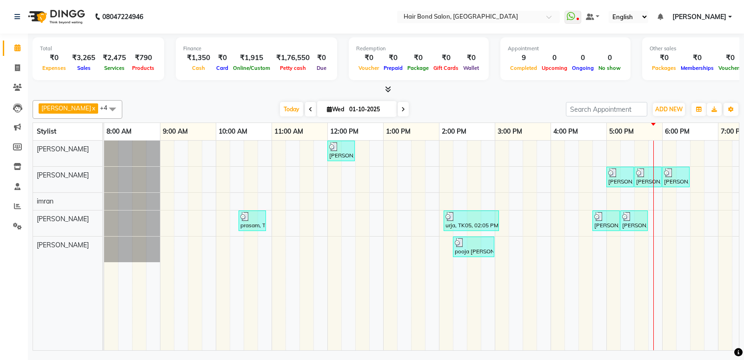
click at [402, 107] on icon at bounding box center [404, 110] width 4 height 6
type input "02-10-2025"
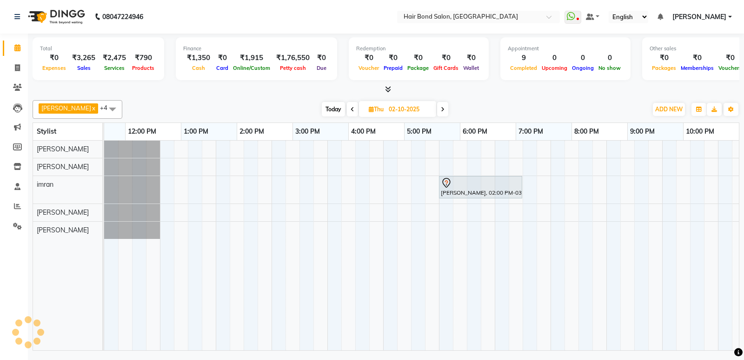
scroll to position [0, 202]
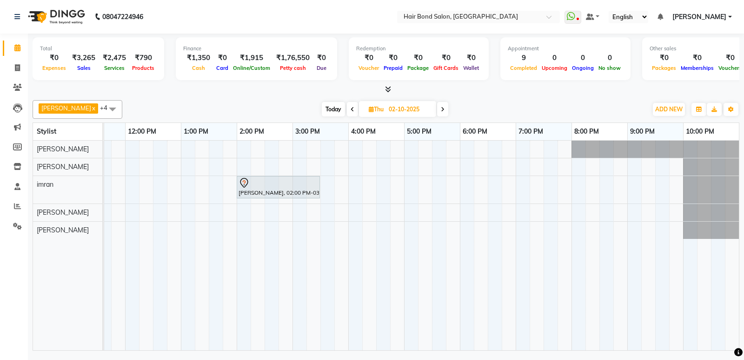
click at [181, 154] on div "sweta waghani, 02:00 PM-03:30 PM, HAIR COLOR - Touch up Majirel Root Touchup (u…" at bounding box center [320, 245] width 837 height 209
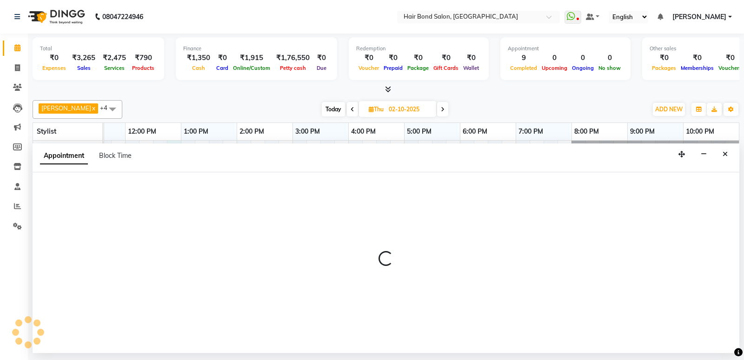
select select "88188"
select select "tentative"
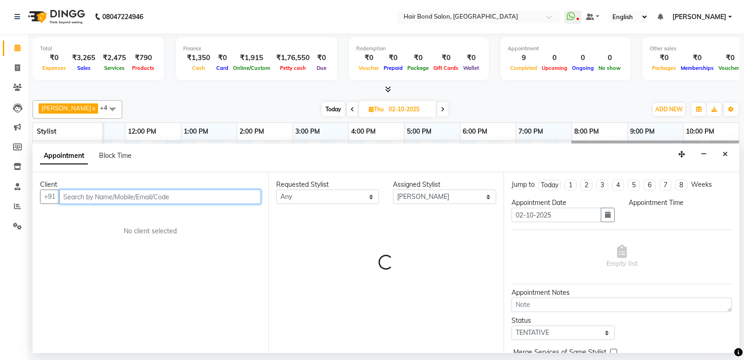
select select "765"
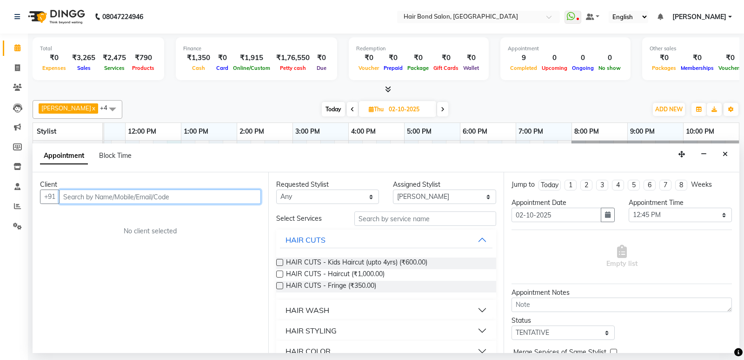
click at [160, 204] on div "Client +91 No client selected" at bounding box center [151, 262] width 236 height 181
click at [162, 193] on input "text" at bounding box center [160, 196] width 202 height 14
click at [141, 201] on input "text" at bounding box center [160, 196] width 202 height 14
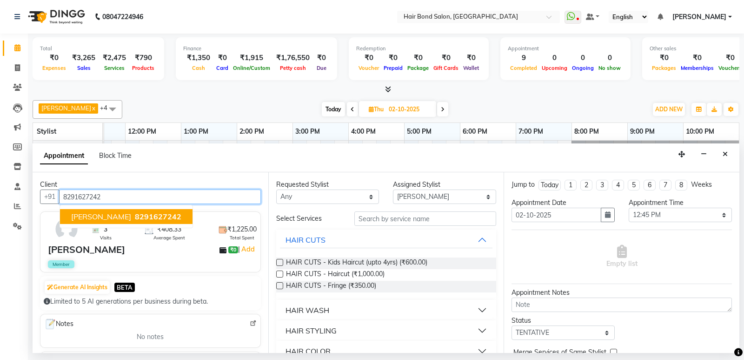
click at [153, 214] on span "8291627242" at bounding box center [158, 216] width 47 height 9
type input "8291627242"
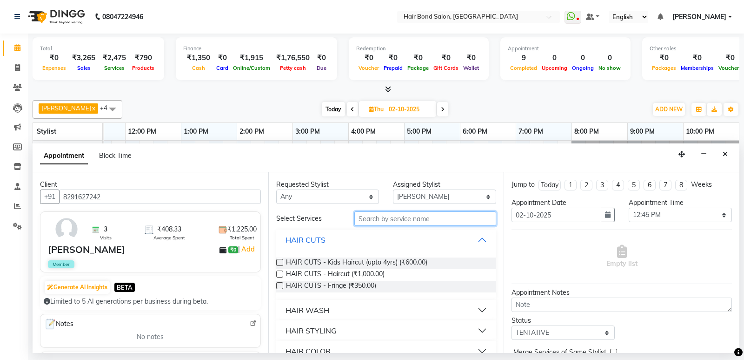
click at [439, 218] on input "text" at bounding box center [426, 218] width 142 height 14
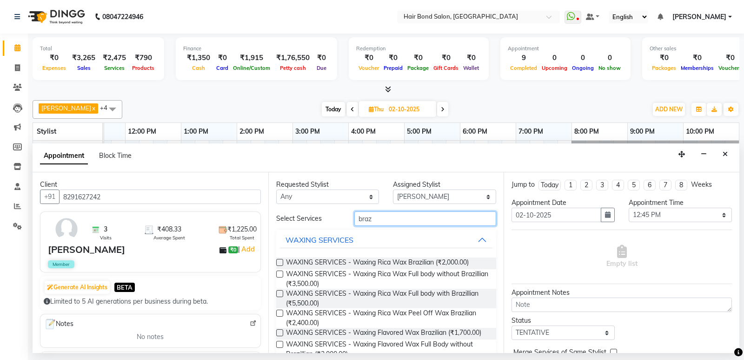
type input "braz"
click at [275, 310] on div "Requested Stylist Any Alisha Sasankar Ayan Daksha Faiz Gazala imran kamal khend…" at bounding box center [386, 262] width 236 height 181
click at [279, 316] on label at bounding box center [279, 312] width 7 height 7
click at [279, 316] on input "checkbox" at bounding box center [279, 314] width 6 height 6
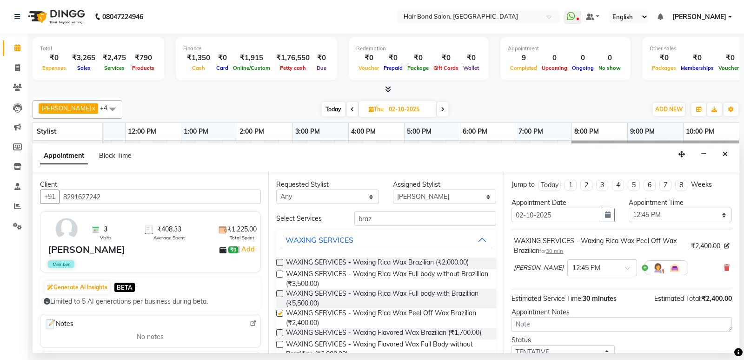
checkbox input "false"
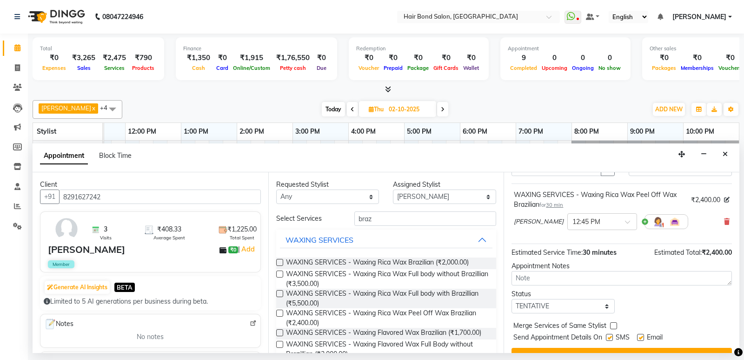
scroll to position [65, 0]
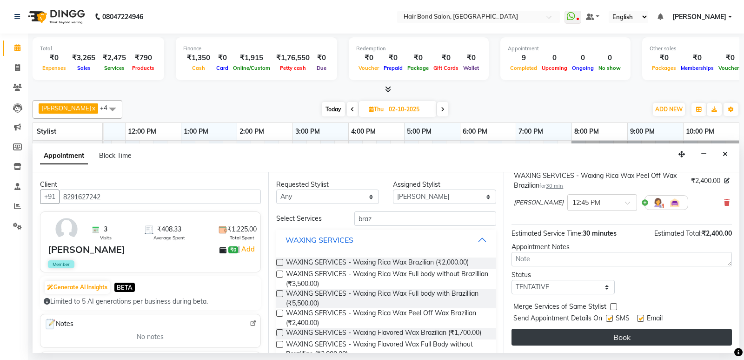
click at [629, 333] on button "Book" at bounding box center [622, 336] width 221 height 17
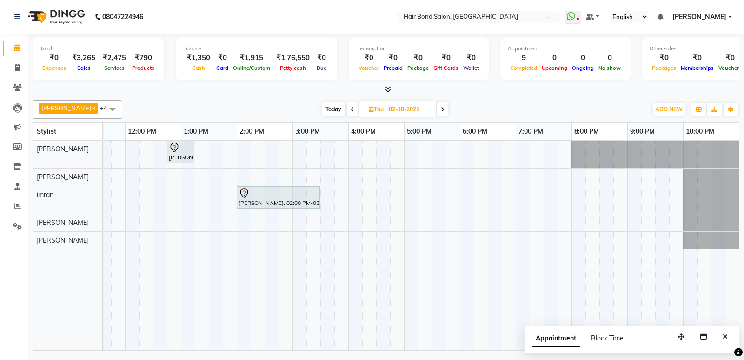
click at [347, 109] on span at bounding box center [352, 109] width 11 height 14
type input "01-10-2025"
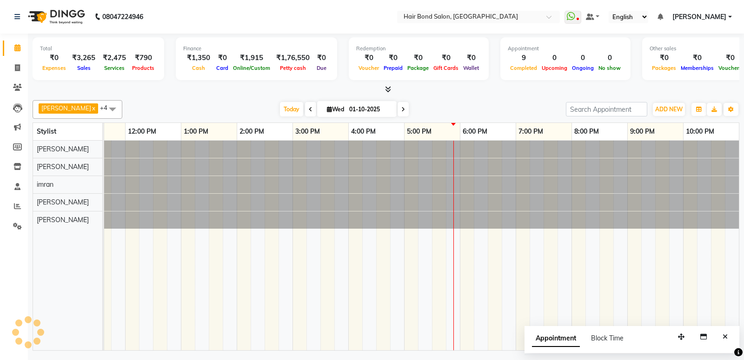
scroll to position [0, 202]
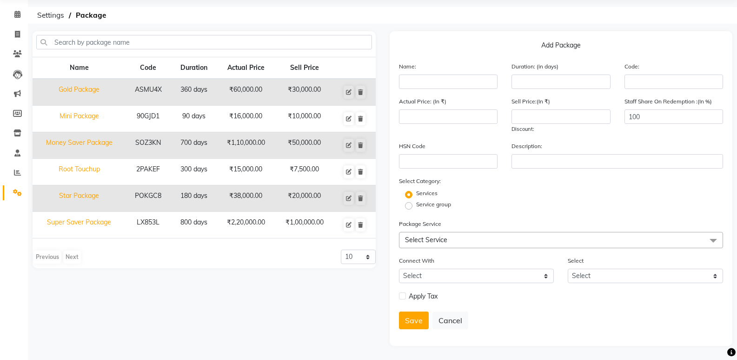
scroll to position [33, 0]
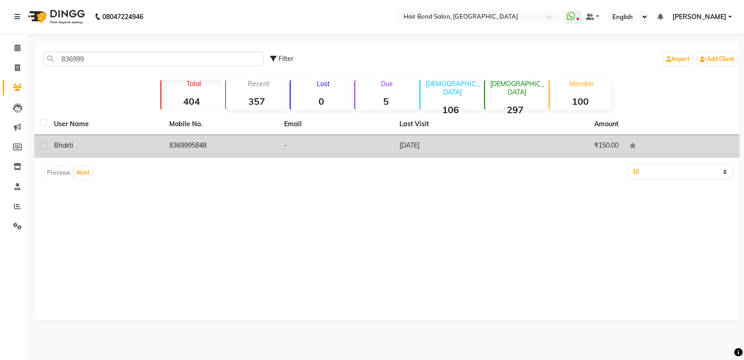
type input "836999"
click at [102, 136] on td "bhakti" at bounding box center [105, 146] width 115 height 23
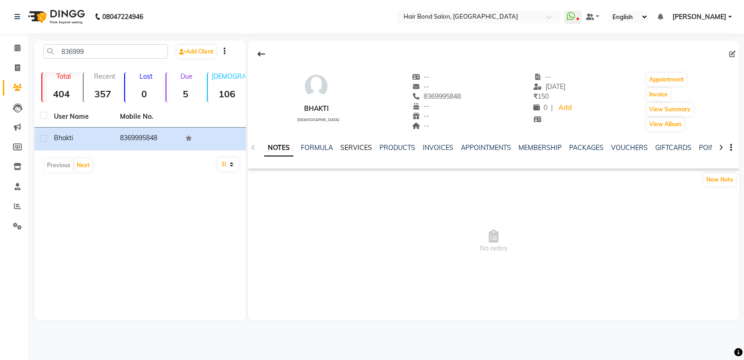
click at [357, 143] on link "SERVICES" at bounding box center [357, 147] width 32 height 8
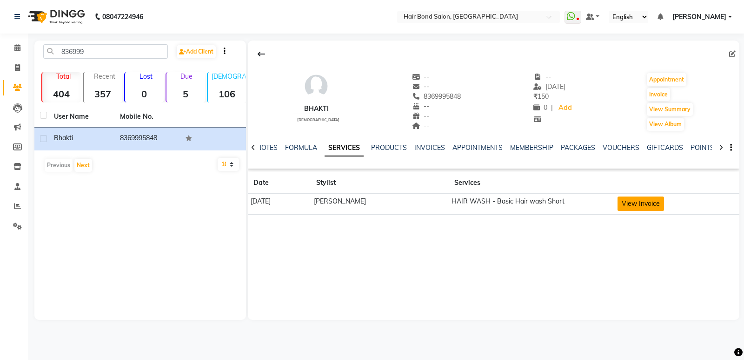
click at [633, 203] on button "View Invoice" at bounding box center [641, 203] width 47 height 14
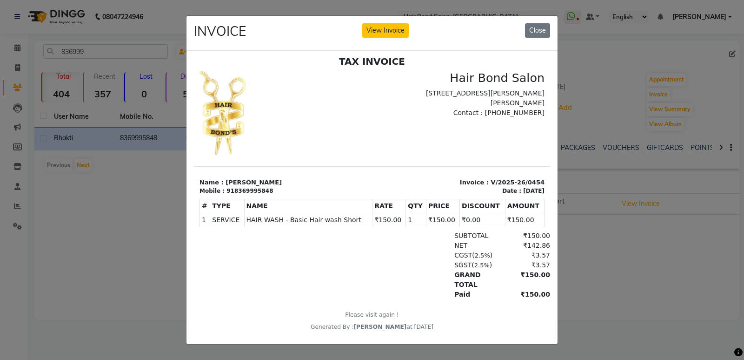
scroll to position [7, 0]
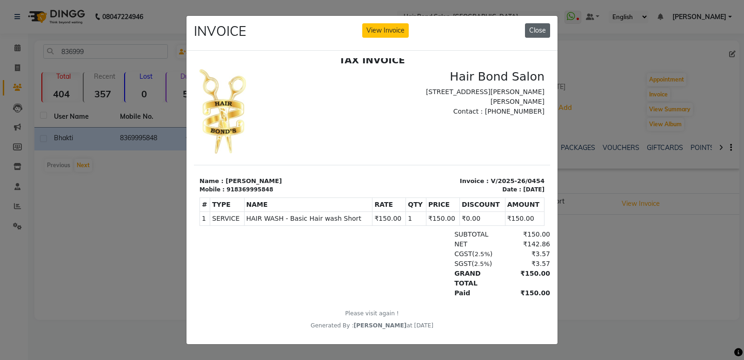
click at [530, 29] on button "Close" at bounding box center [537, 30] width 25 height 14
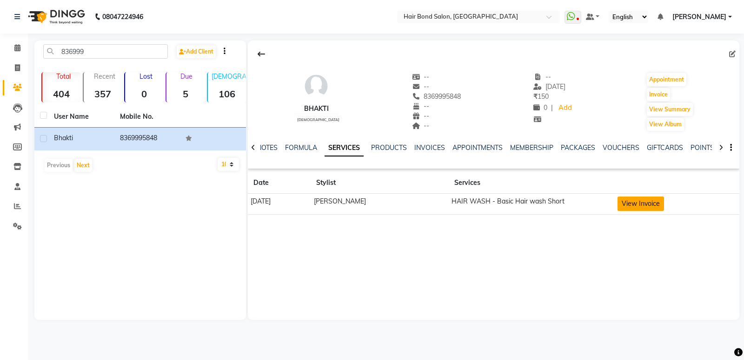
click at [632, 204] on button "View Invoice" at bounding box center [641, 203] width 47 height 14
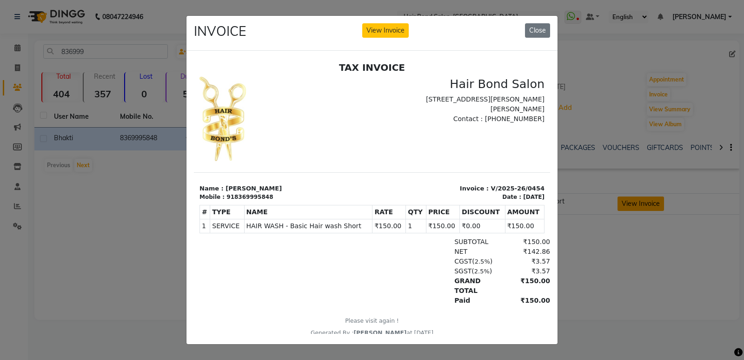
scroll to position [0, 0]
